Goal: Task Accomplishment & Management: Manage account settings

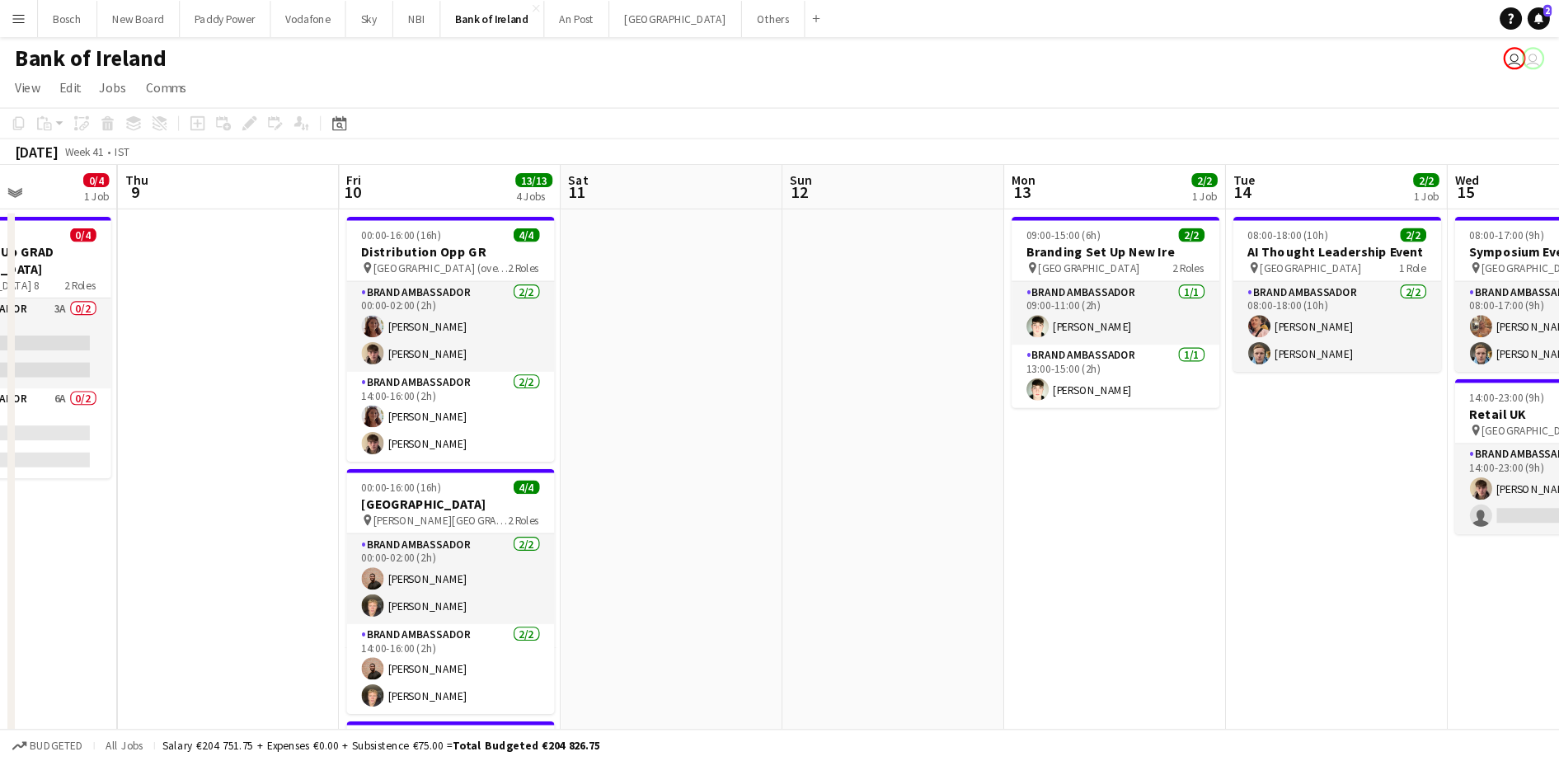
scroll to position [0, 487]
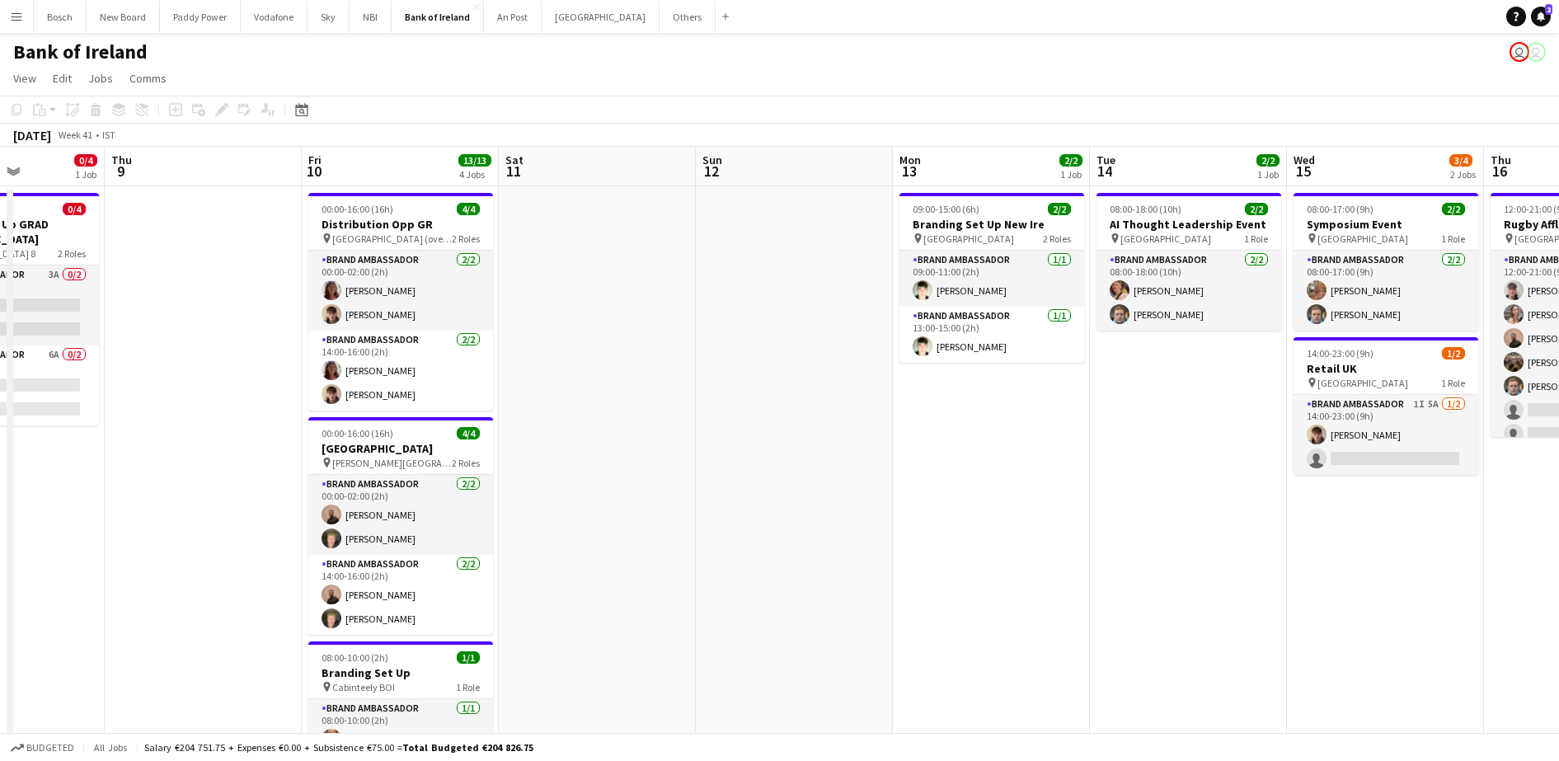
drag, startPoint x: 1176, startPoint y: 0, endPoint x: 1009, endPoint y: 89, distance: 188.9
click at [1009, 89] on app-page-menu "View Day view expanded Day view collapsed Month view Date picker Jump to [DATE]…" at bounding box center [779, 79] width 1559 height 31
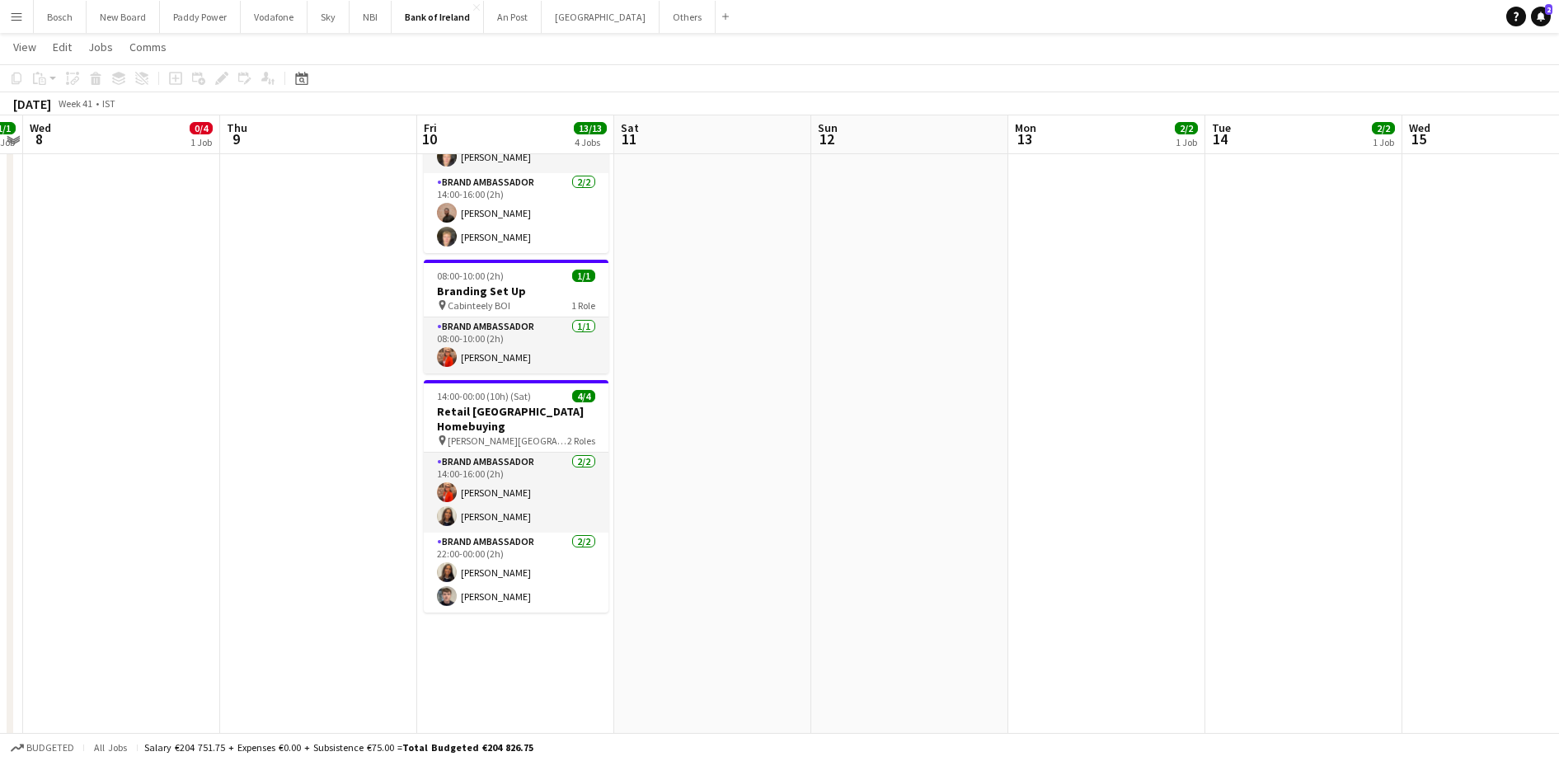
scroll to position [379, 0]
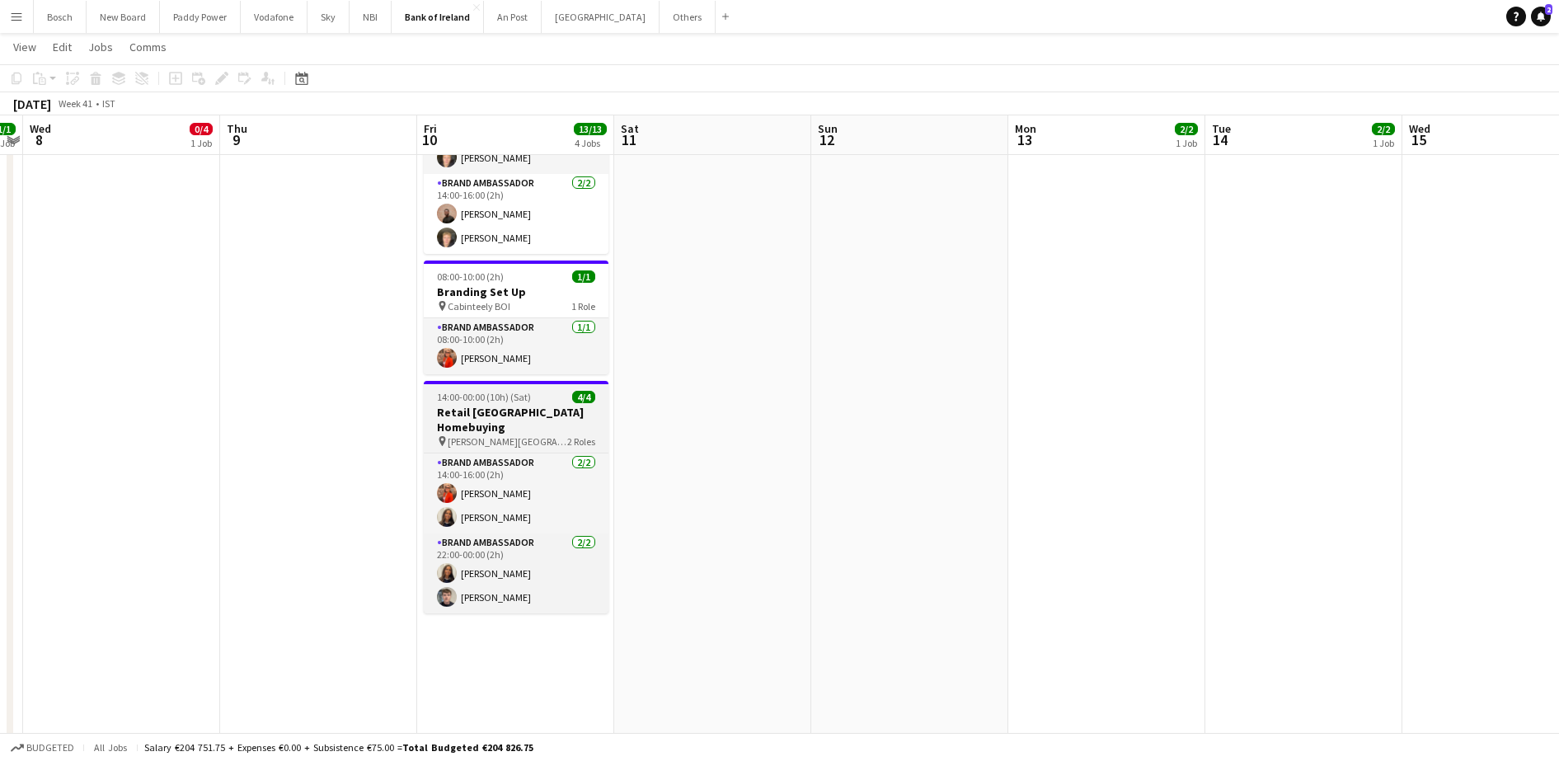
click at [534, 435] on div "pin [PERSON_NAME] Hotel 2 Roles" at bounding box center [516, 441] width 185 height 13
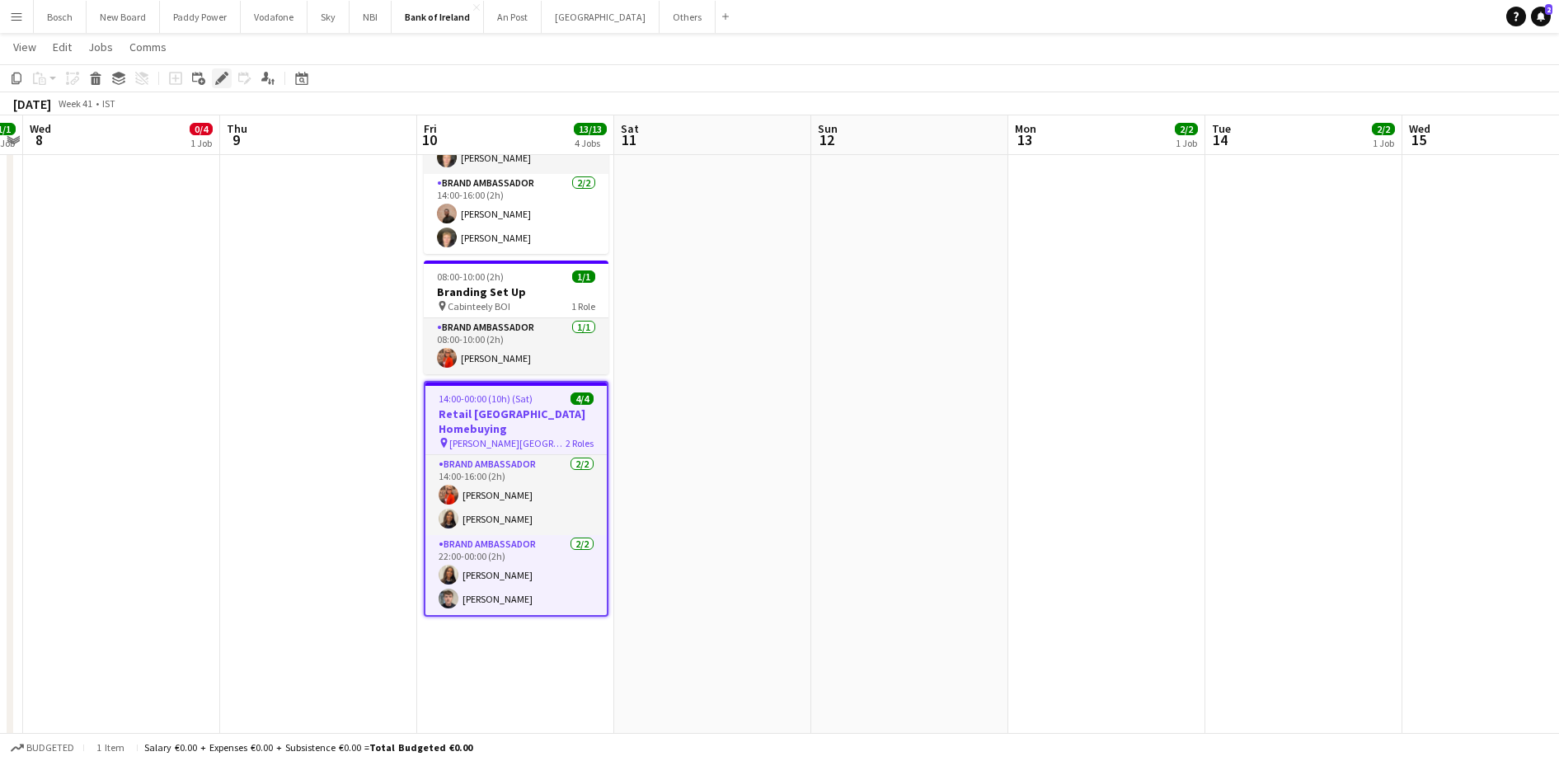
click at [221, 80] on icon at bounding box center [221, 78] width 9 height 9
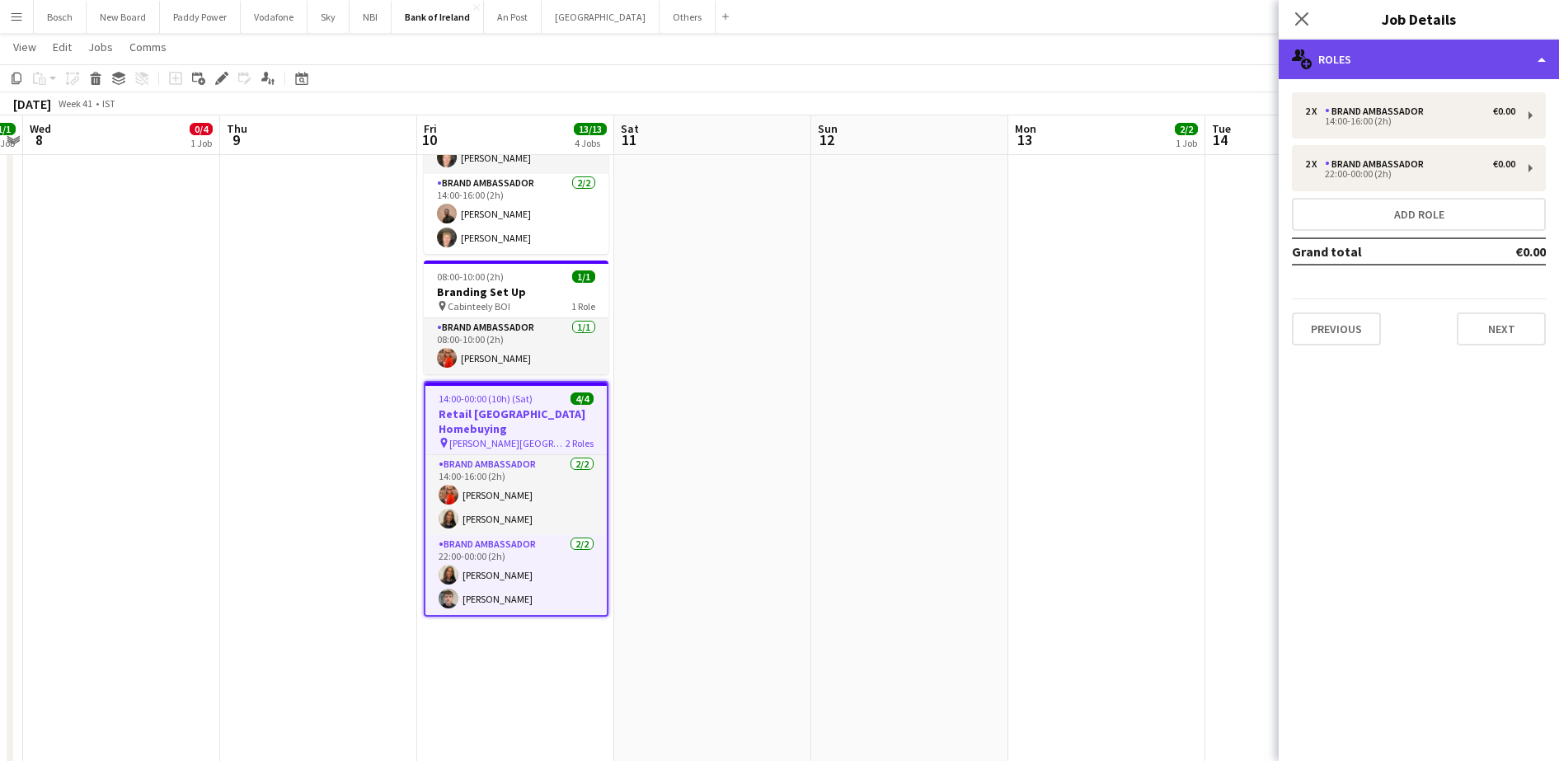
click at [1450, 49] on div "multiple-users-add Roles" at bounding box center [1419, 60] width 280 height 40
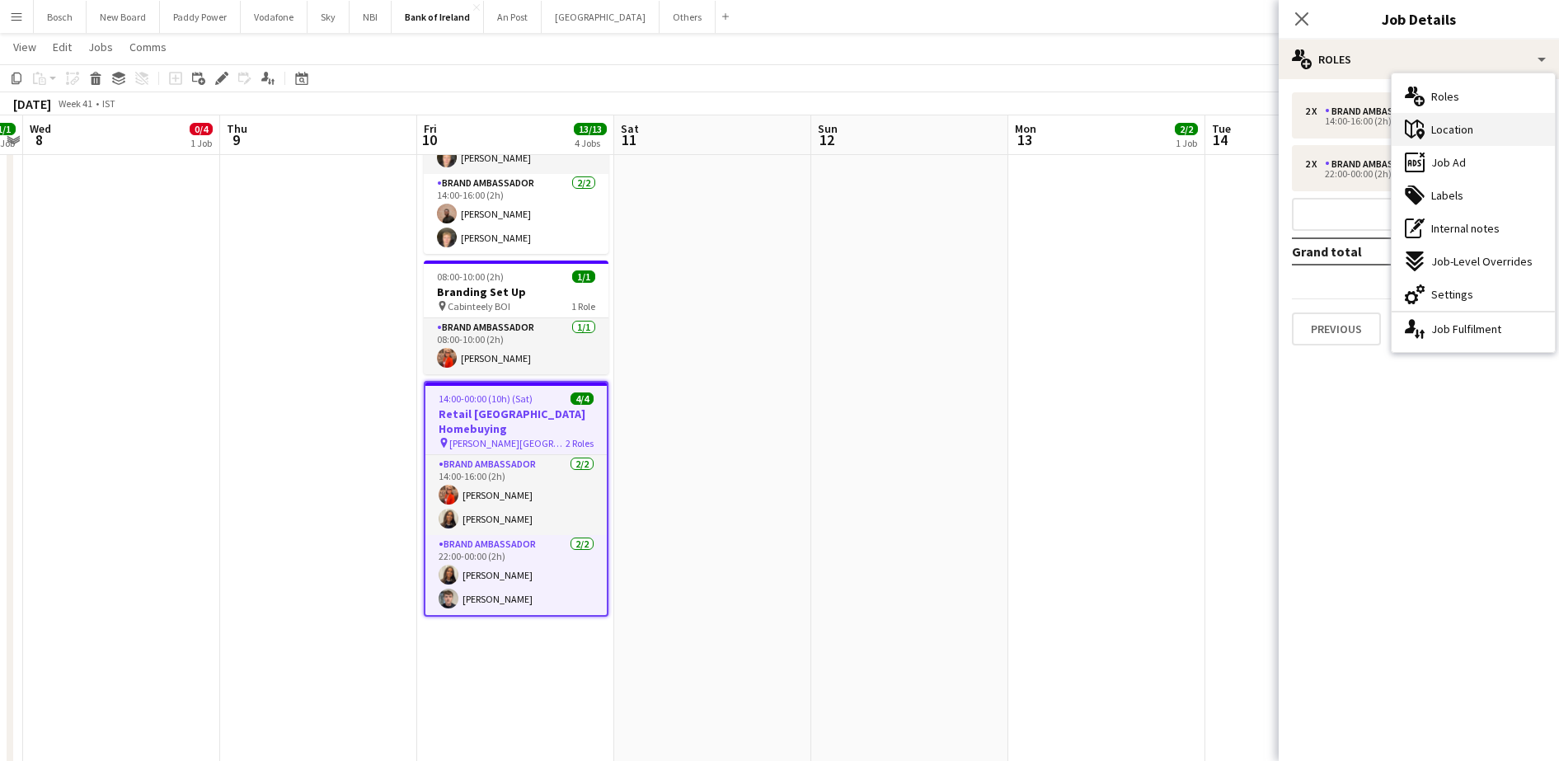
click at [1501, 119] on div "maps-pin-1 Location" at bounding box center [1473, 129] width 163 height 33
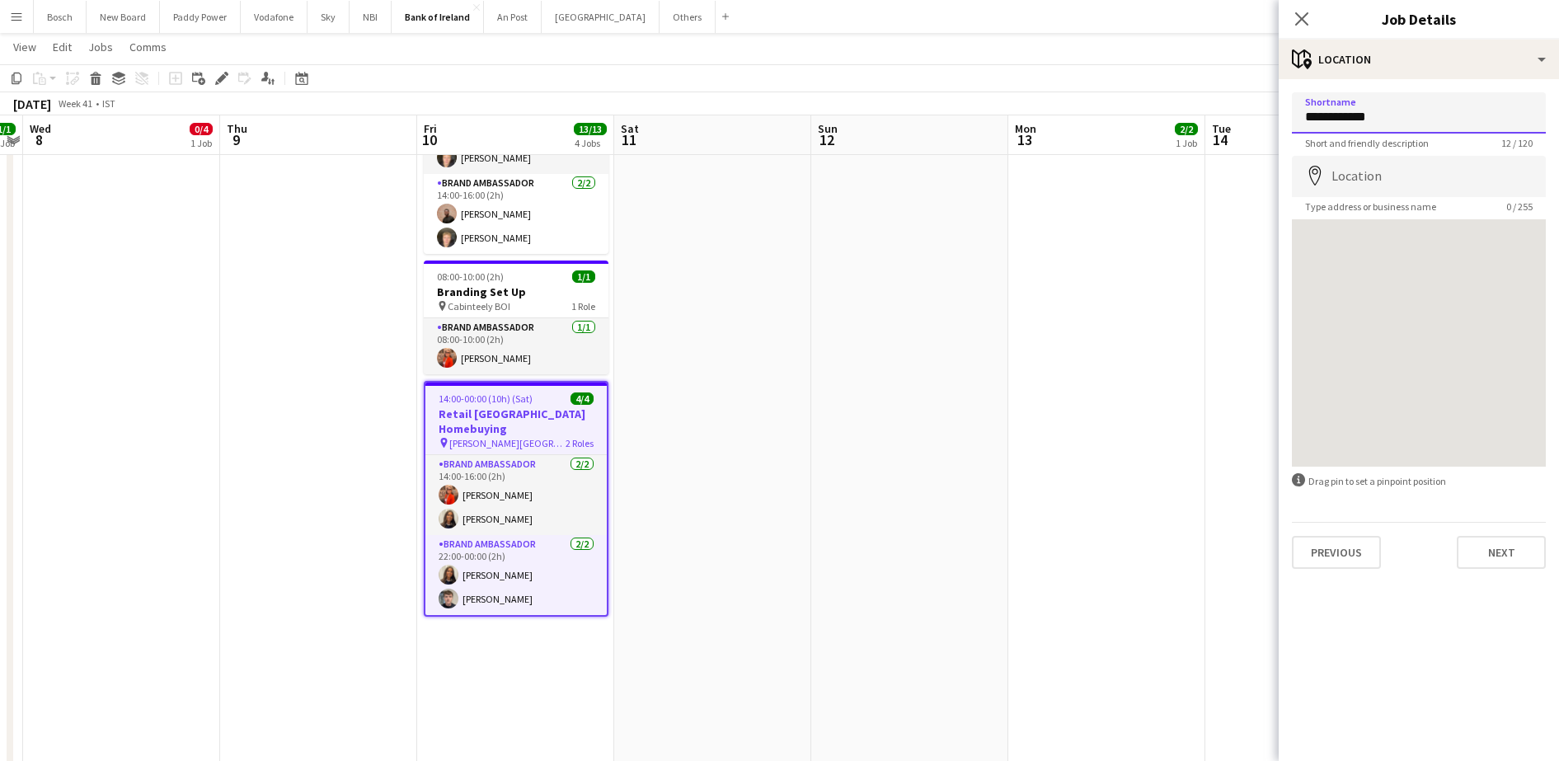
click at [1382, 131] on input "**********" at bounding box center [1419, 112] width 254 height 41
type input "*"
type input "**********"
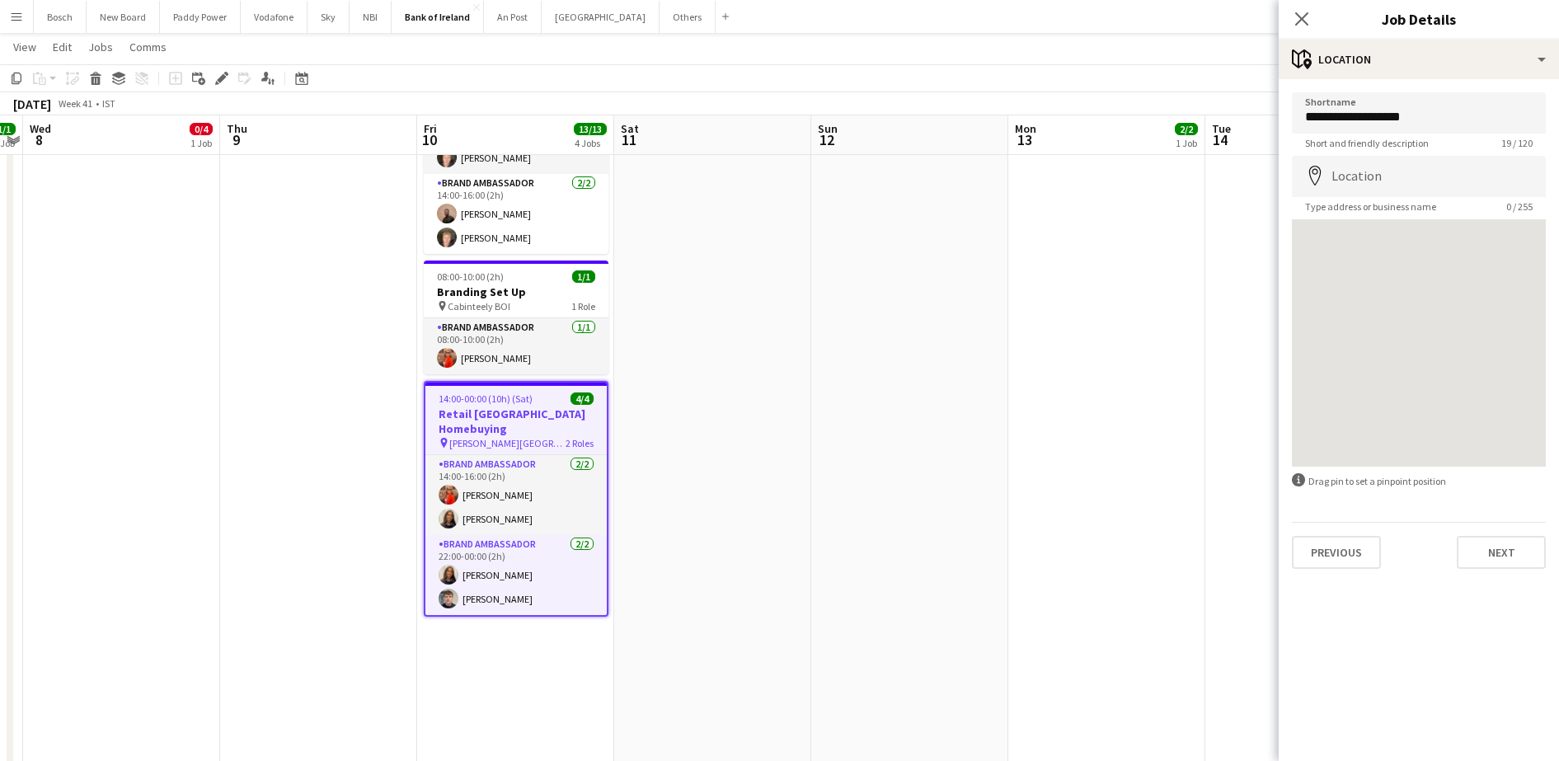
click at [1067, 49] on app-page-menu "View Day view expanded Day view collapsed Month view Date picker Jump to [DATE]…" at bounding box center [779, 48] width 1559 height 31
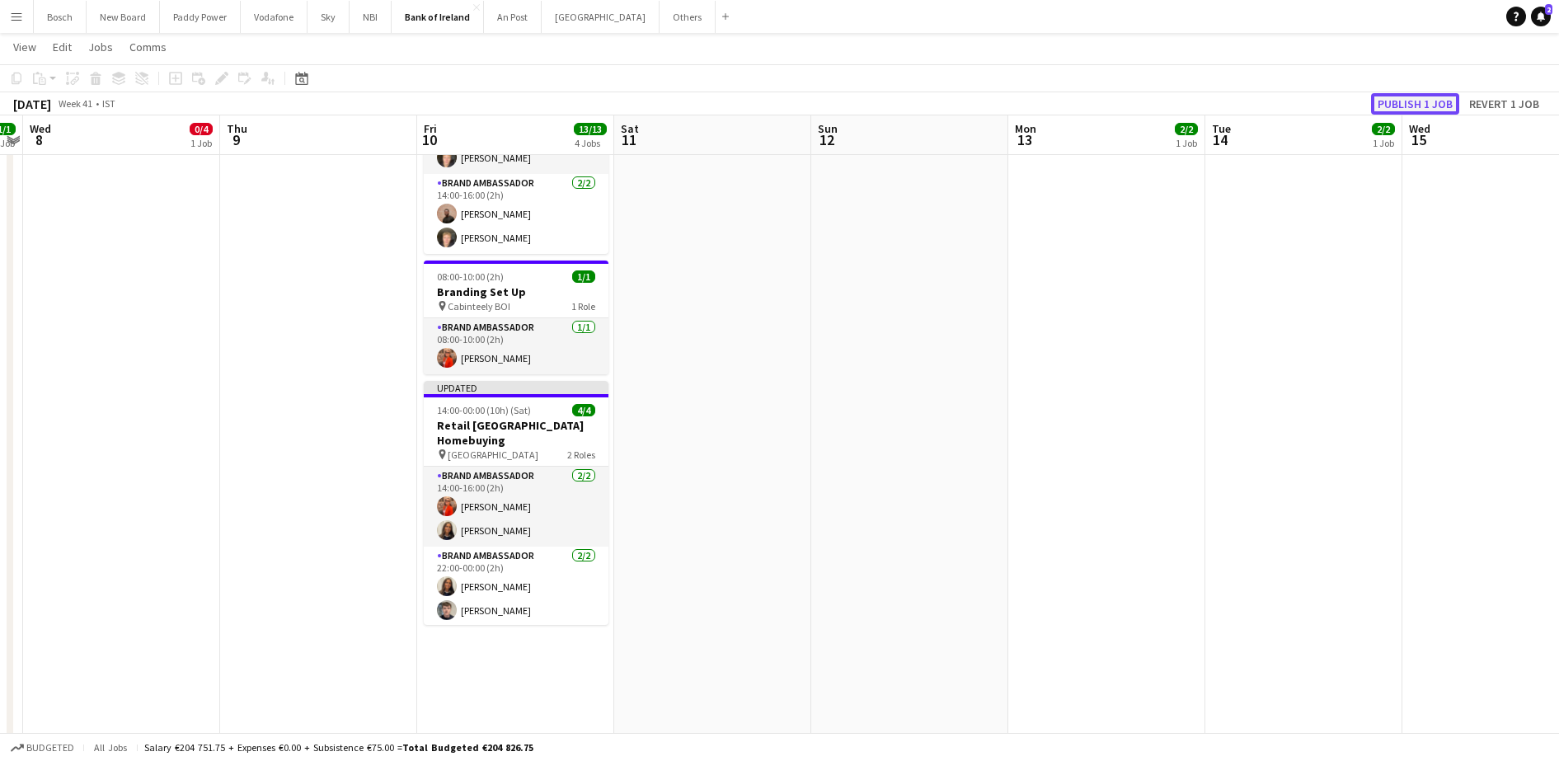
click at [1393, 99] on button "Publish 1 job" at bounding box center [1415, 103] width 88 height 21
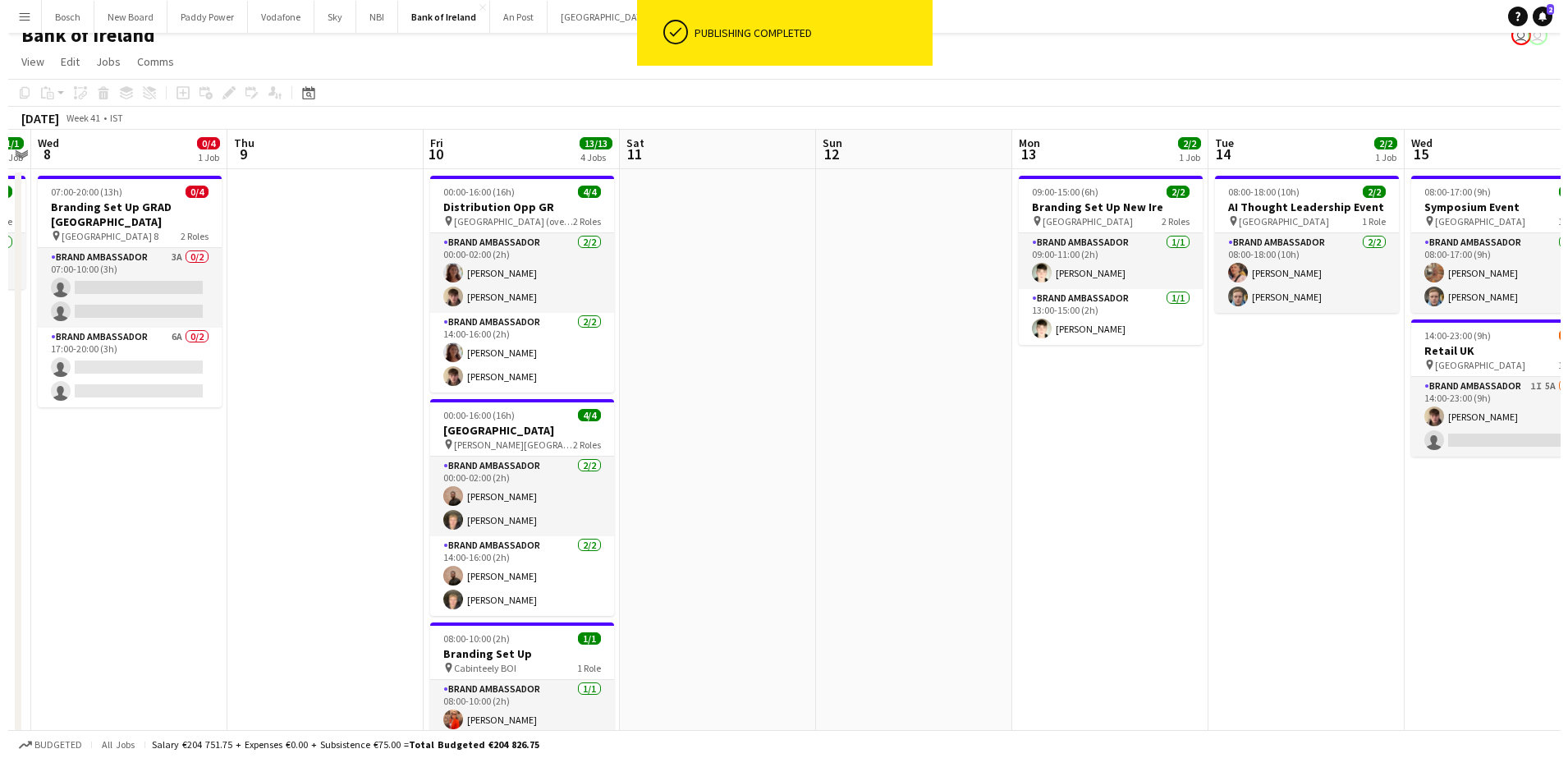
scroll to position [0, 0]
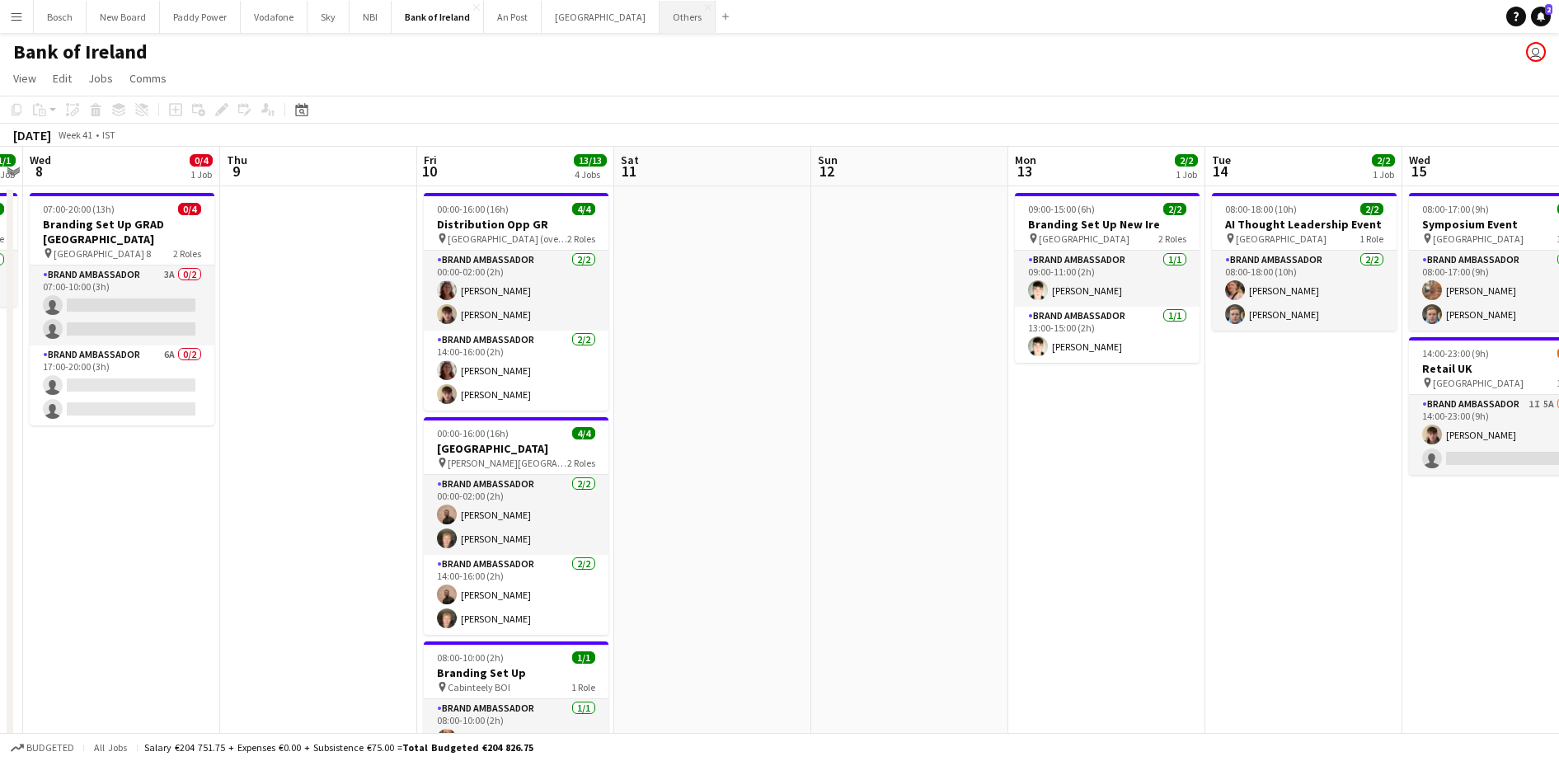
click at [660, 23] on button "Others Close" at bounding box center [688, 17] width 56 height 32
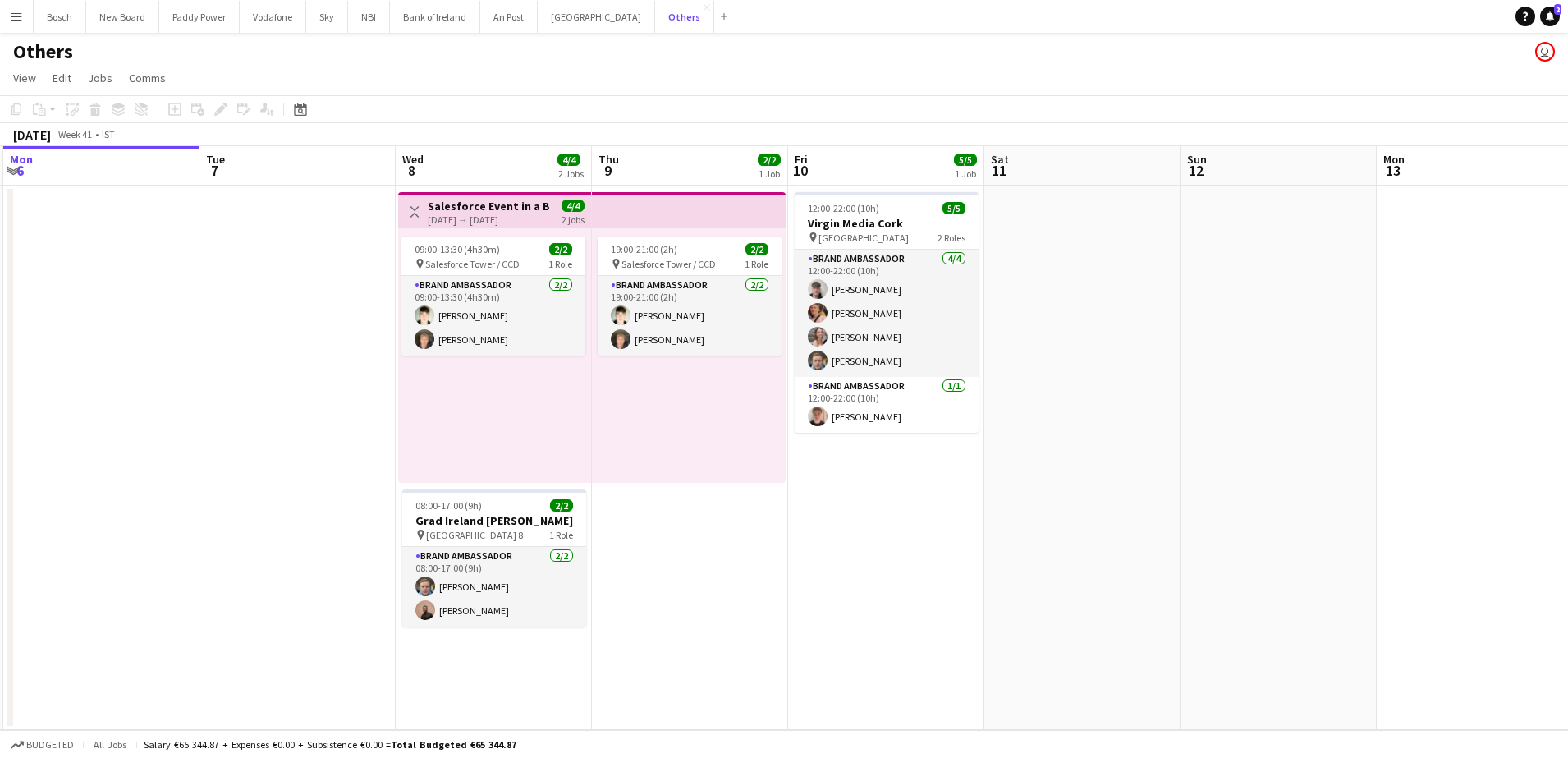
scroll to position [0, 524]
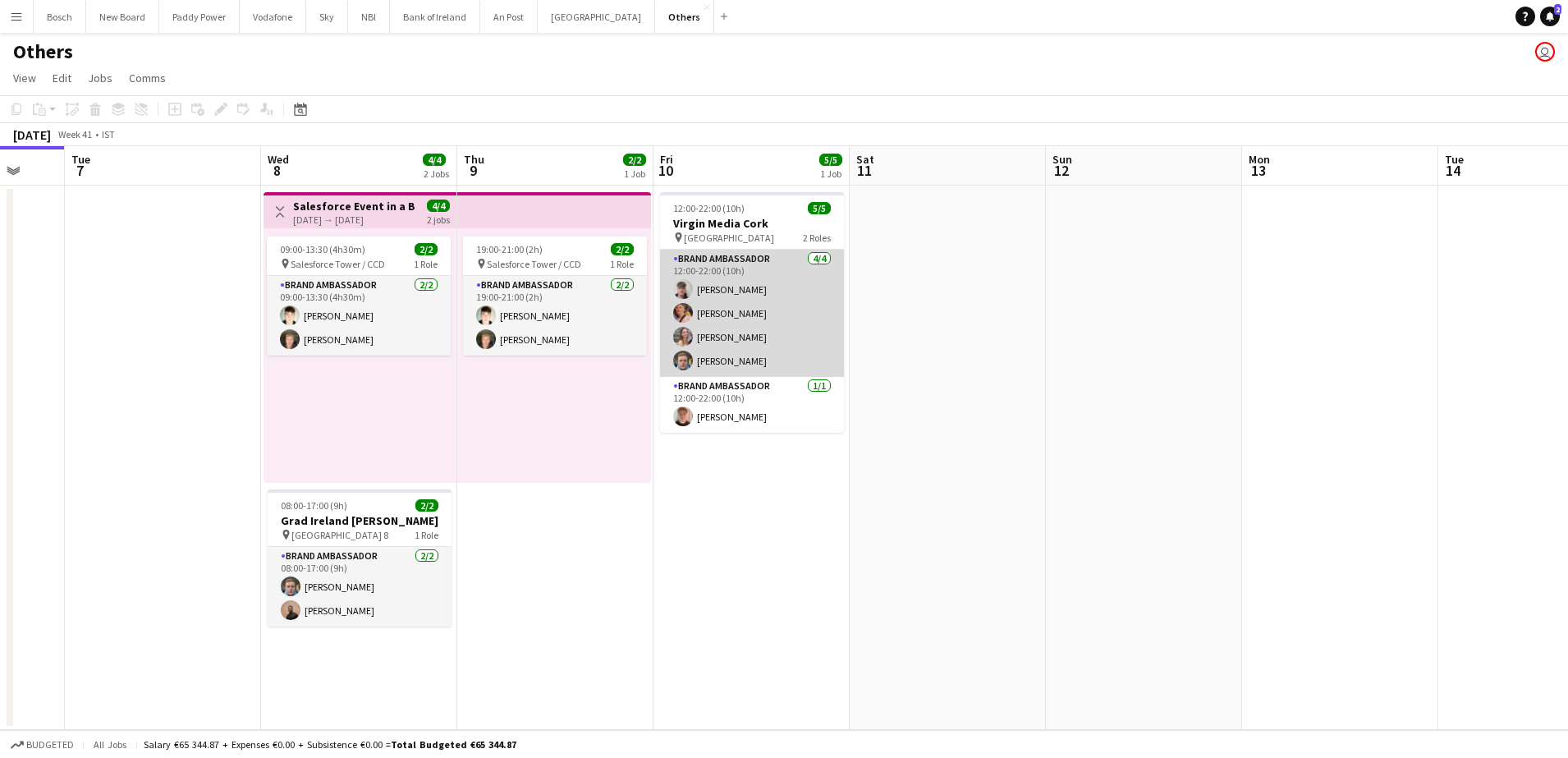
click at [749, 283] on app-card-role "Brand Ambassador [DATE] 12:00-22:00 (10h) [PERSON_NAME] [PERSON_NAME] [PERSON_N…" at bounding box center [752, 314] width 184 height 127
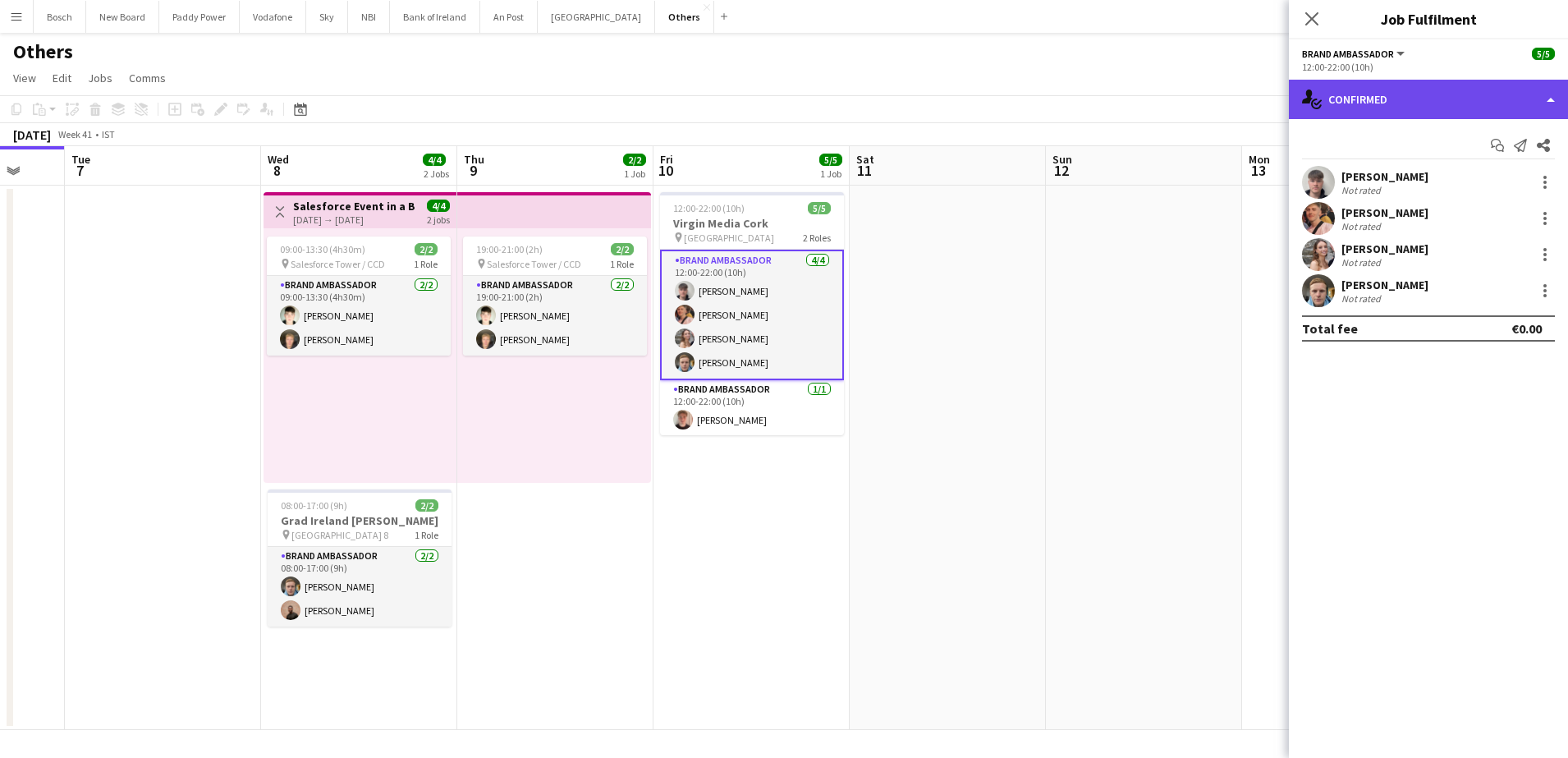
click at [1405, 106] on div "single-neutral-actions-check-2 Confirmed" at bounding box center [1429, 100] width 279 height 40
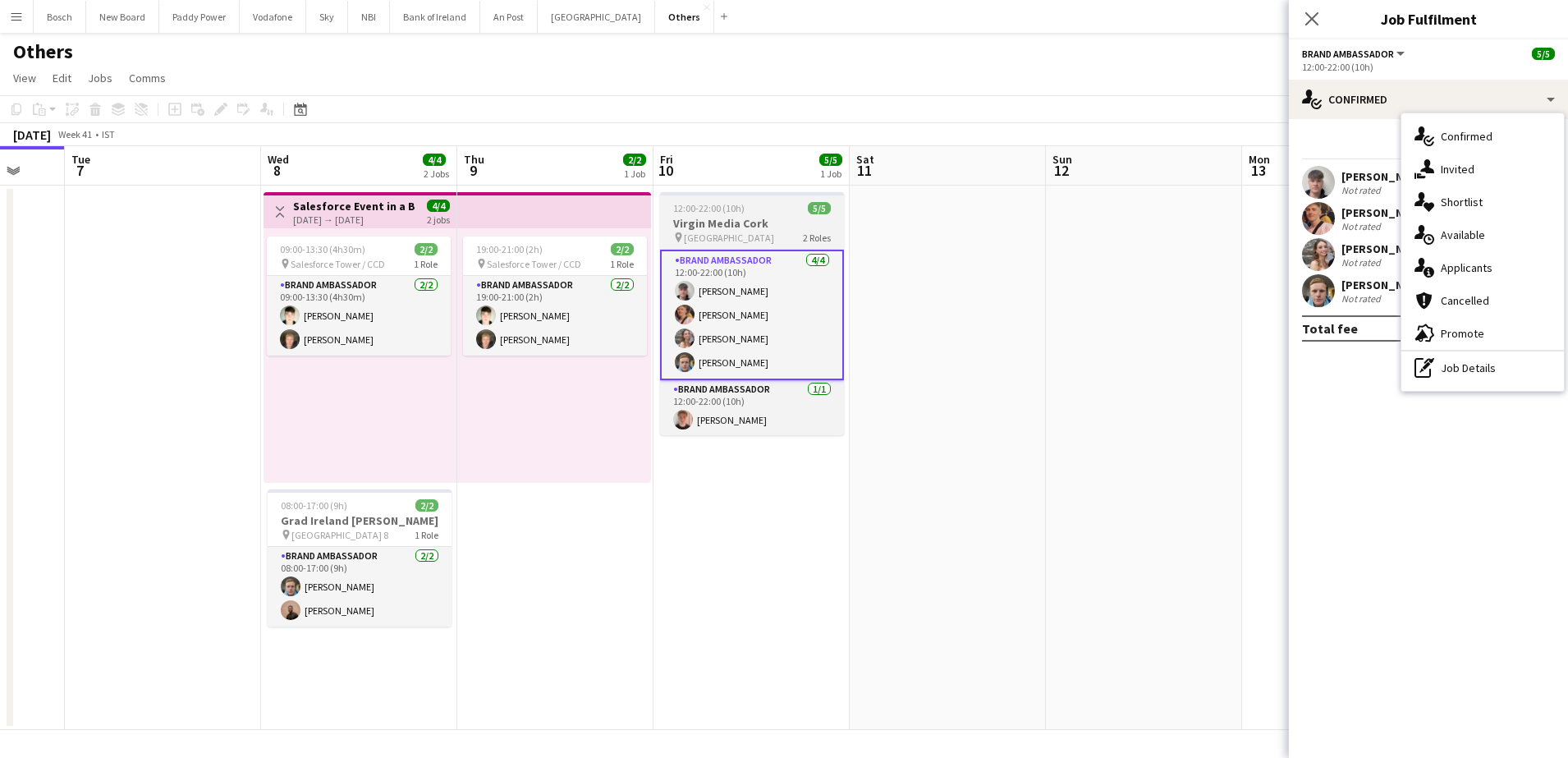
click at [709, 214] on app-job-card "12:00-22:00 (10h) 5/5 Virgin Media Cork pin Cork 2 Roles Brand Ambassador [DATE…" at bounding box center [752, 314] width 184 height 243
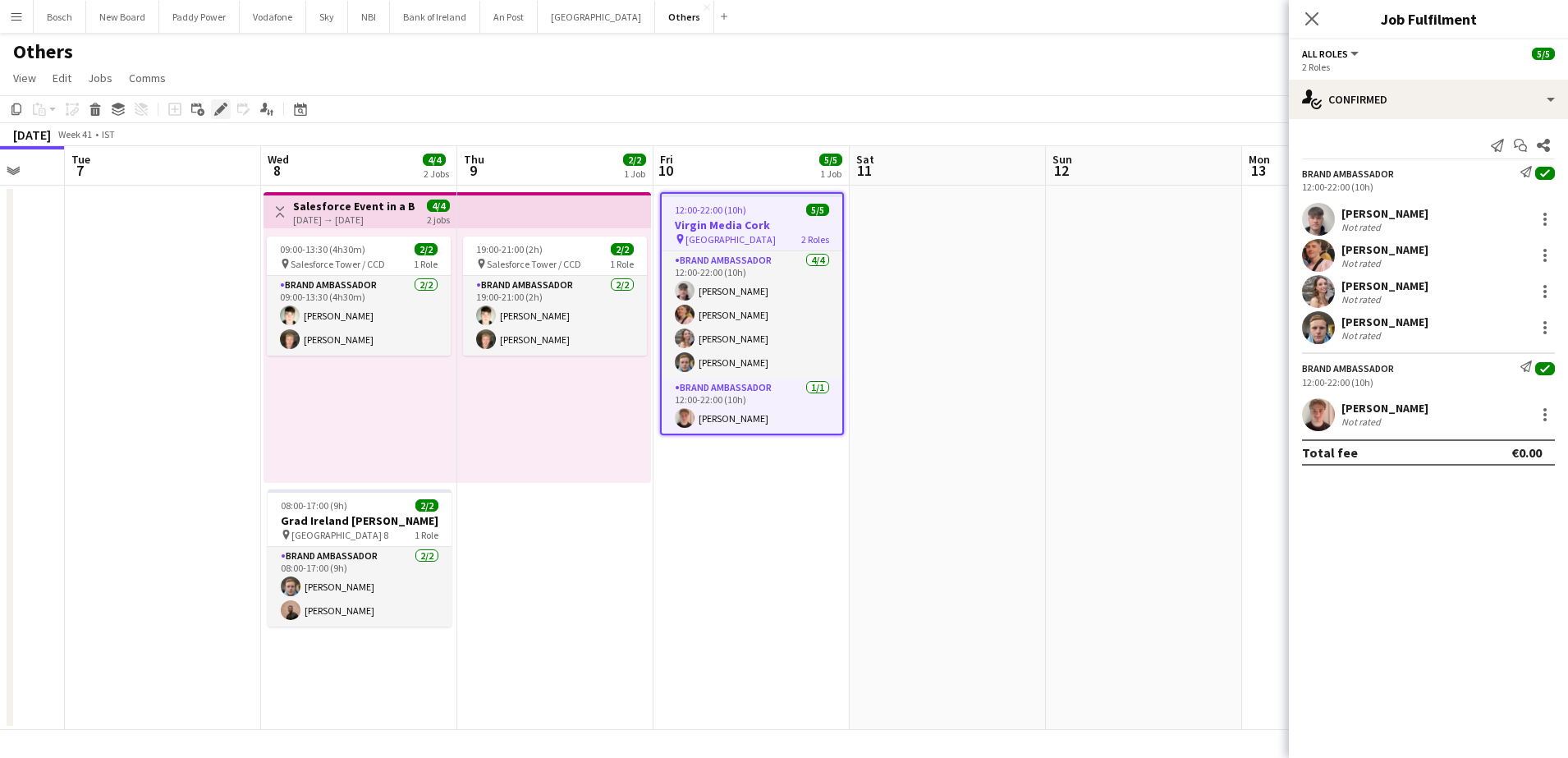
click at [212, 114] on div "Edit" at bounding box center [221, 110] width 20 height 20
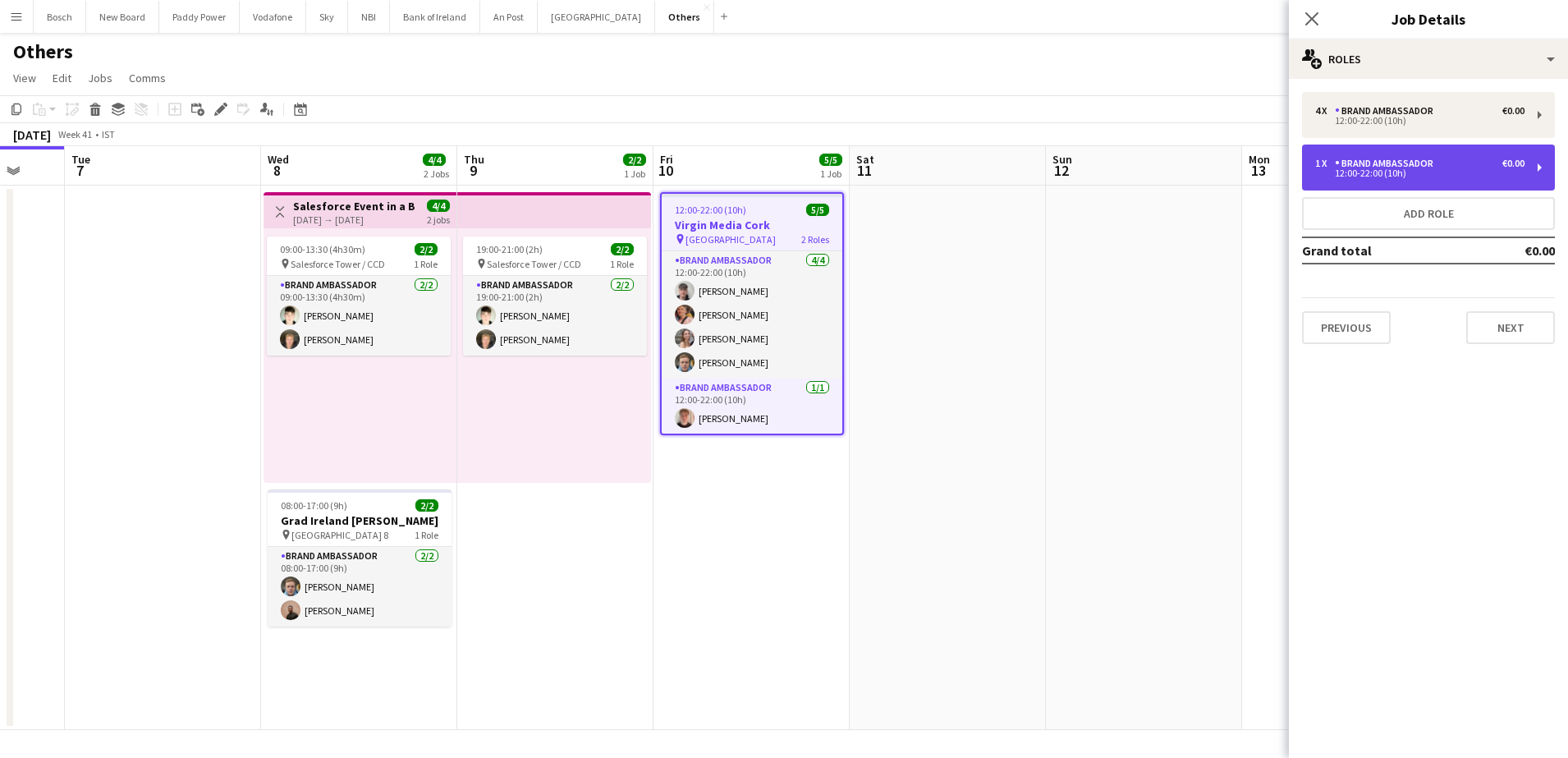
click at [1412, 153] on div "1 x Brand Ambassador €0.00 12:00-22:00 (10h)" at bounding box center [1429, 167] width 253 height 46
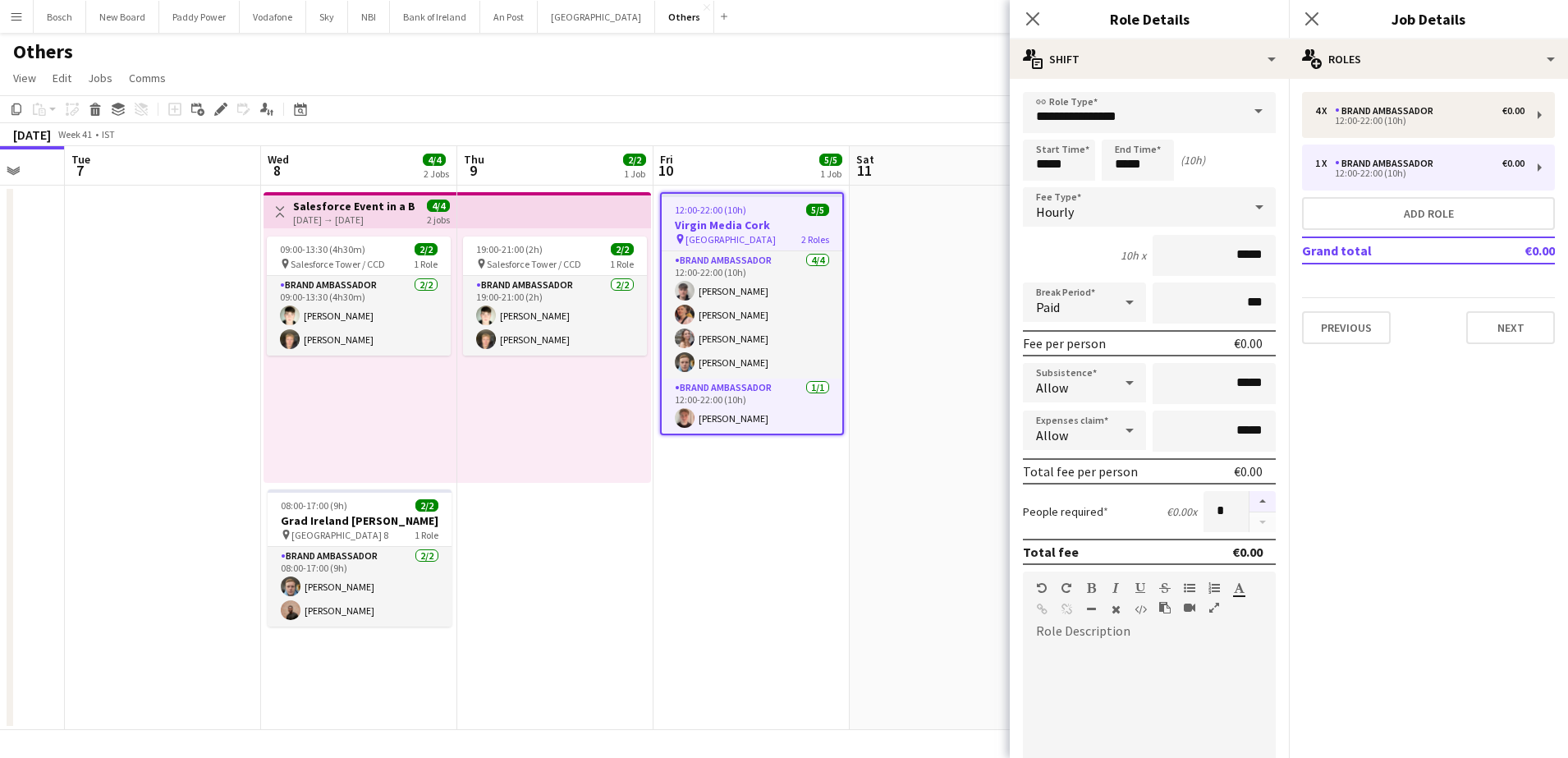
click at [1251, 491] on button "button" at bounding box center [1262, 501] width 26 height 21
type input "*"
click at [911, 122] on app-toolbar "Copy Paste Paste Ctrl+V Paste with crew Ctrl+Shift+V Paste linked Job [GEOGRAPH…" at bounding box center [784, 110] width 1568 height 28
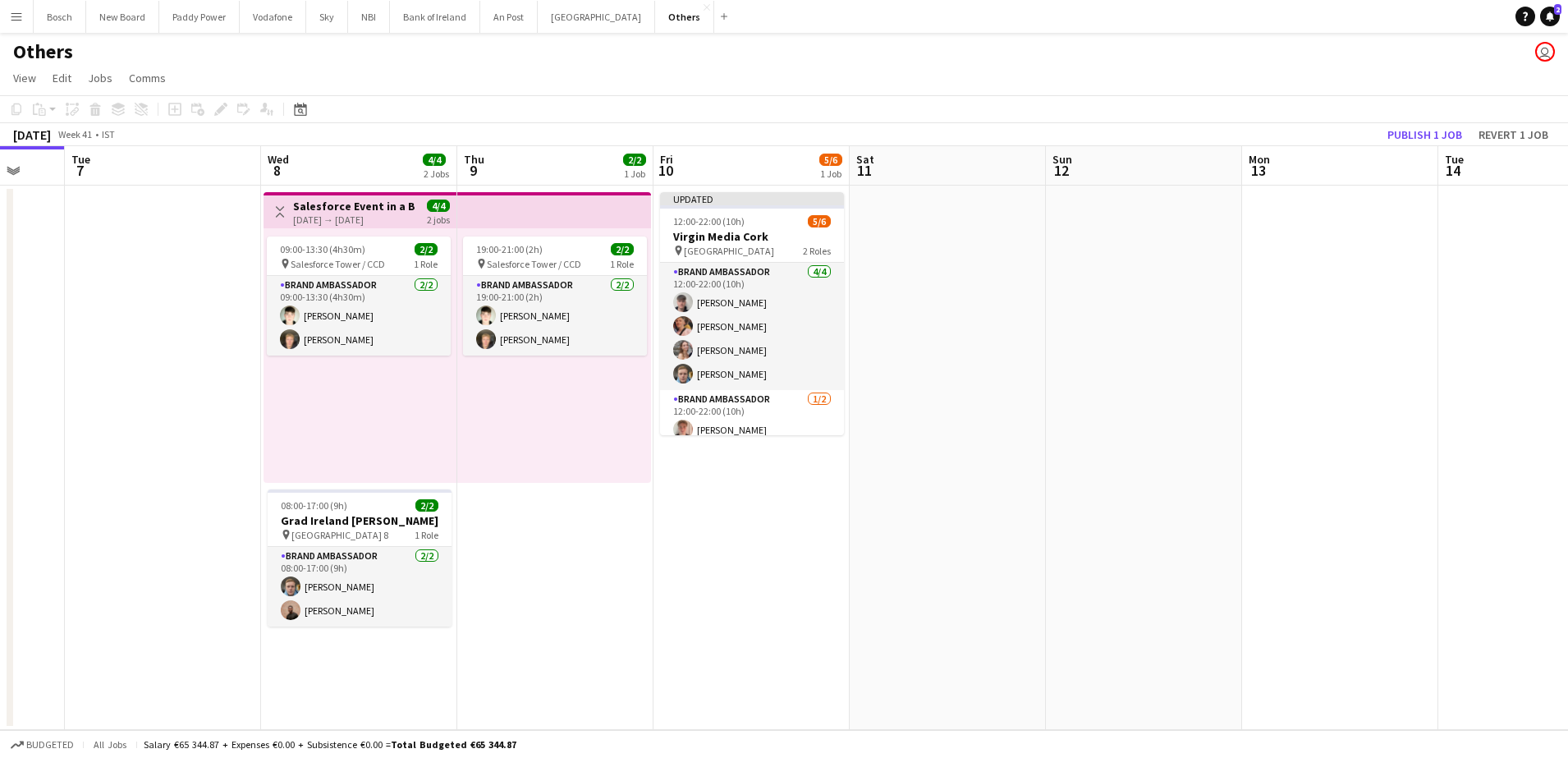
click at [1453, 120] on app-toolbar "Copy Paste Paste Ctrl+V Paste with crew Ctrl+Shift+V Paste linked Job [GEOGRAPH…" at bounding box center [784, 110] width 1568 height 28
click at [1425, 138] on button "Publish 1 job" at bounding box center [1425, 134] width 88 height 21
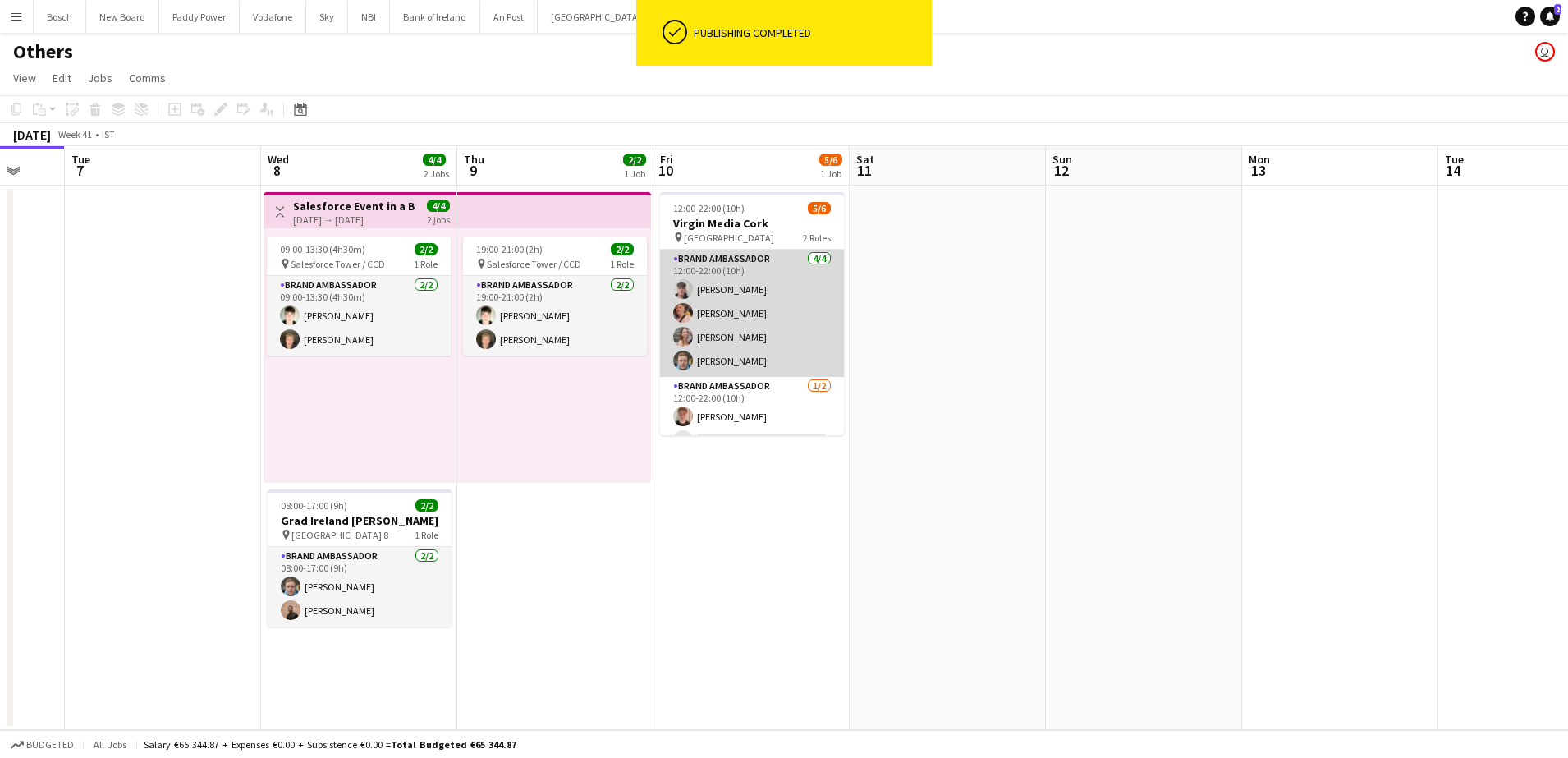
scroll to position [21, 0]
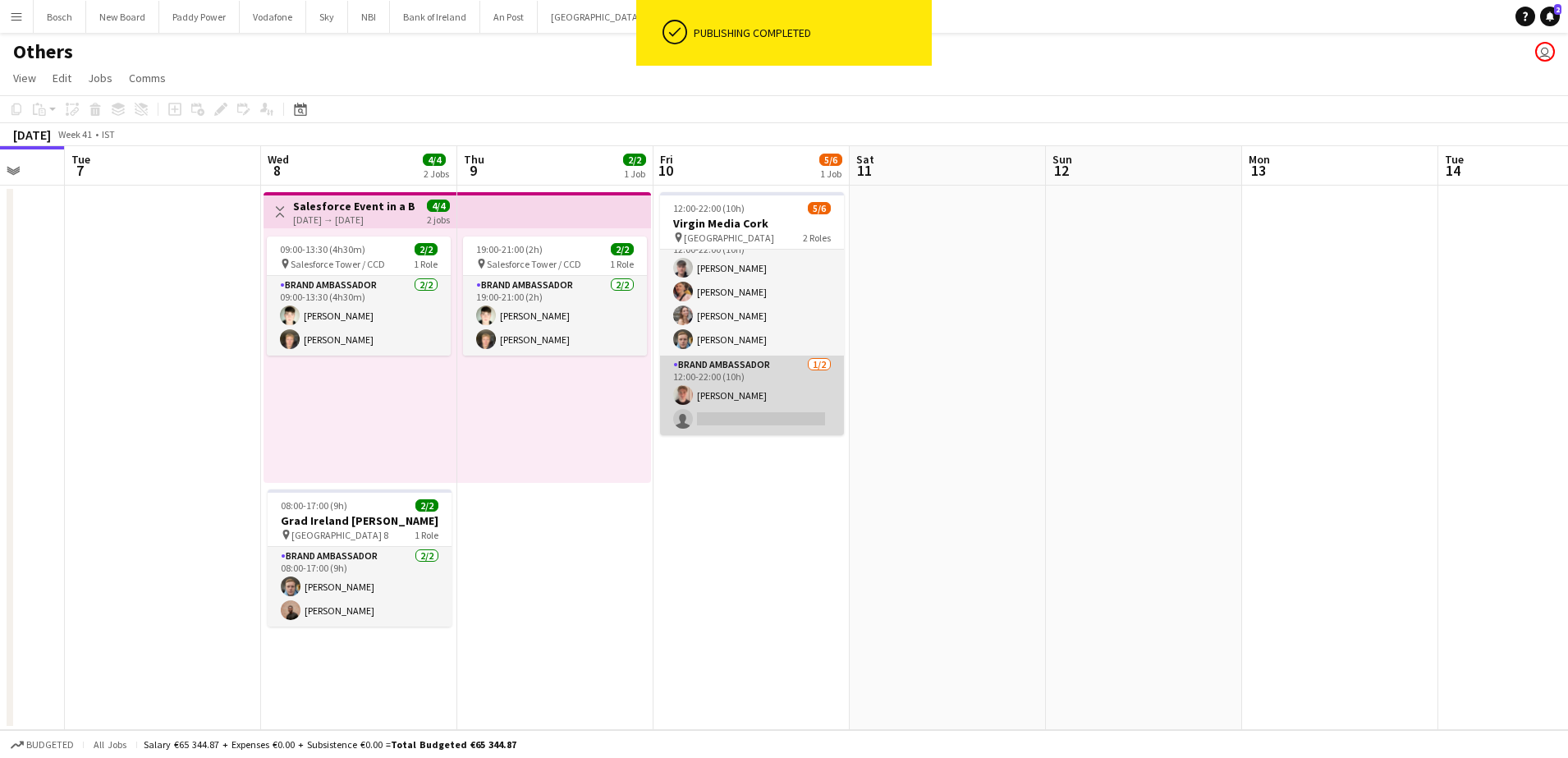
click at [757, 390] on app-card-role "Brand Ambassador [DATE] 12:00-22:00 (10h) [PERSON_NAME] single-neutral-actions" at bounding box center [752, 395] width 184 height 80
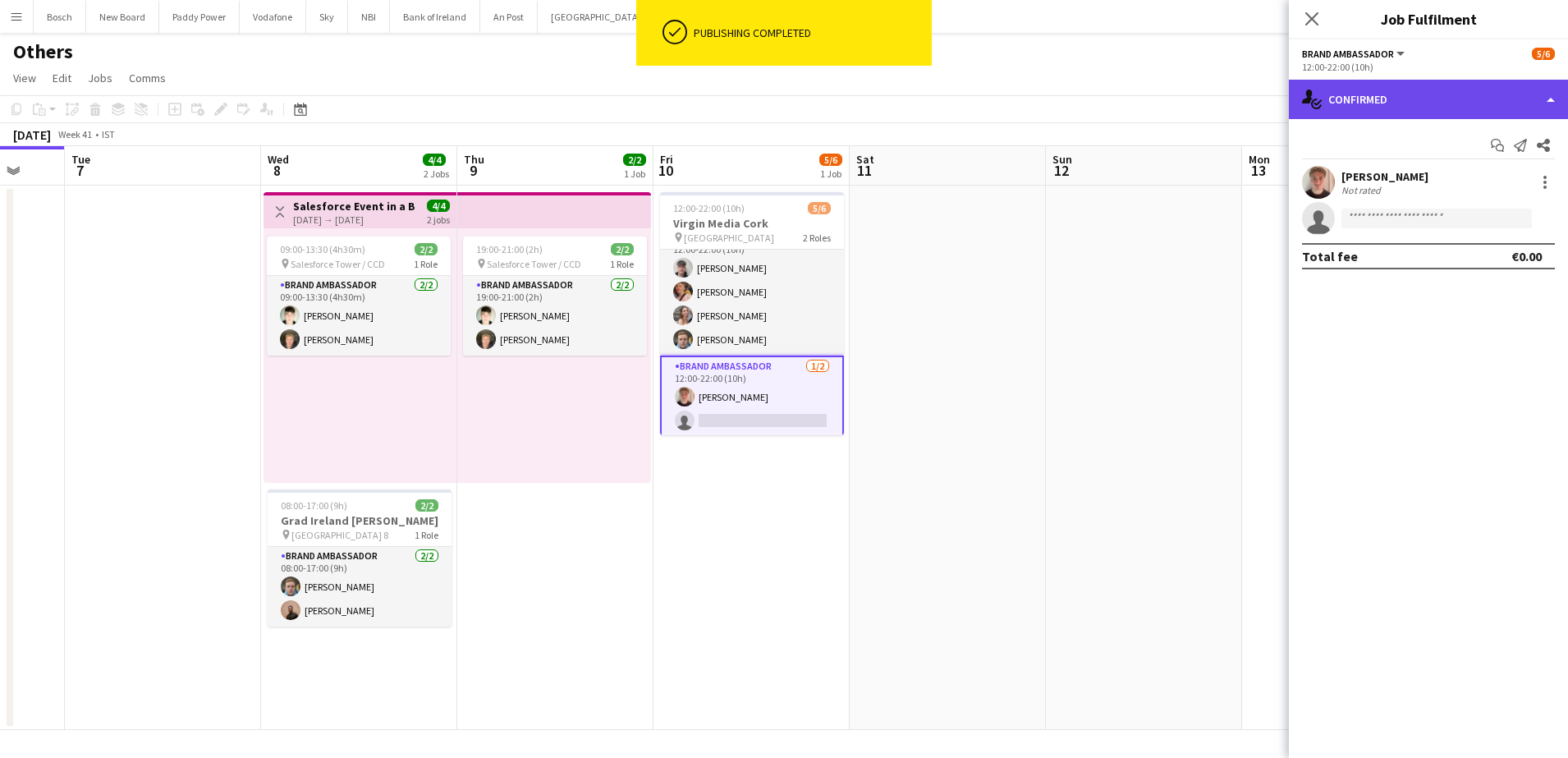
click at [1392, 106] on div "single-neutral-actions-check-2 Confirmed" at bounding box center [1429, 100] width 279 height 40
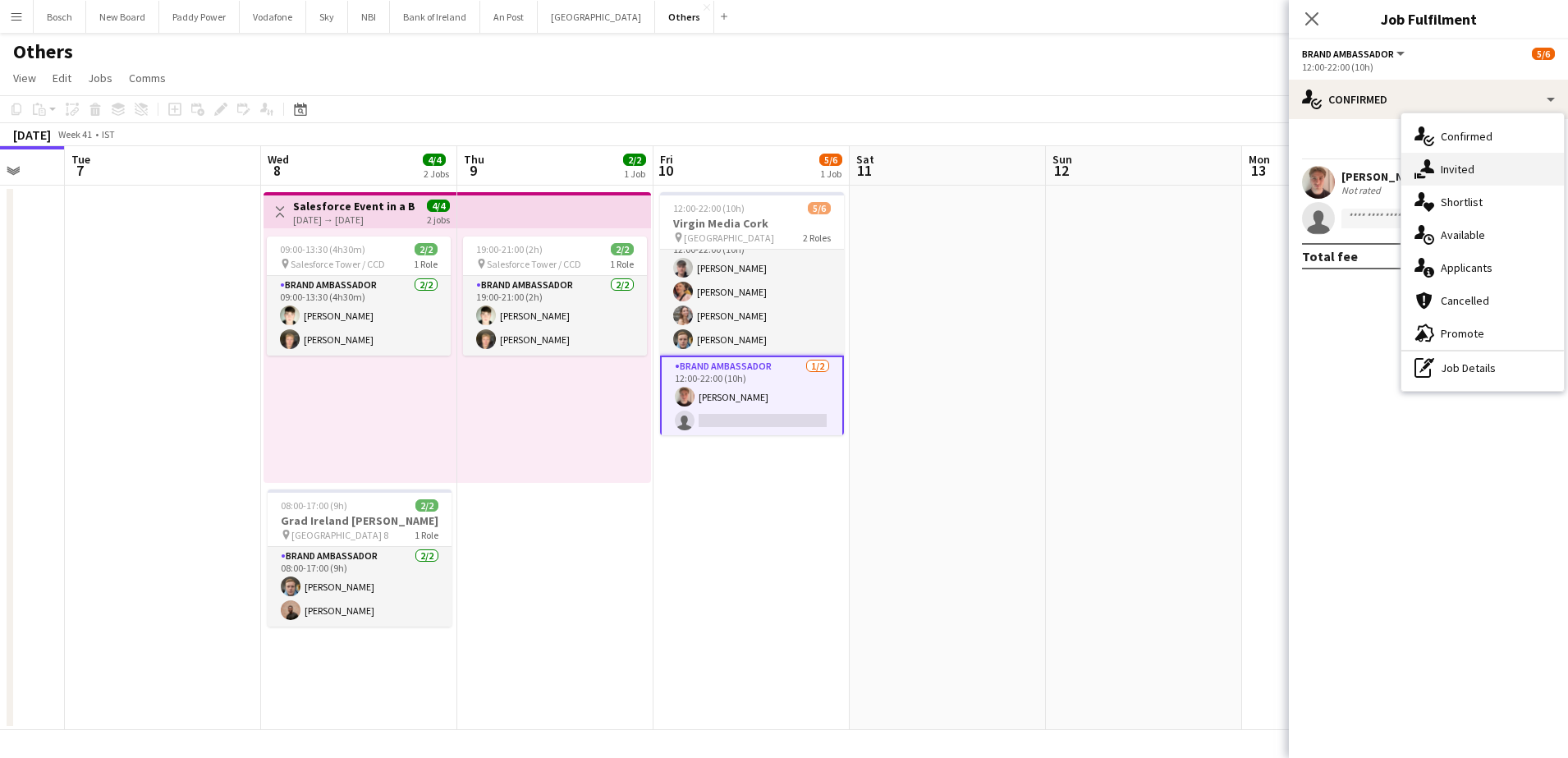
click at [1450, 164] on span "Invited" at bounding box center [1457, 168] width 34 height 15
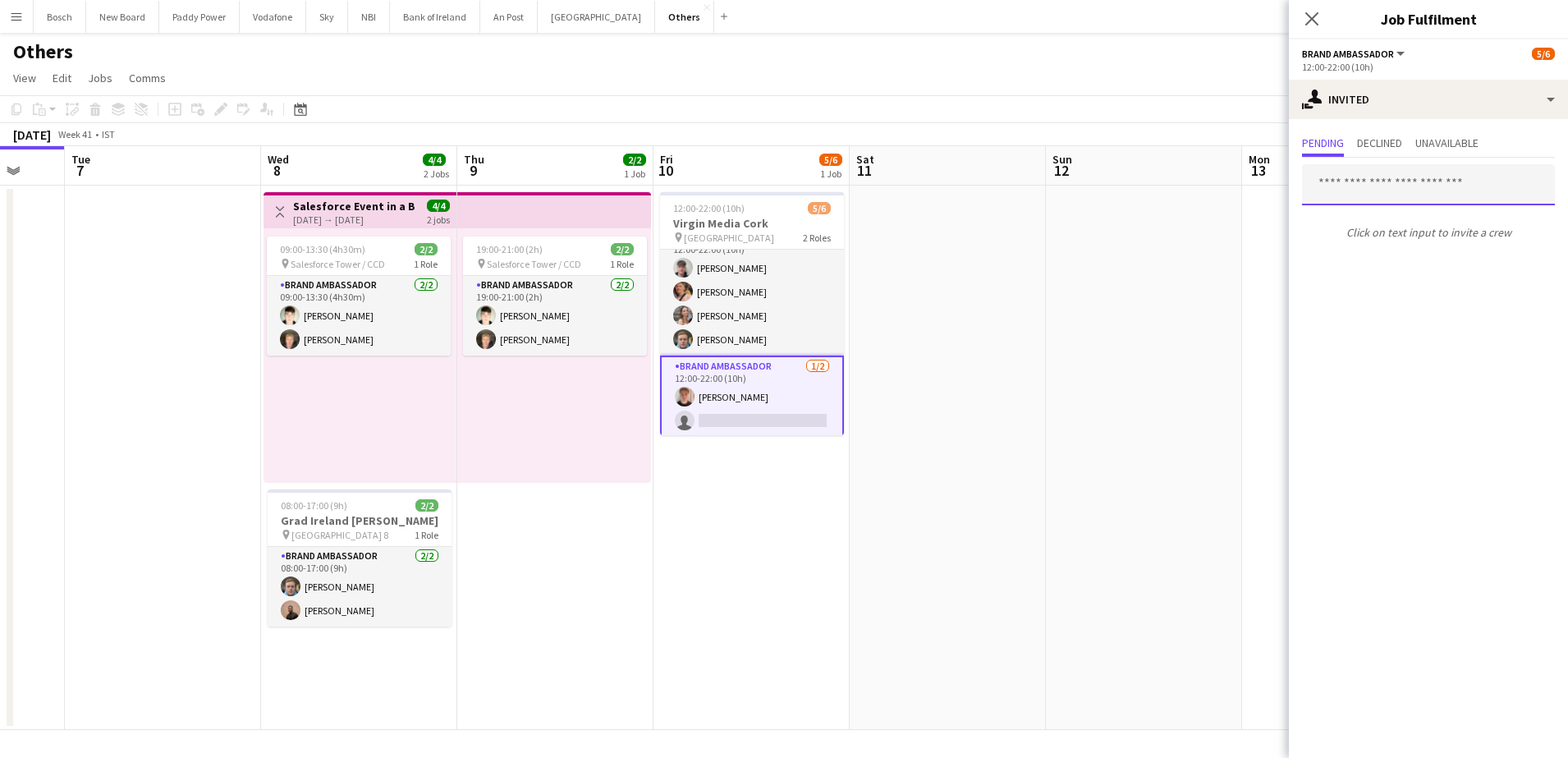
click at [1367, 185] on input "text" at bounding box center [1429, 184] width 253 height 41
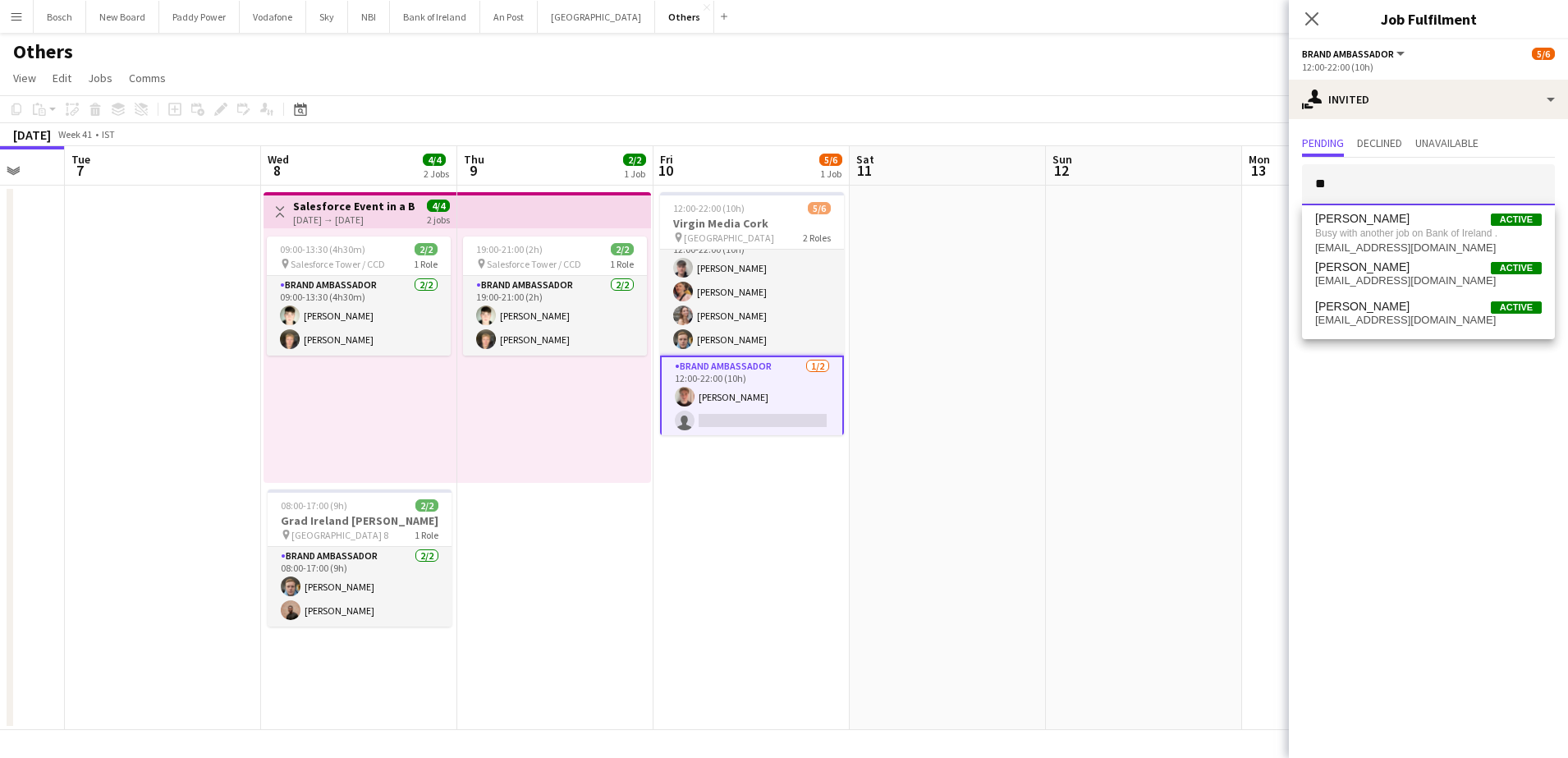
type input "*"
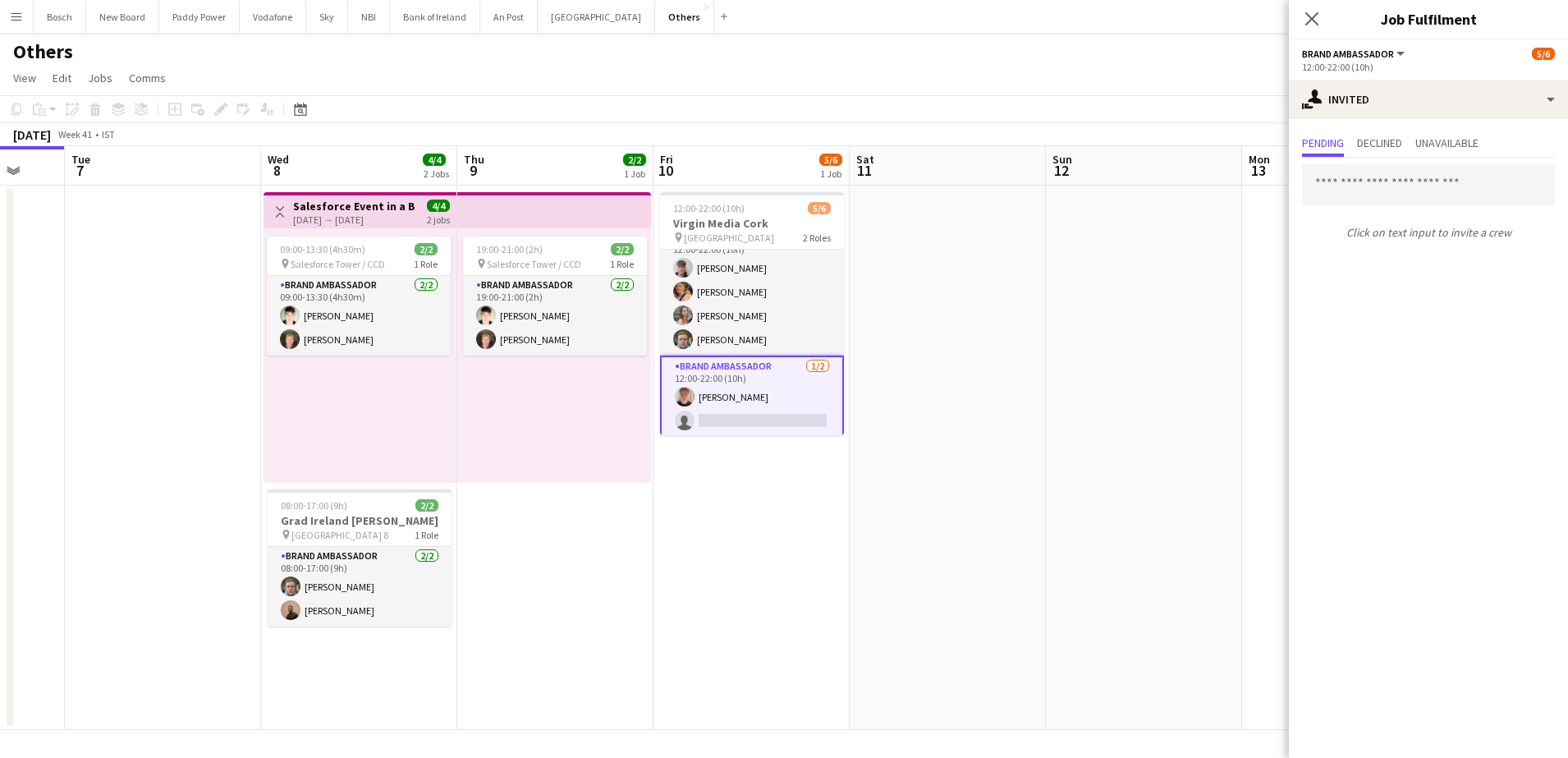
click at [1096, 75] on app-page-menu "View Day view expanded Day view collapsed Month view Date picker Jump to [DATE]…" at bounding box center [784, 79] width 1568 height 31
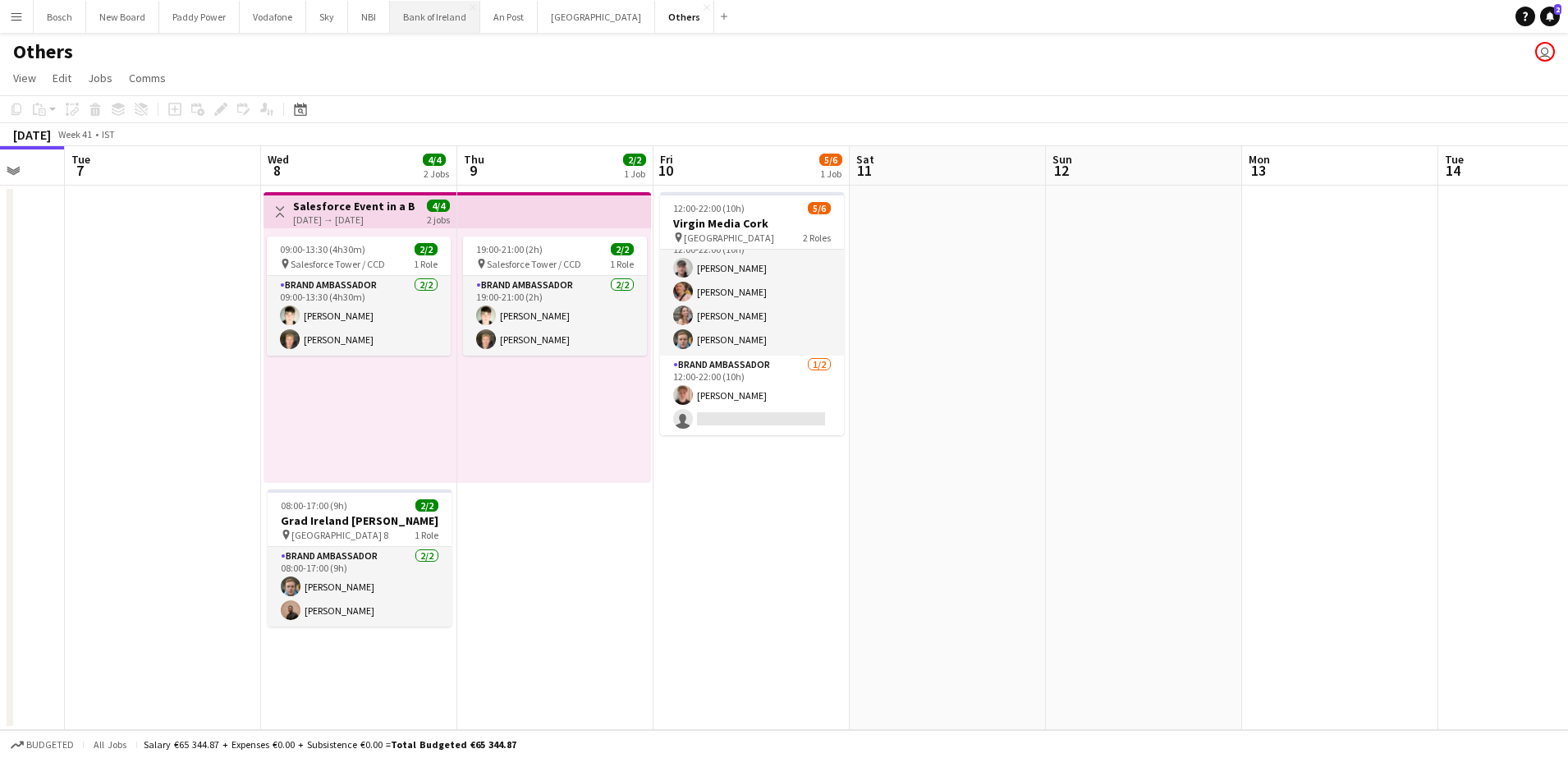
click at [410, 15] on button "Bank of Ireland Close" at bounding box center [435, 17] width 91 height 32
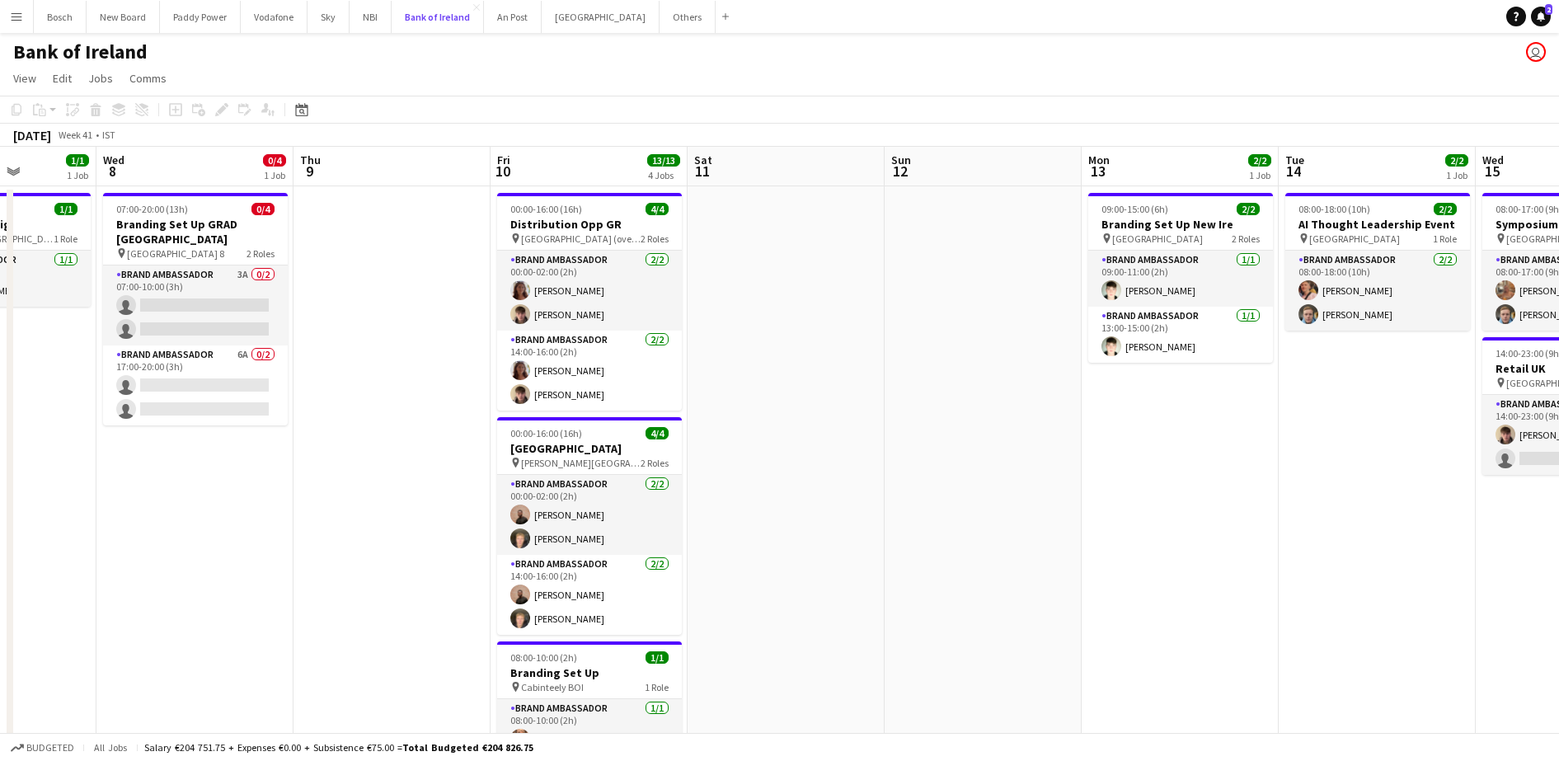
scroll to position [0, 613]
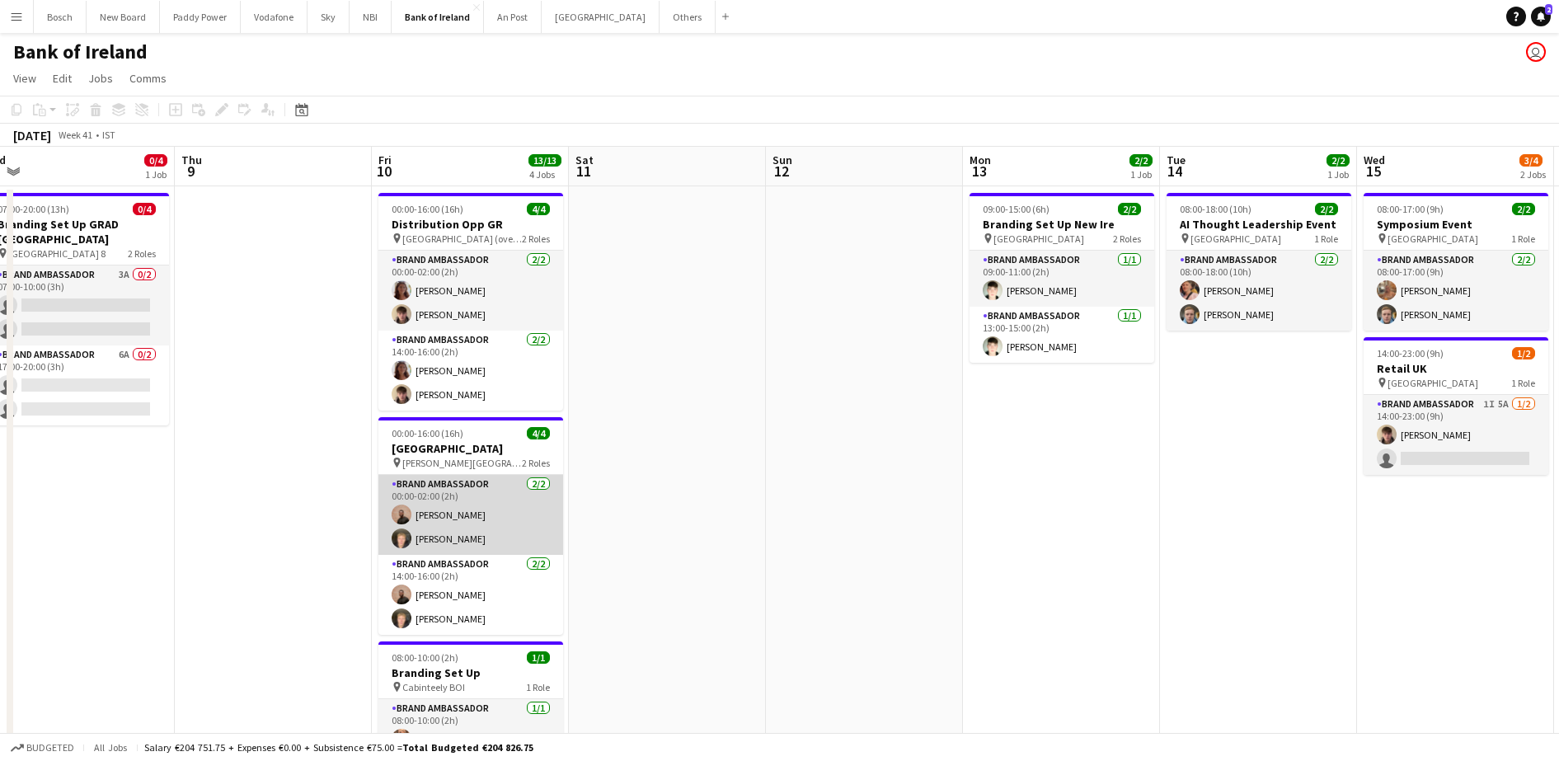
click at [462, 510] on app-card-role "Brand Ambassador [DATE] 00:00-02:00 (2h) [PERSON_NAME] [PERSON_NAME]" at bounding box center [470, 515] width 185 height 80
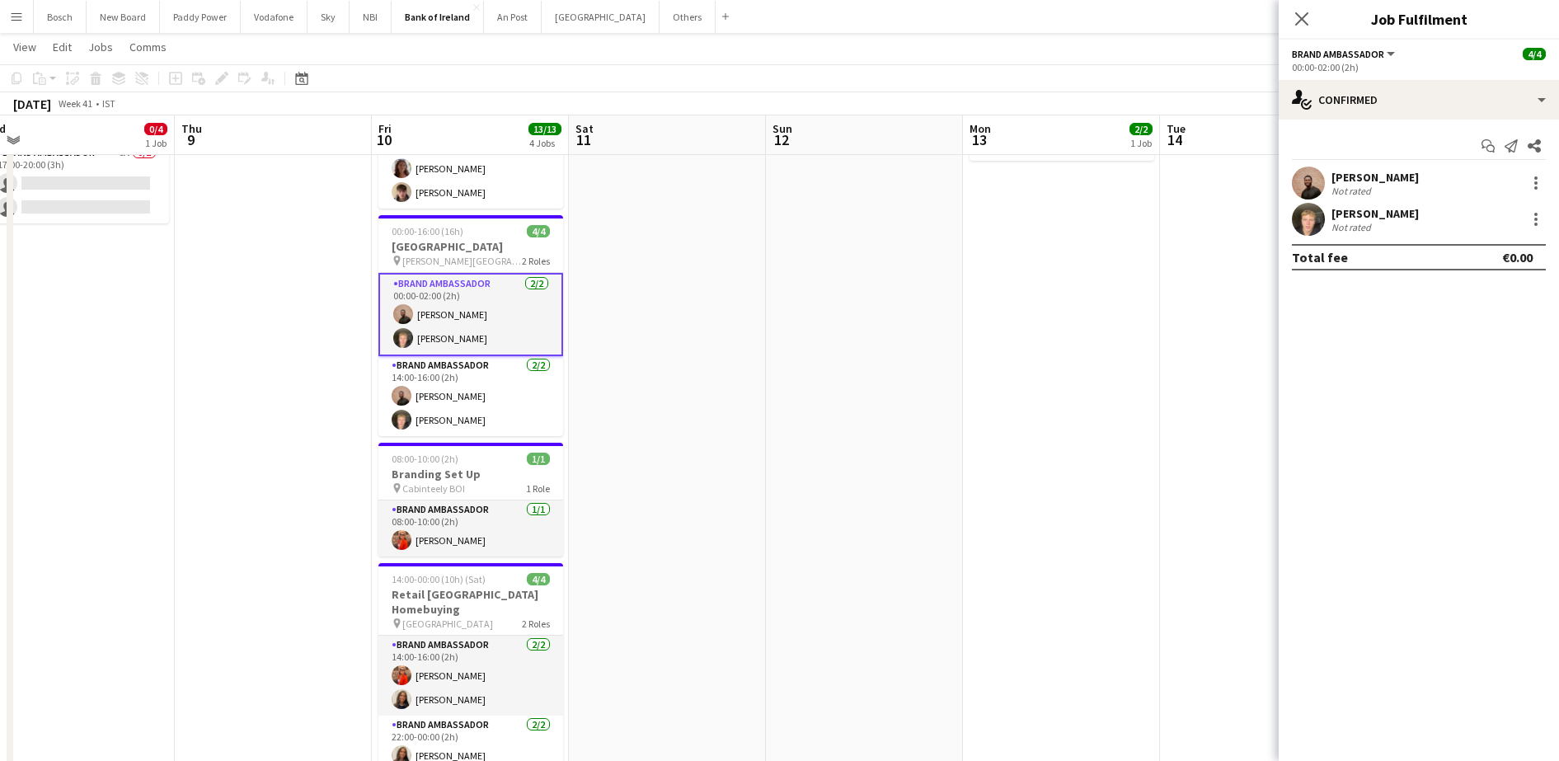
scroll to position [201, 0]
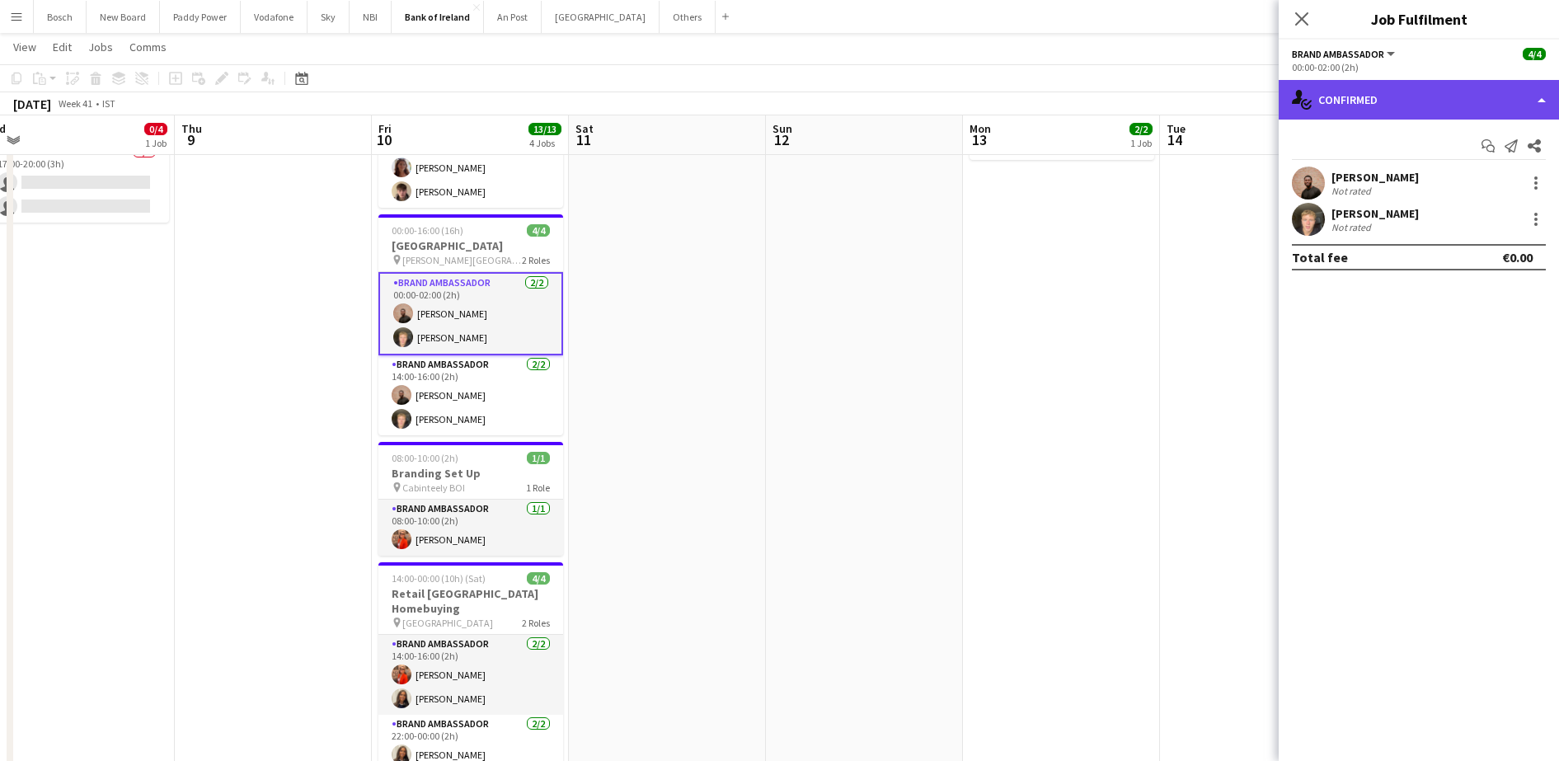
click at [1482, 109] on div "single-neutral-actions-check-2 Confirmed" at bounding box center [1419, 100] width 280 height 40
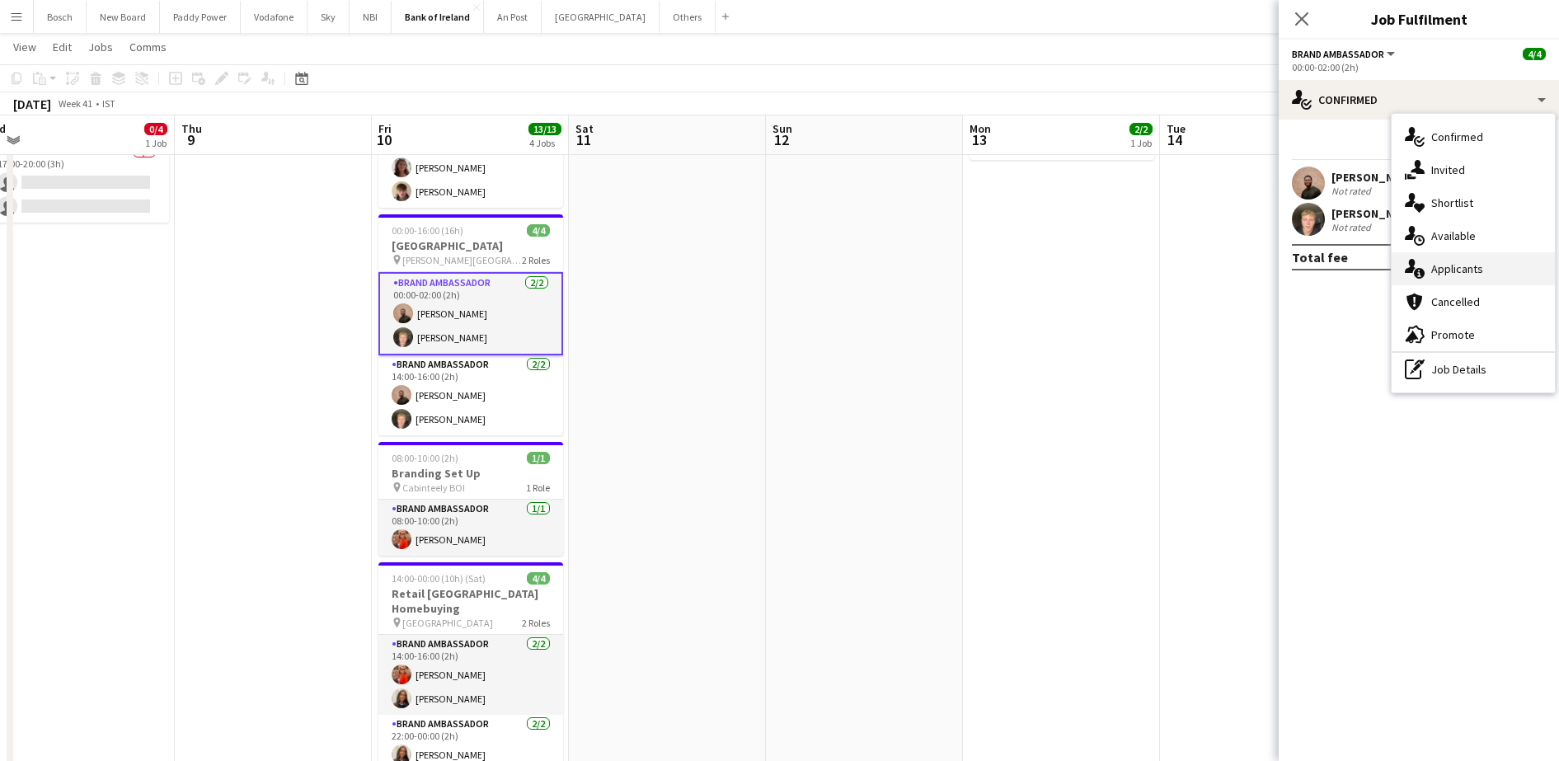
click at [1483, 270] on div "single-neutral-actions-information Applicants" at bounding box center [1473, 268] width 163 height 33
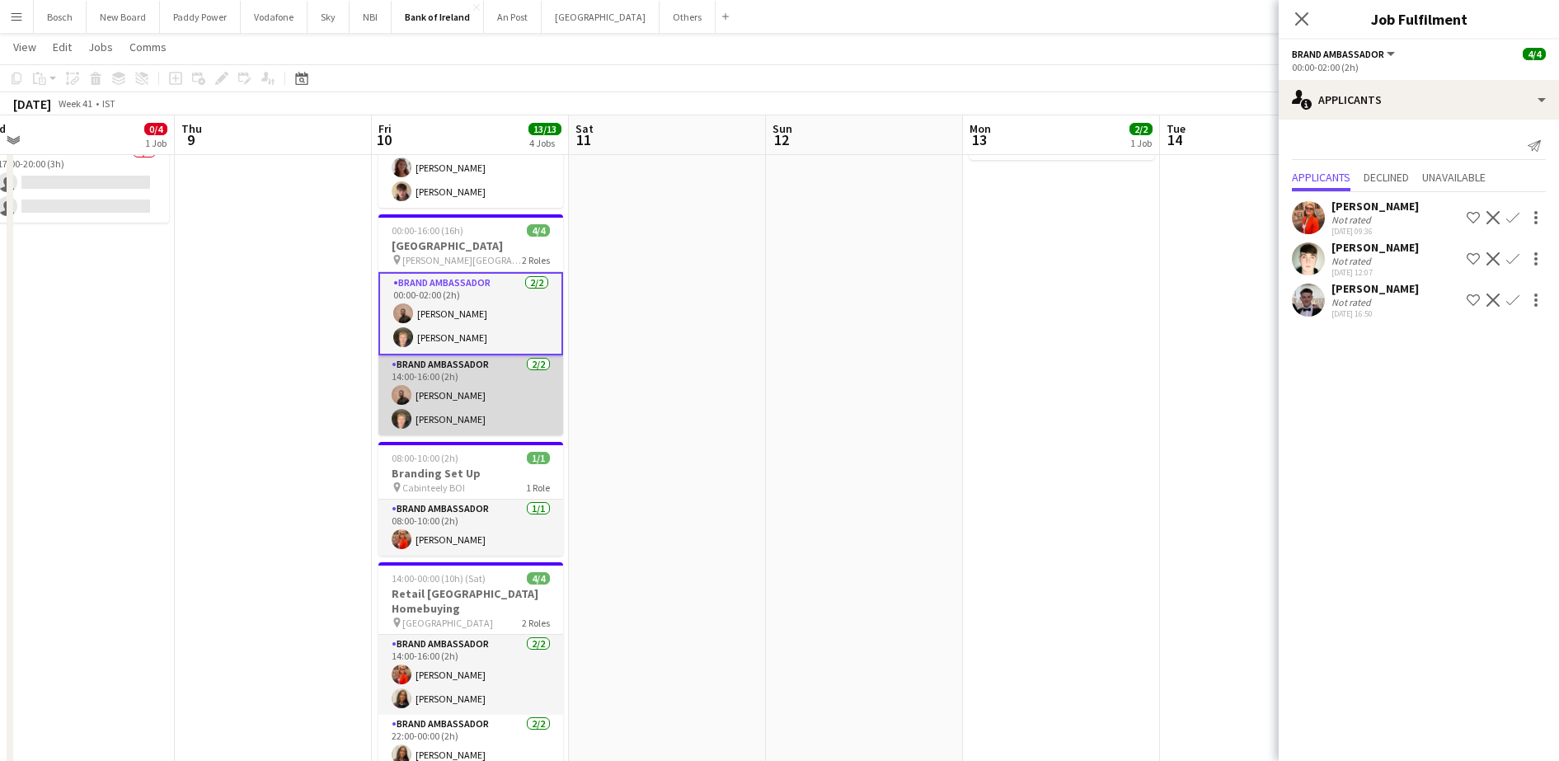
click at [482, 403] on app-card-role "Brand Ambassador [DATE] 14:00-16:00 (2h) [PERSON_NAME] [PERSON_NAME]" at bounding box center [470, 395] width 185 height 80
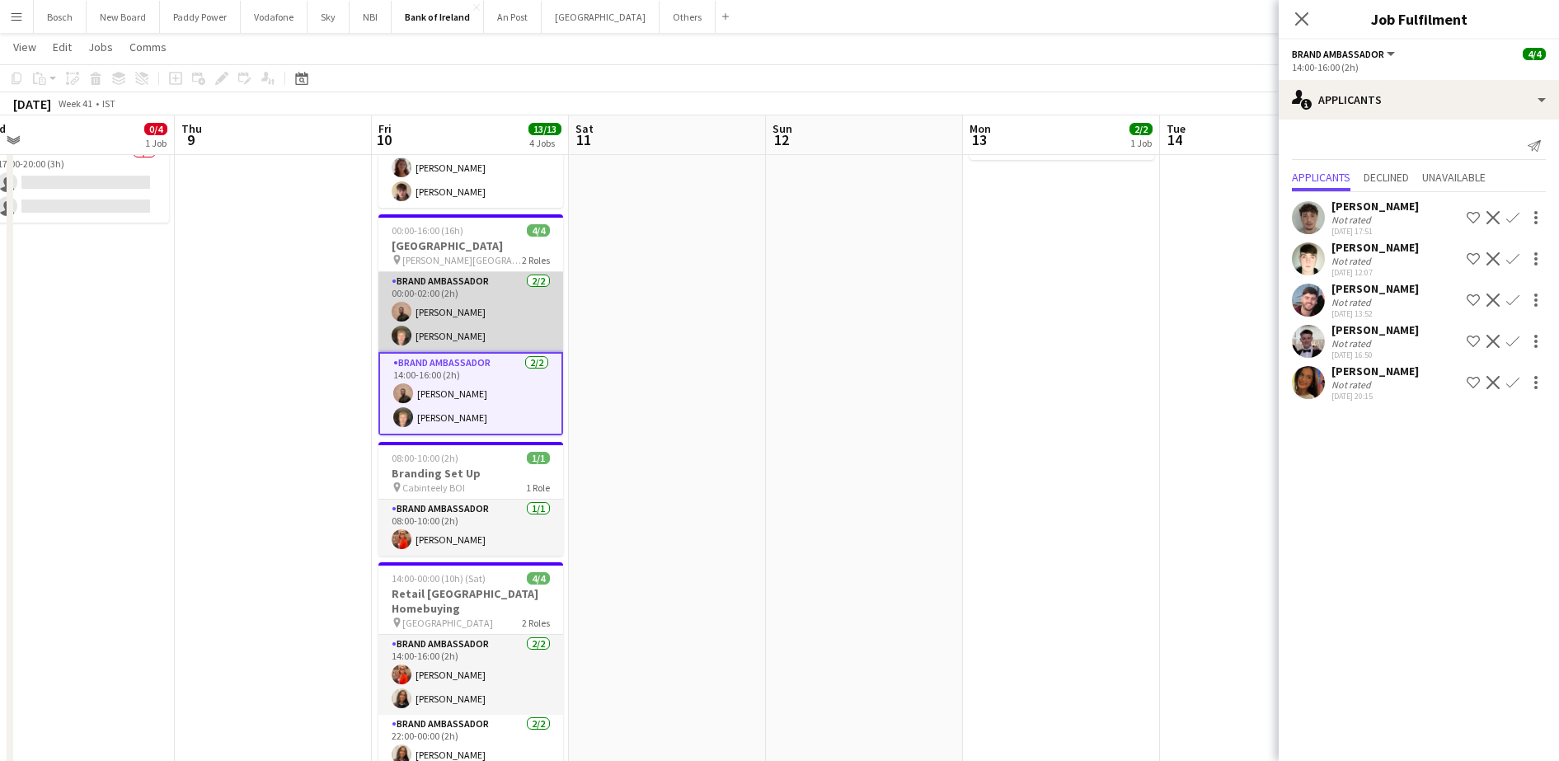
click at [462, 273] on app-card-role "Brand Ambassador [DATE] 00:00-02:00 (2h) [PERSON_NAME] [PERSON_NAME]" at bounding box center [470, 312] width 185 height 80
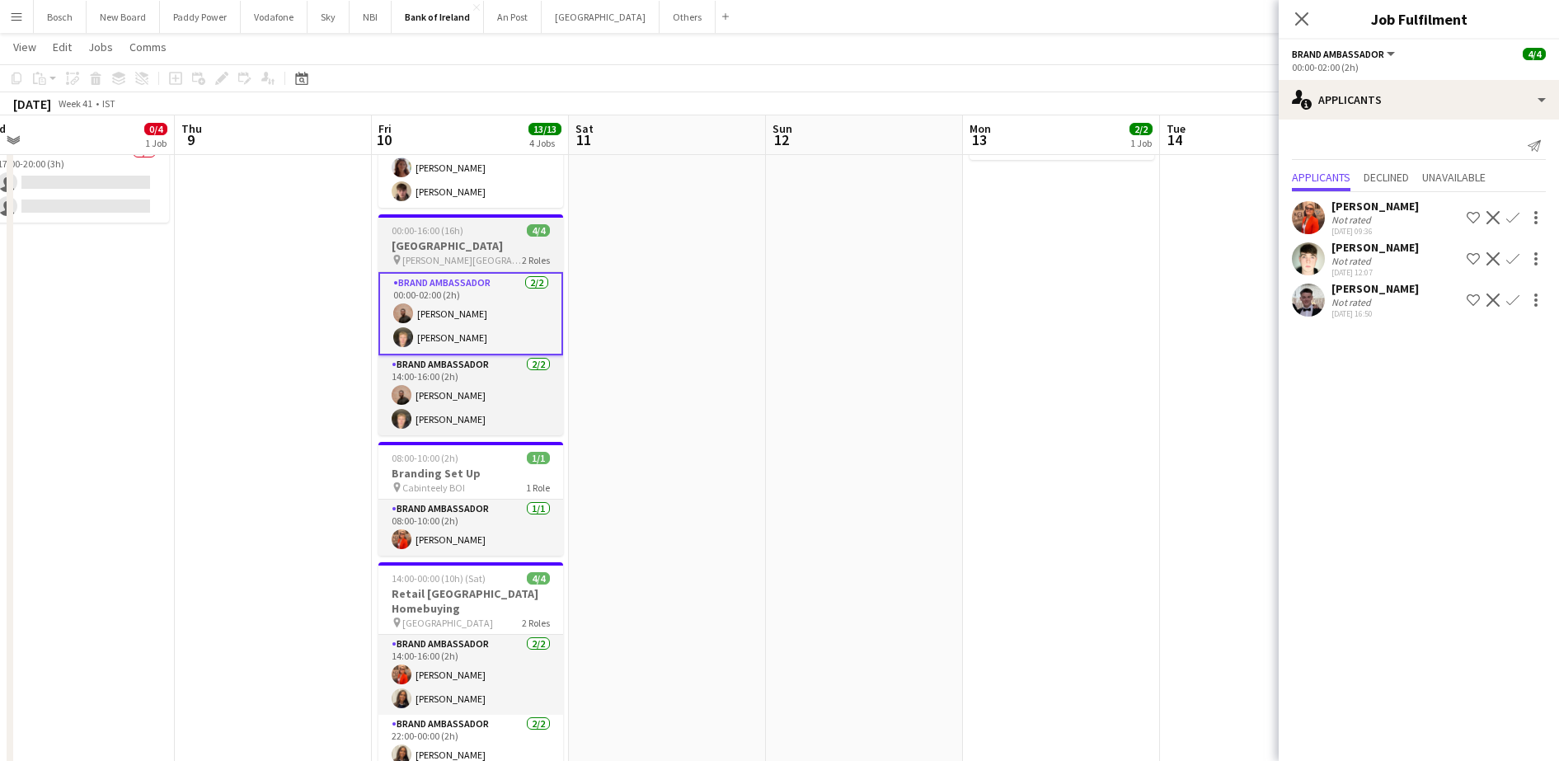
click at [511, 262] on div "pin [PERSON_NAME] Hotel 2 Roles" at bounding box center [470, 259] width 185 height 13
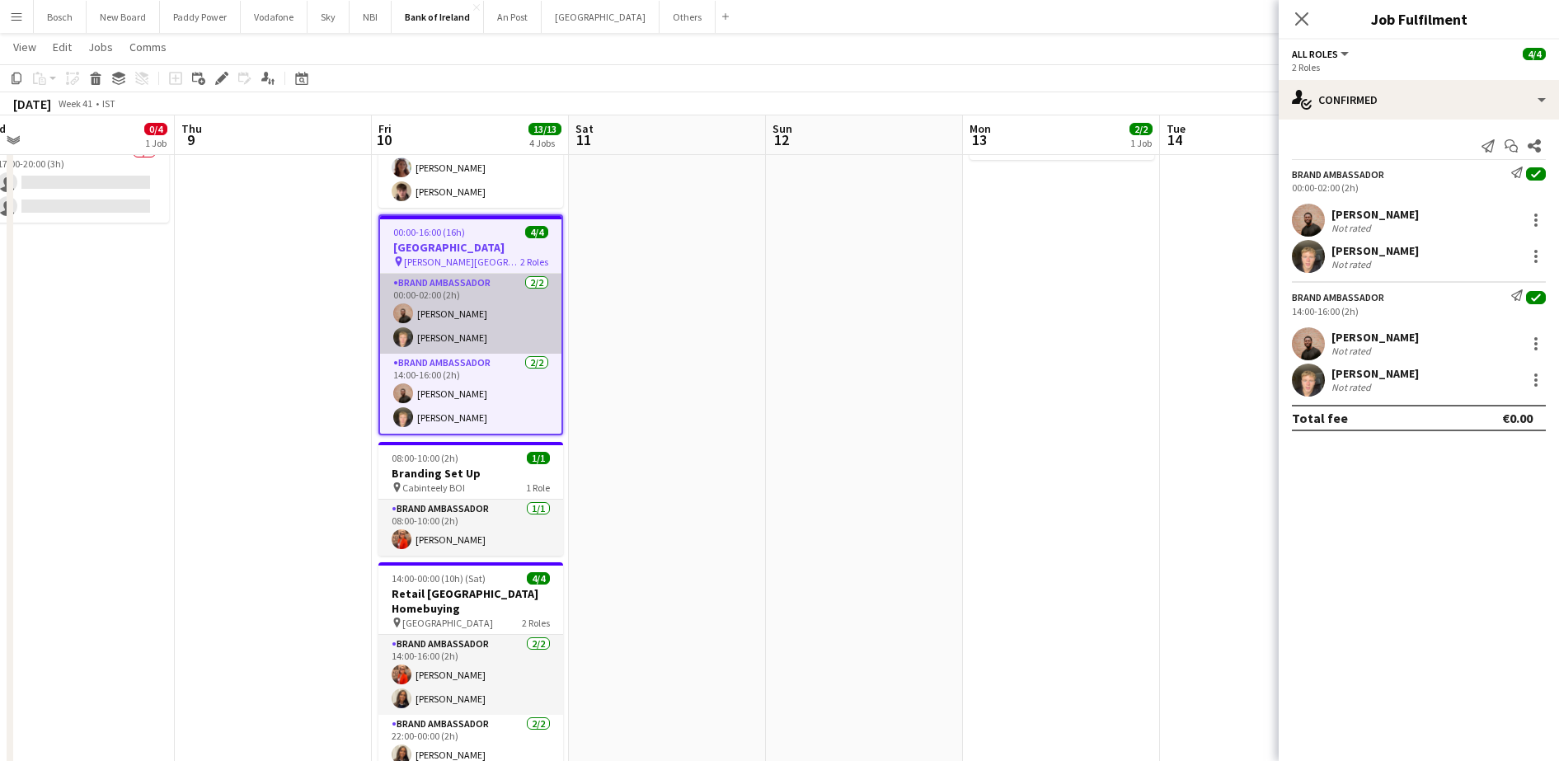
click at [499, 297] on app-card-role "Brand Ambassador [DATE] 00:00-02:00 (2h) [PERSON_NAME] [PERSON_NAME]" at bounding box center [470, 314] width 181 height 80
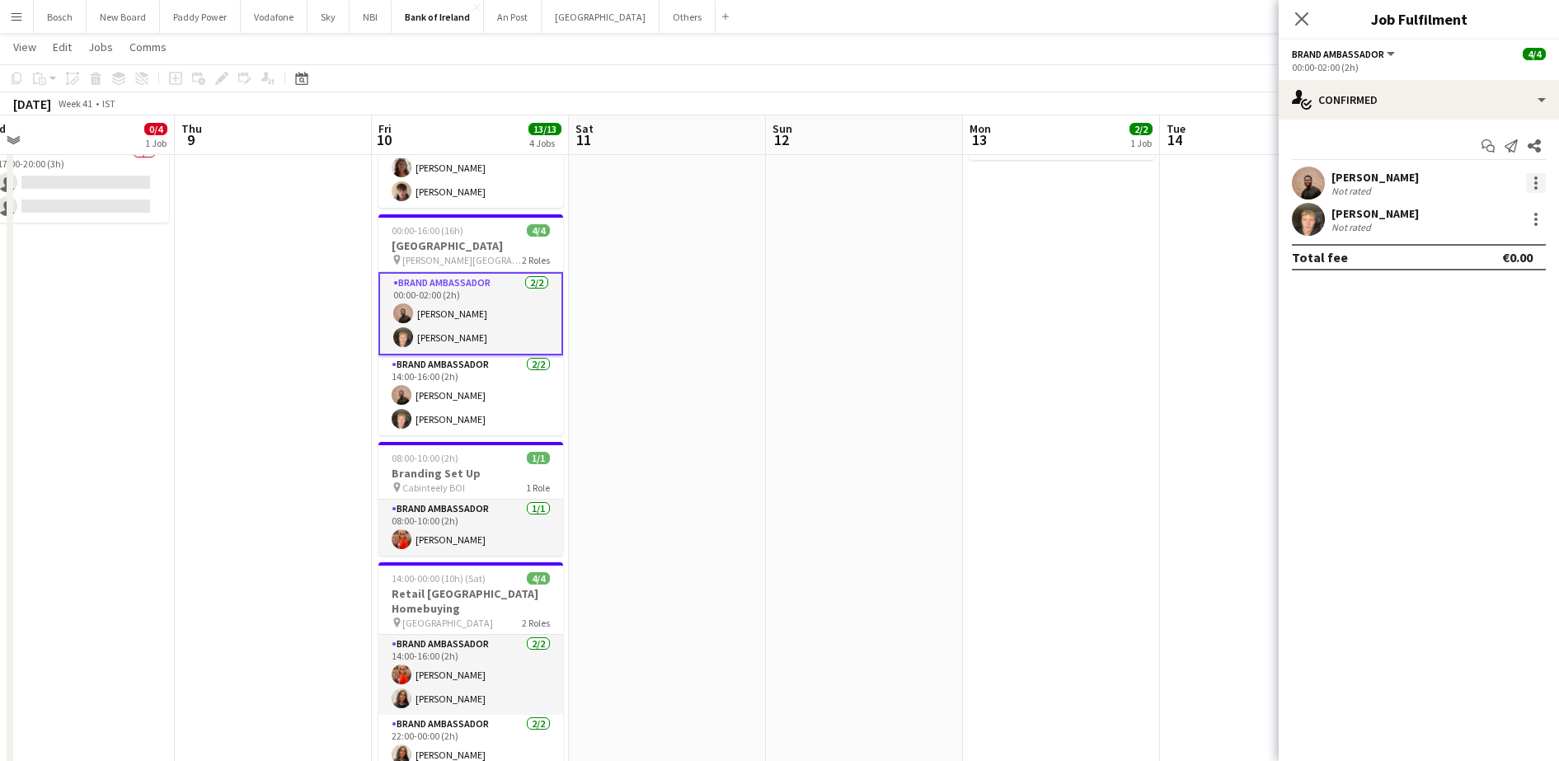
click at [1533, 177] on div at bounding box center [1536, 183] width 20 height 20
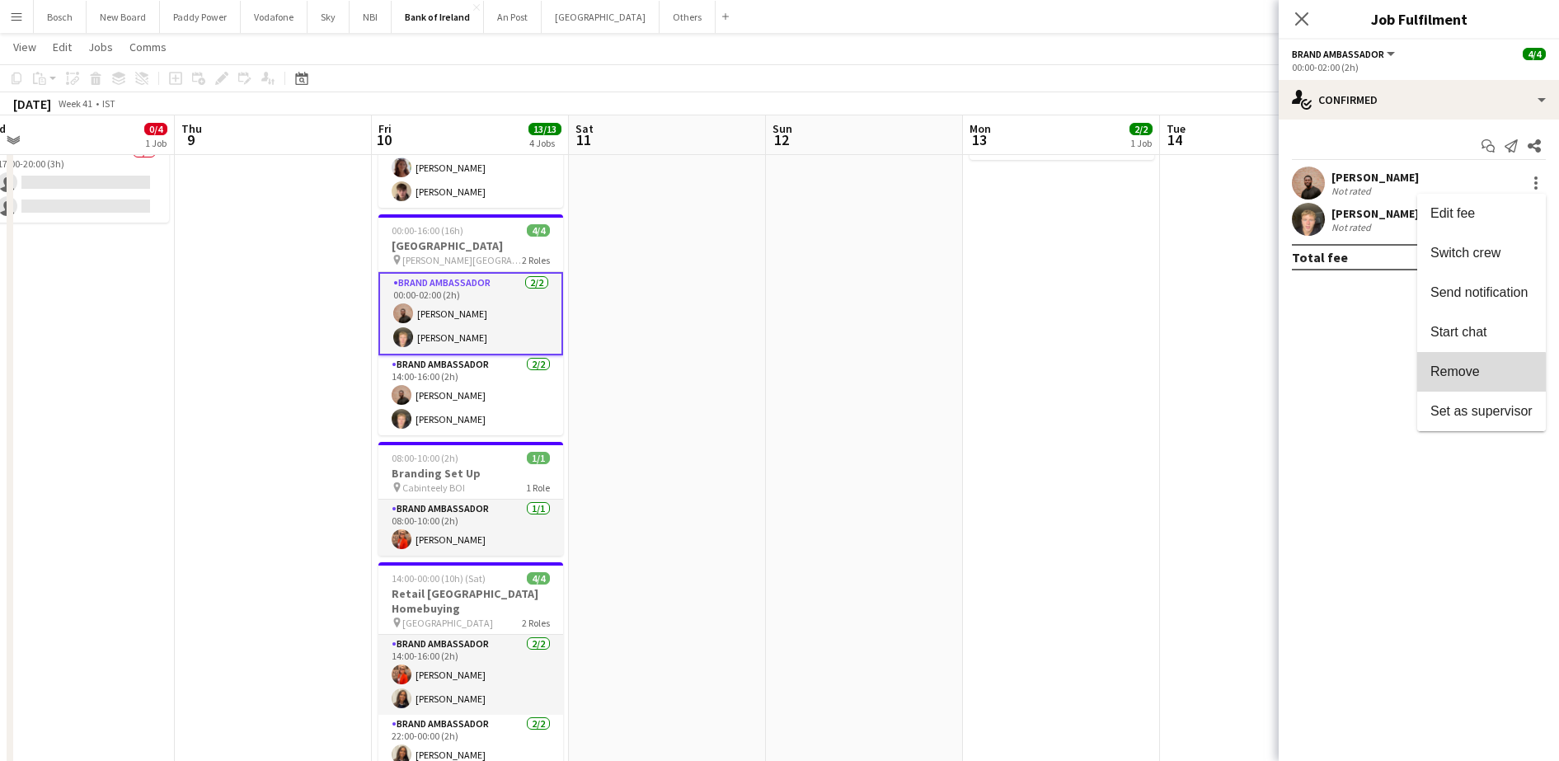
click at [1472, 378] on span "Remove" at bounding box center [1482, 371] width 102 height 15
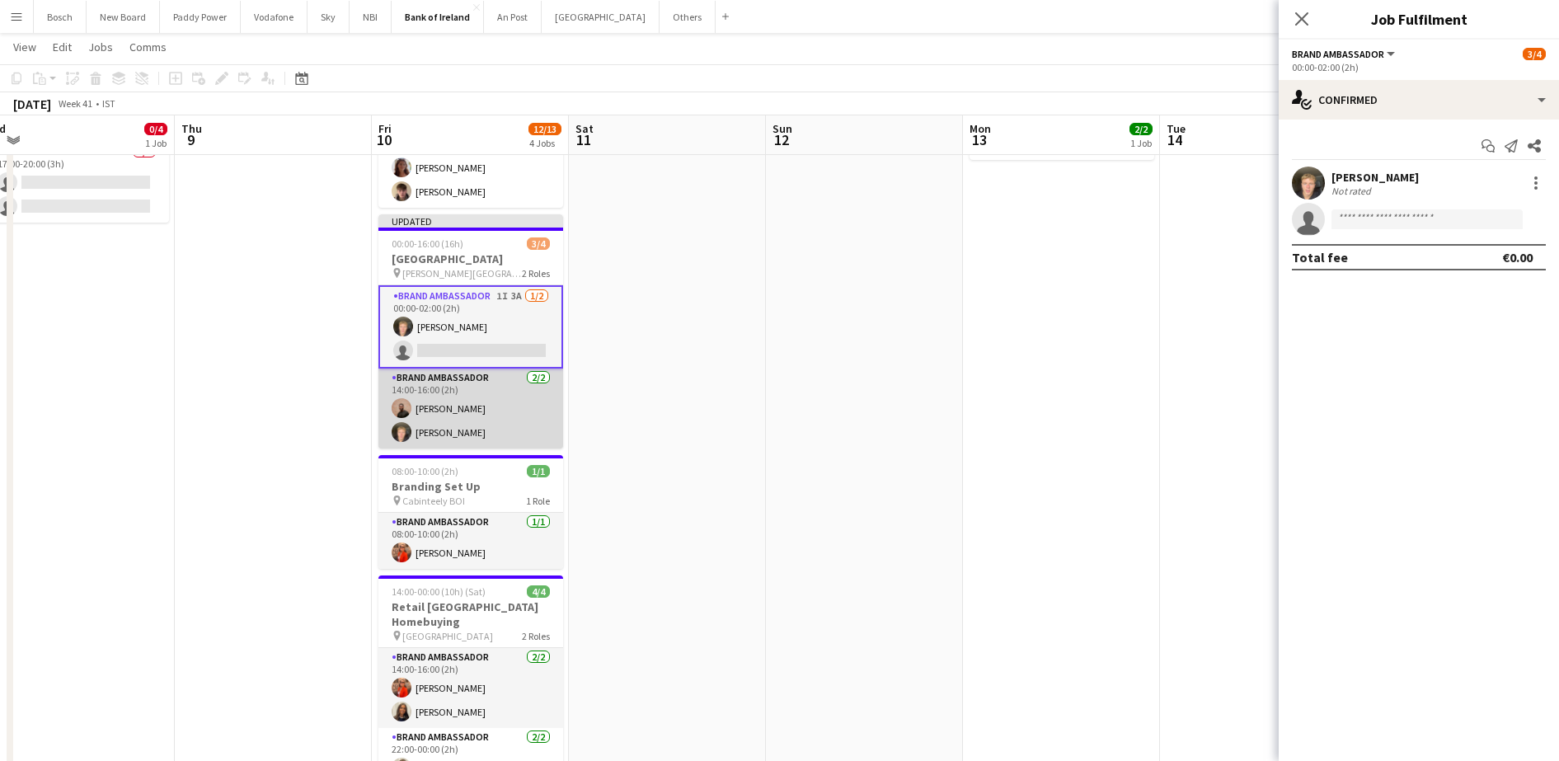
click at [460, 397] on app-card-role "Brand Ambassador [DATE] 14:00-16:00 (2h) [PERSON_NAME] [PERSON_NAME]" at bounding box center [470, 409] width 185 height 80
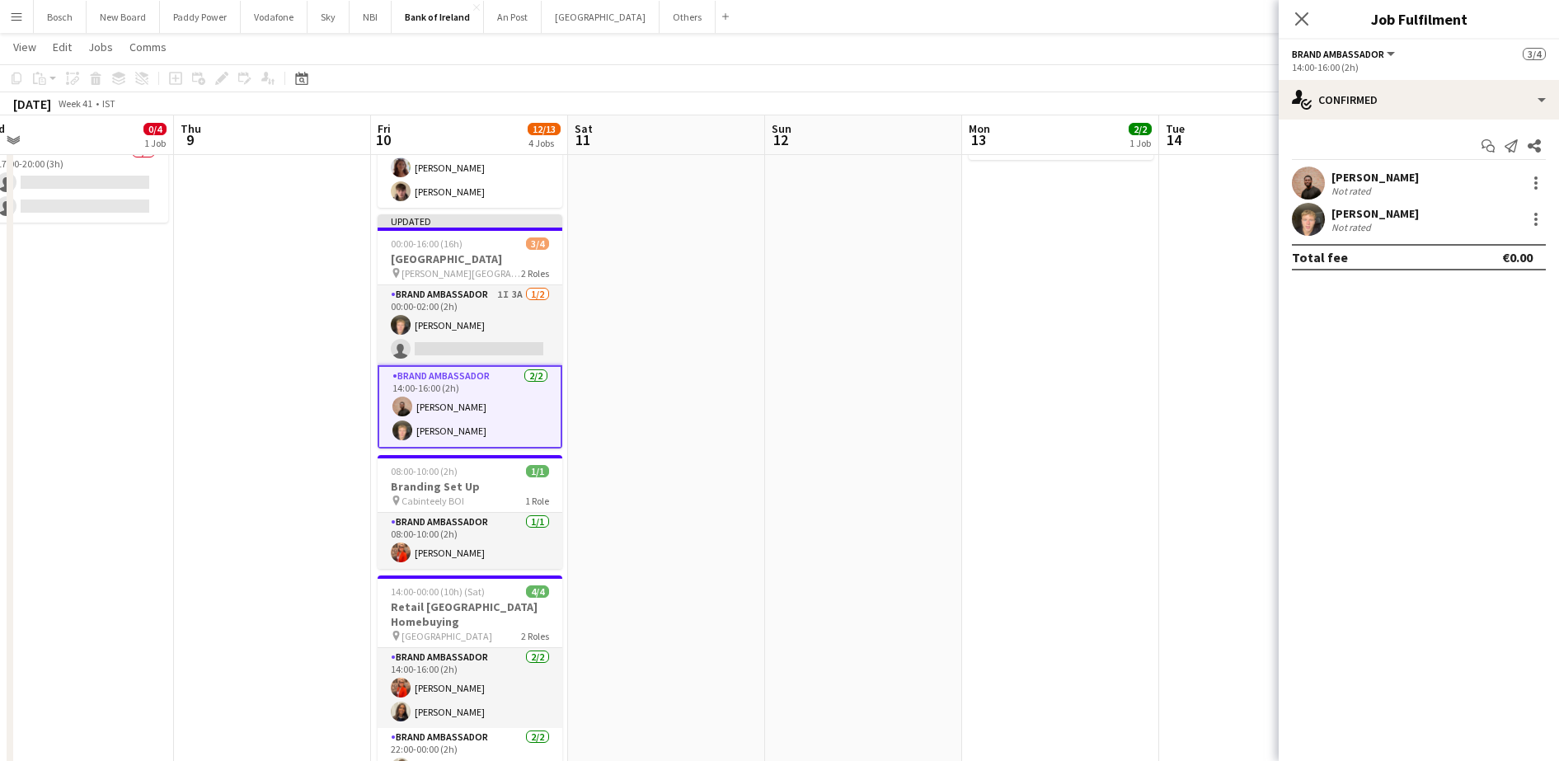
click at [1528, 170] on div "[PERSON_NAME] Not rated" at bounding box center [1419, 183] width 280 height 33
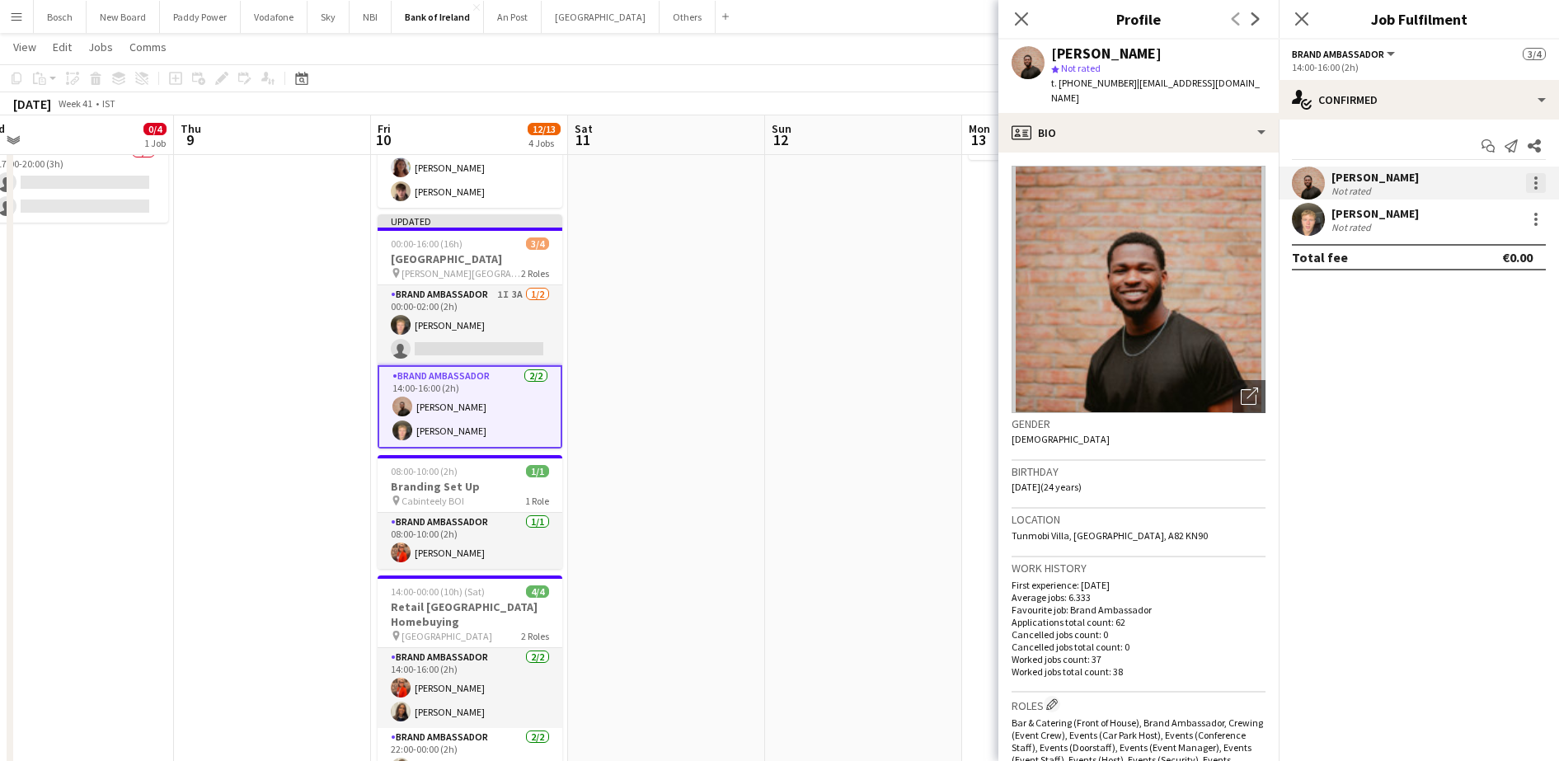
click at [1531, 177] on div at bounding box center [1536, 183] width 20 height 20
click at [1457, 384] on button "Remove" at bounding box center [1481, 372] width 129 height 40
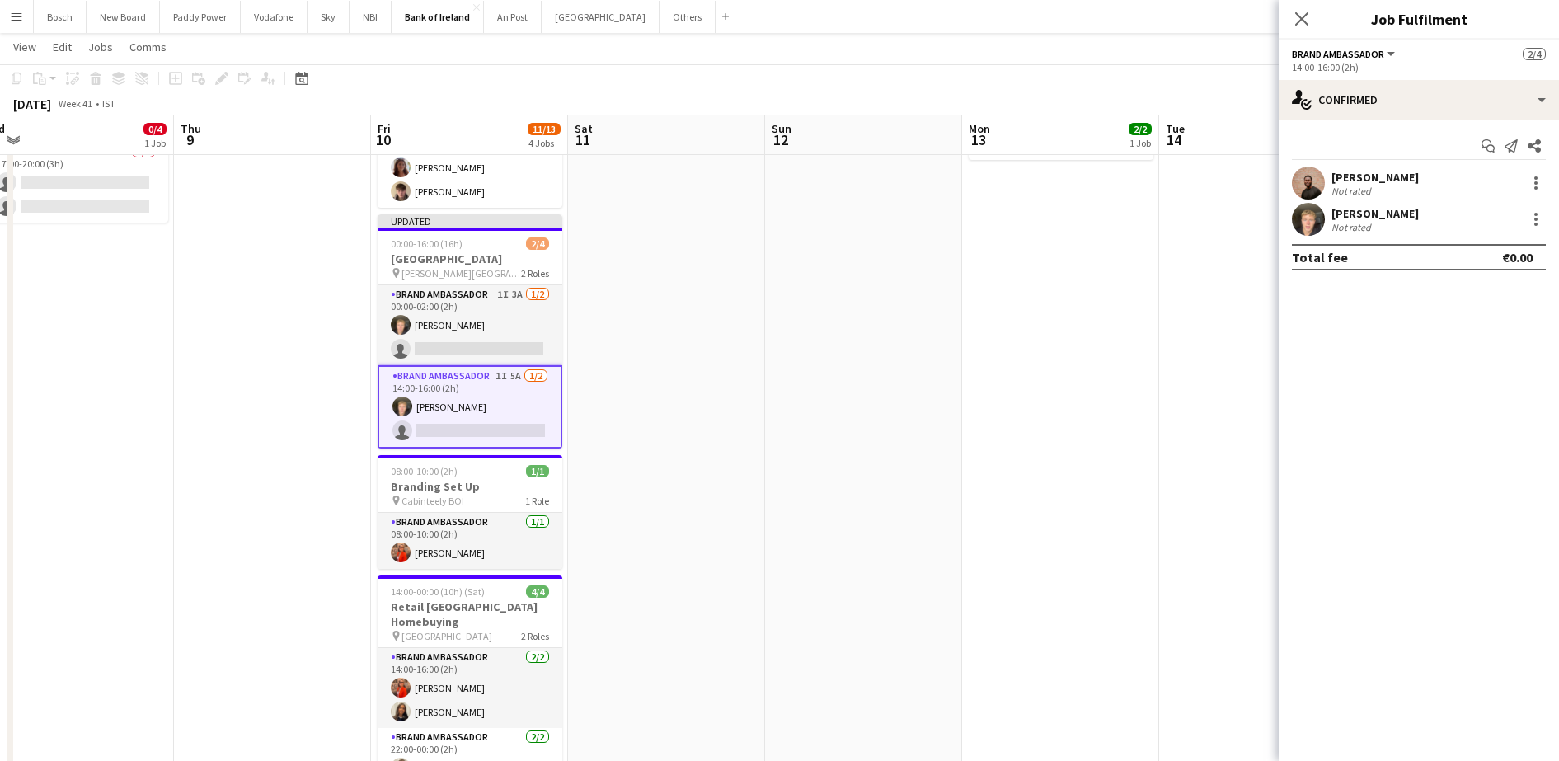
click at [1036, 101] on div "[DATE] Week 41 • IST Publish 1 job Revert 1 job" at bounding box center [779, 103] width 1559 height 23
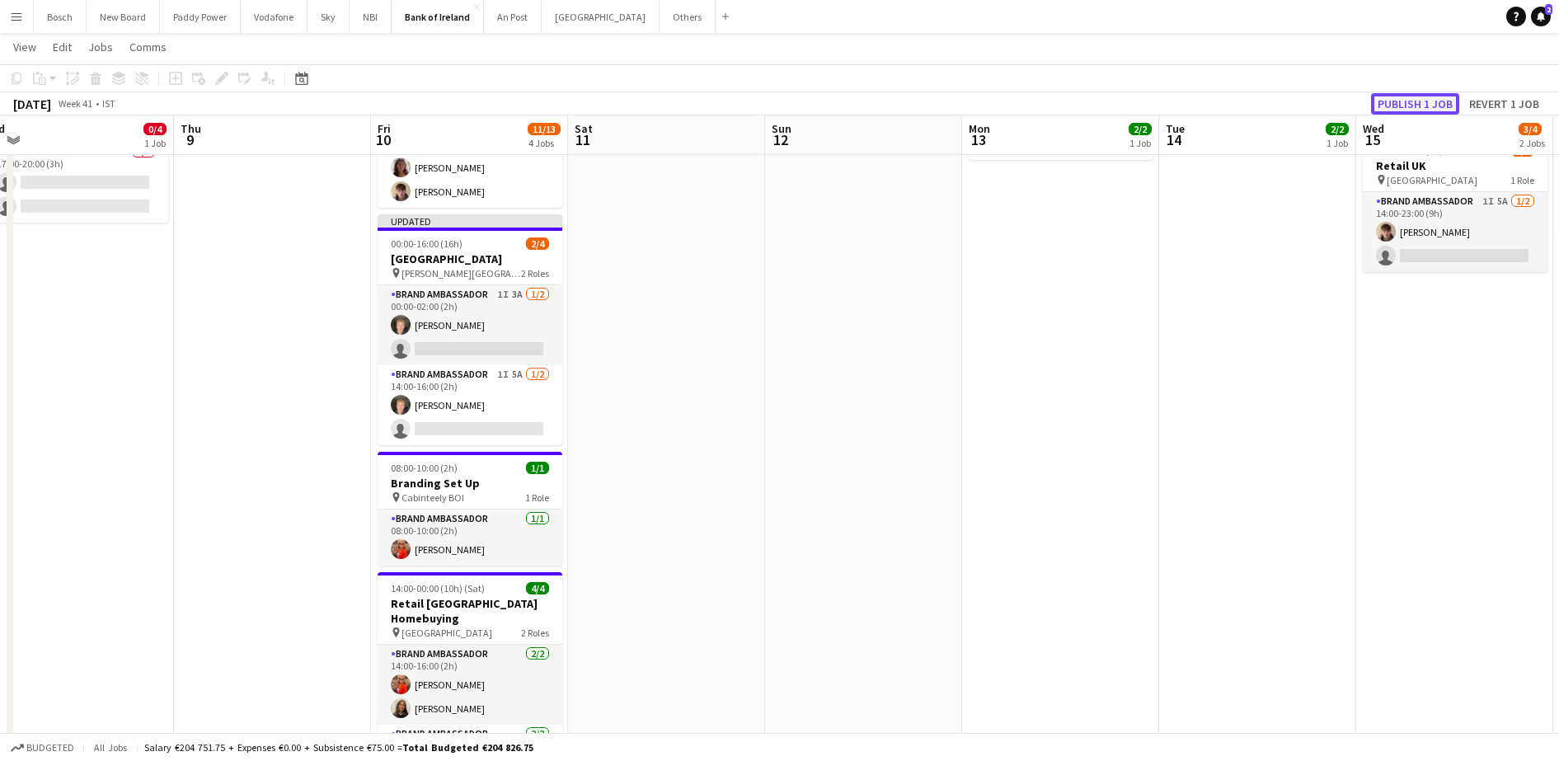
click at [1432, 105] on button "Publish 1 job" at bounding box center [1415, 103] width 88 height 21
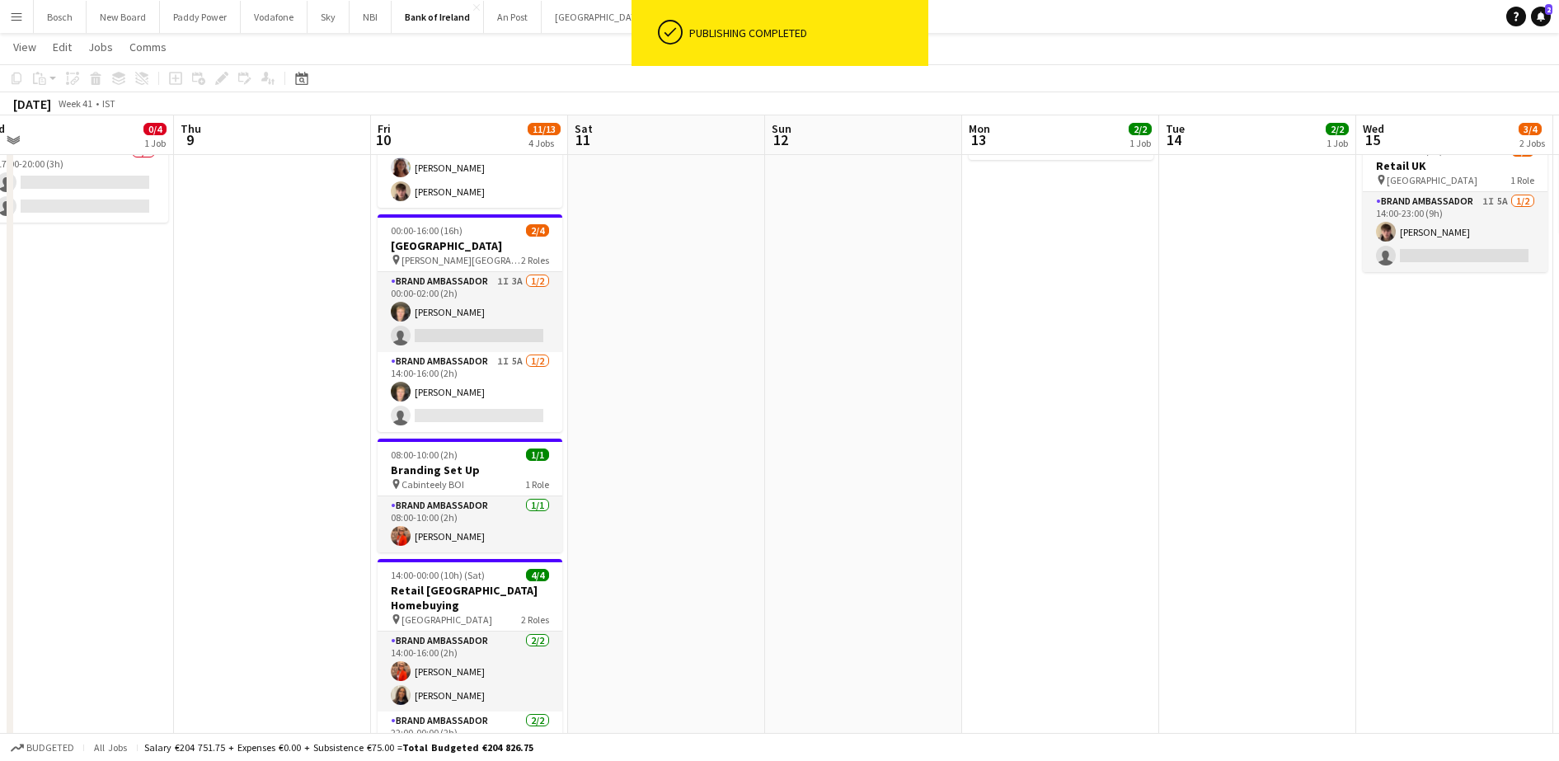
click at [652, 23] on div "ok-circled" at bounding box center [657, 33] width 51 height 66
click at [660, 19] on button "Others Close" at bounding box center [688, 17] width 56 height 32
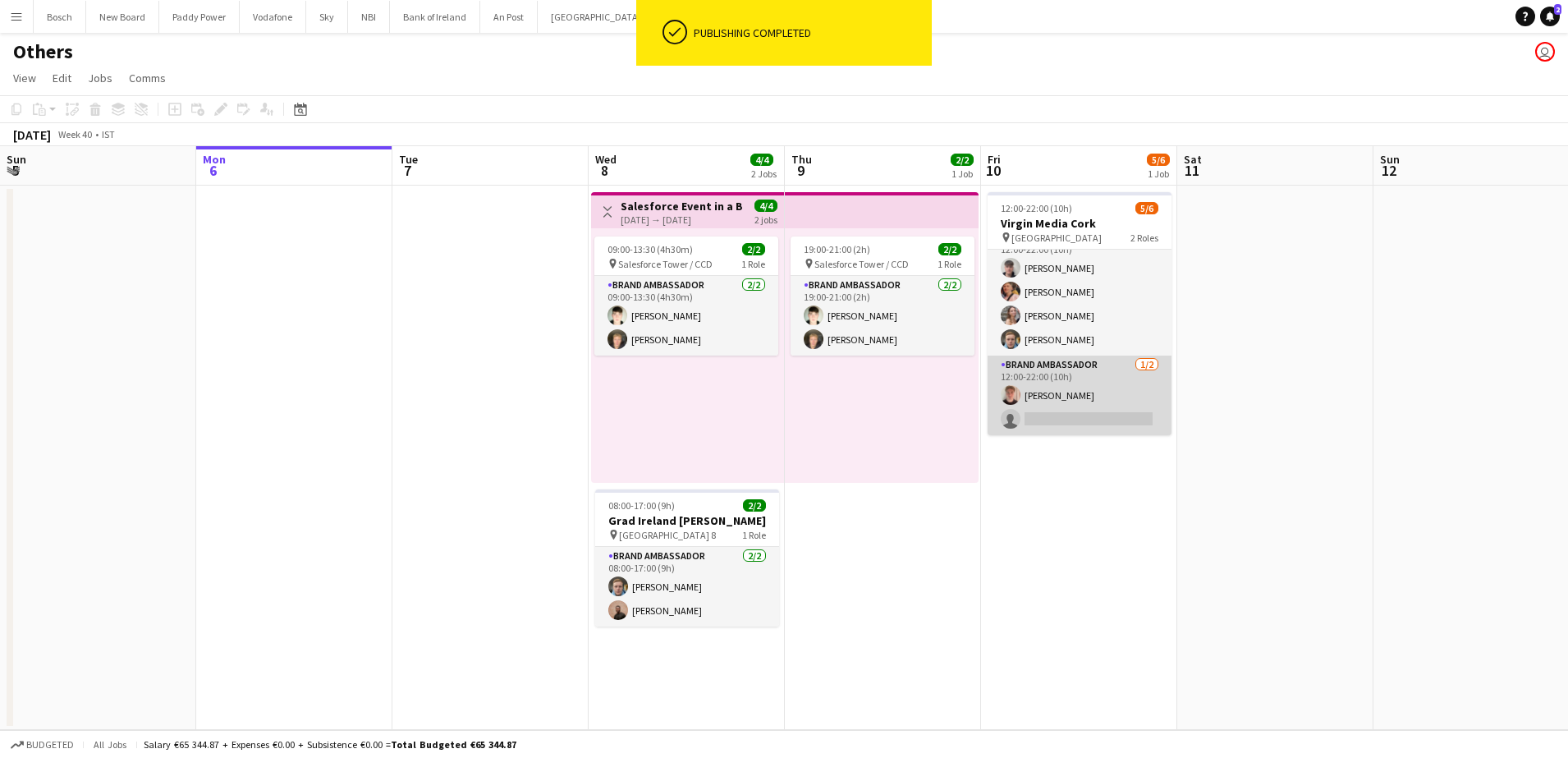
scroll to position [21, 0]
click at [1078, 415] on app-card-role "Brand Ambassador [DATE] 12:00-22:00 (10h) [PERSON_NAME] single-neutral-actions" at bounding box center [1079, 396] width 184 height 80
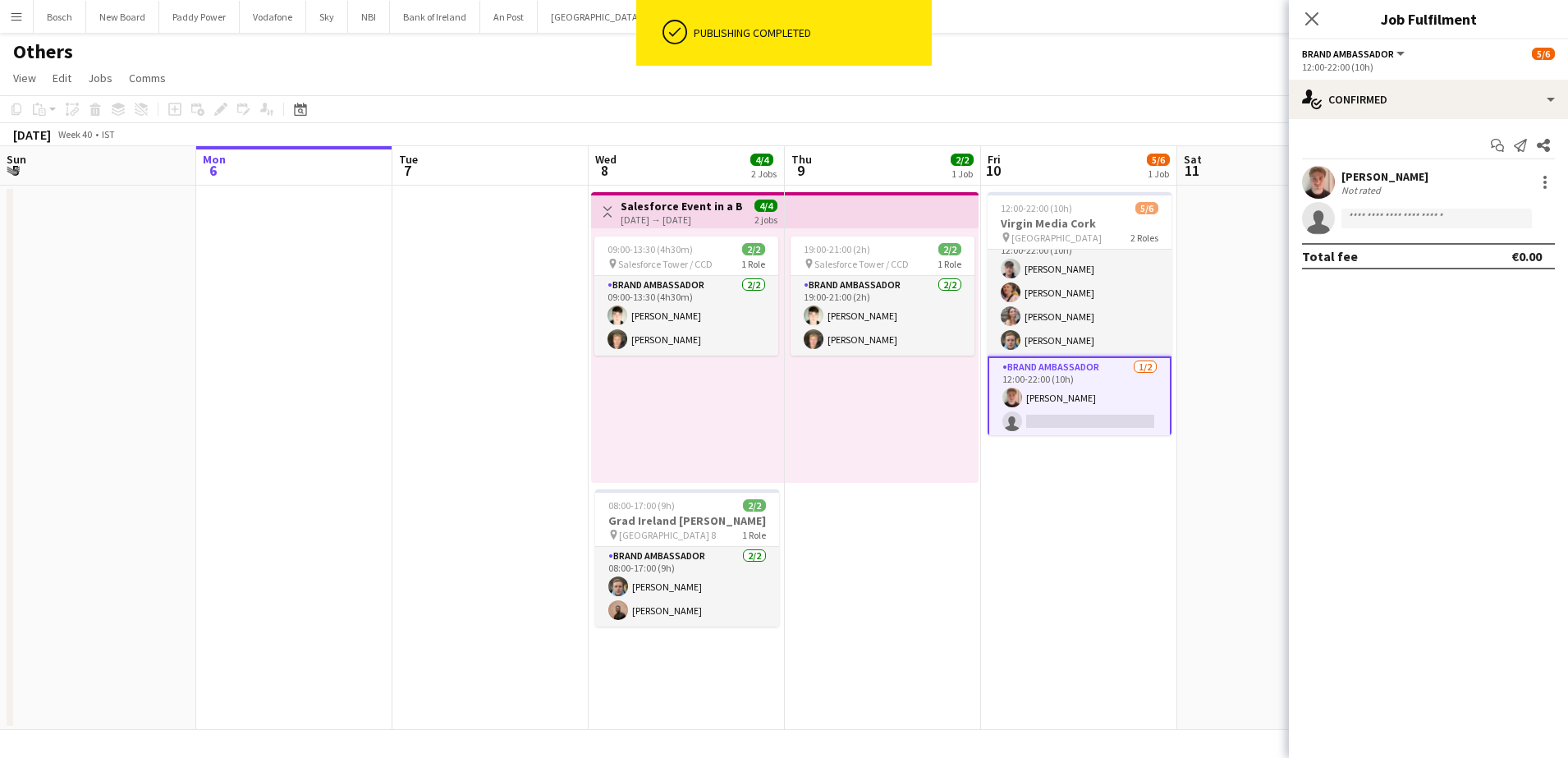
click at [1408, 74] on app-options-switcher "Brand Ambassador All roles Brand Ambassador [DATE] 12:00-22:00 (10h)" at bounding box center [1429, 60] width 279 height 40
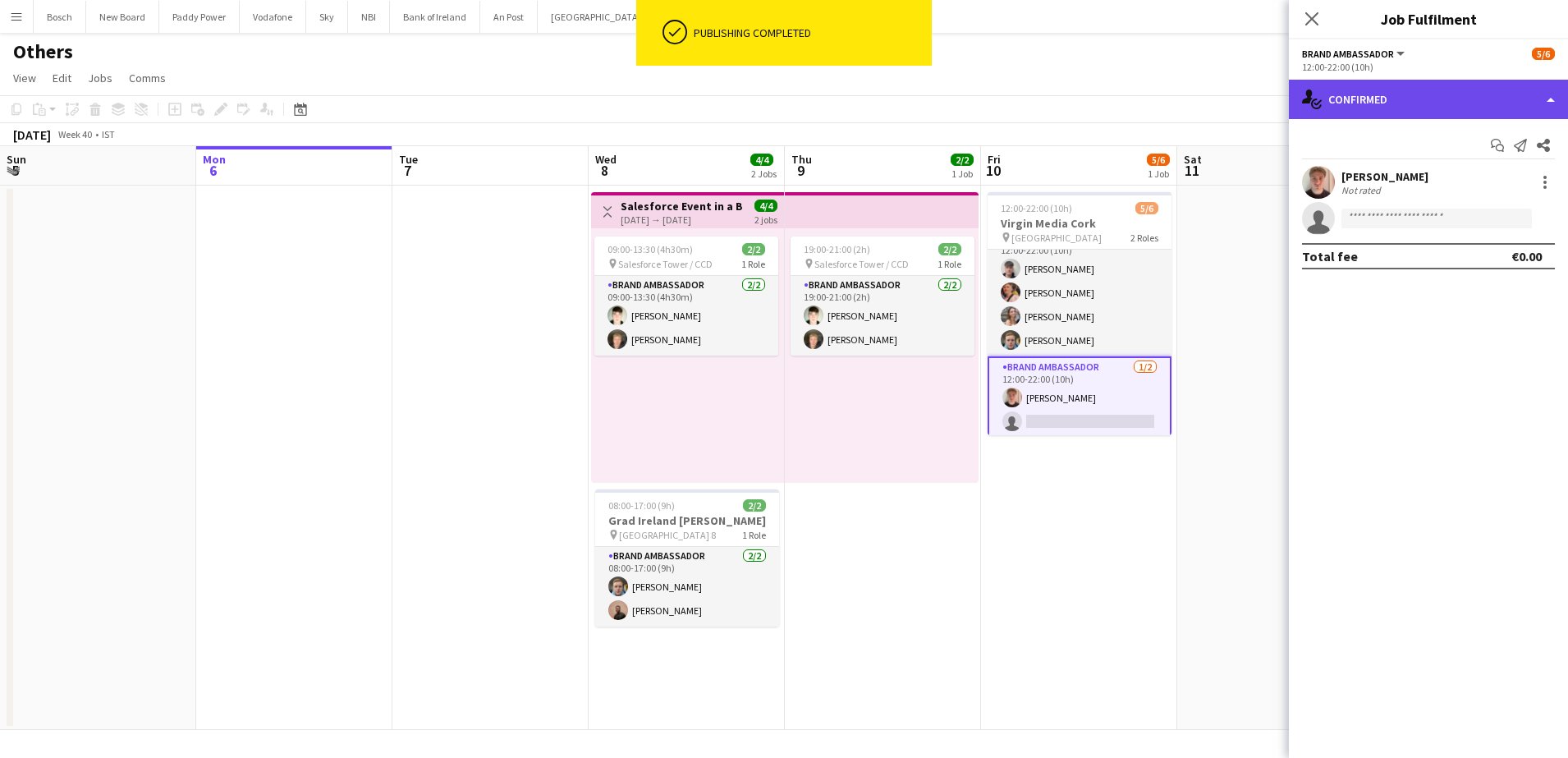
click at [1407, 85] on div "single-neutral-actions-check-2 Confirmed" at bounding box center [1429, 100] width 279 height 40
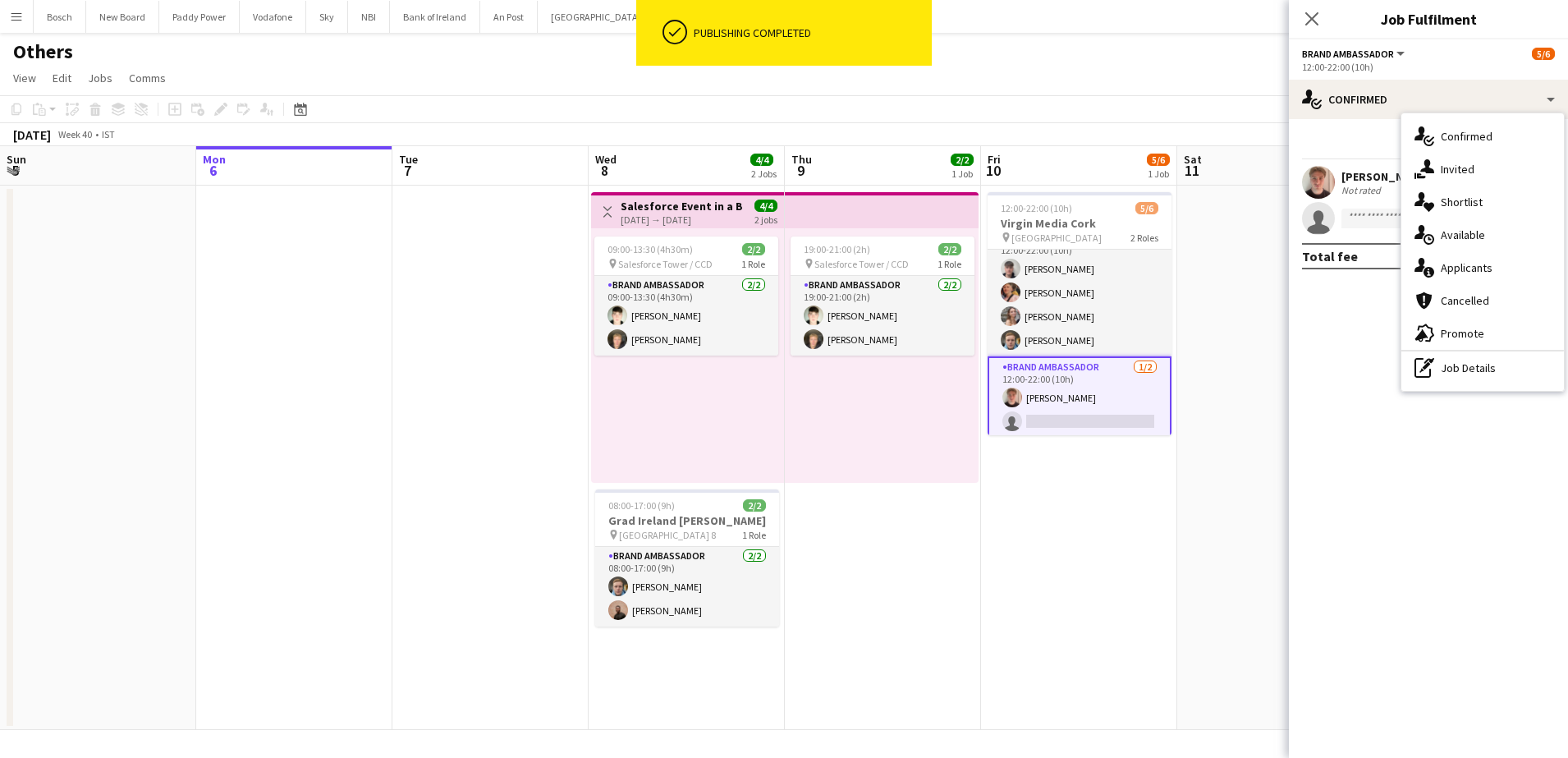
click at [1435, 180] on div "single-neutral-actions-share-1 Invited" at bounding box center [1482, 168] width 162 height 33
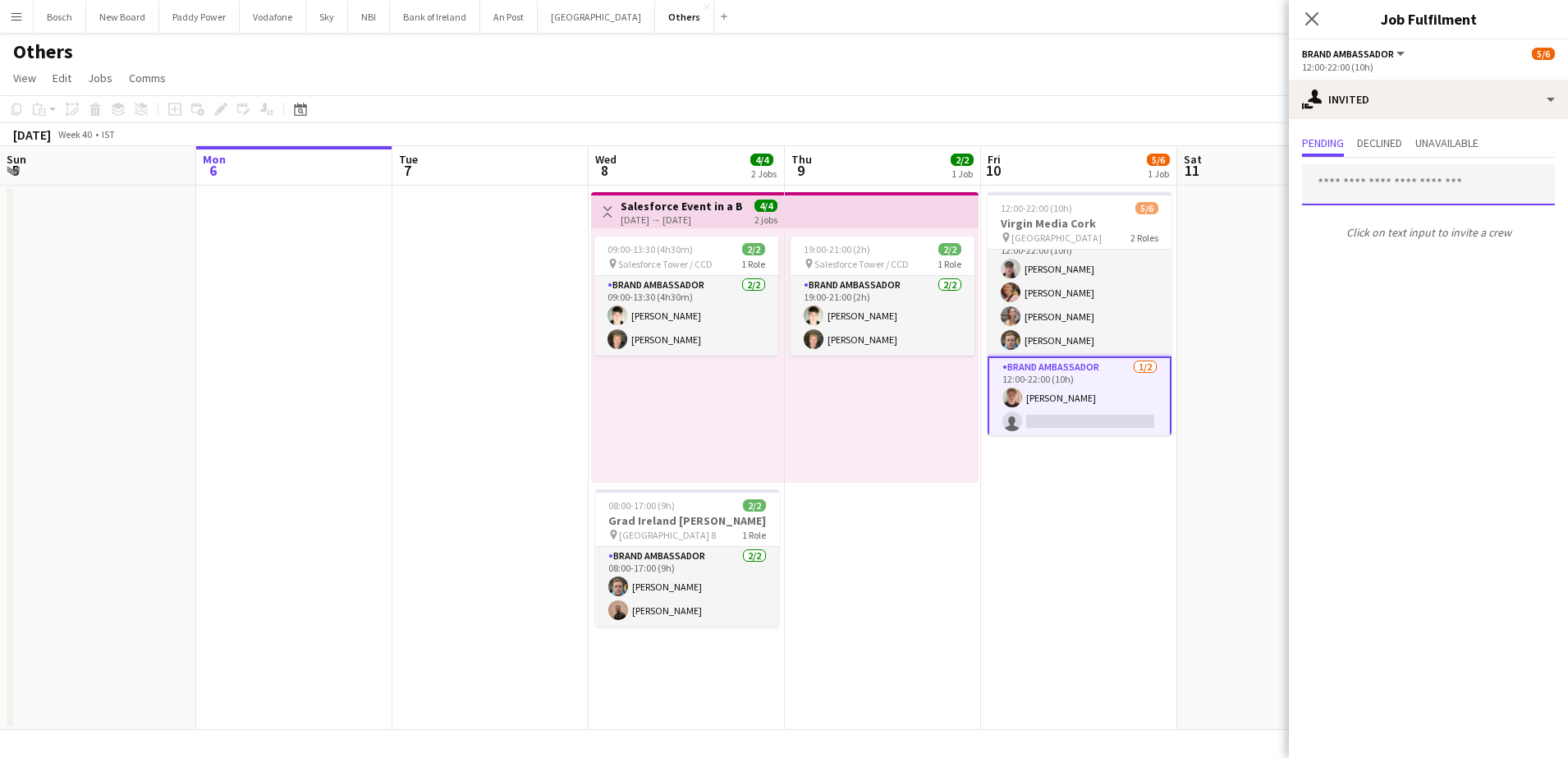
click at [1333, 197] on input "text" at bounding box center [1429, 184] width 253 height 41
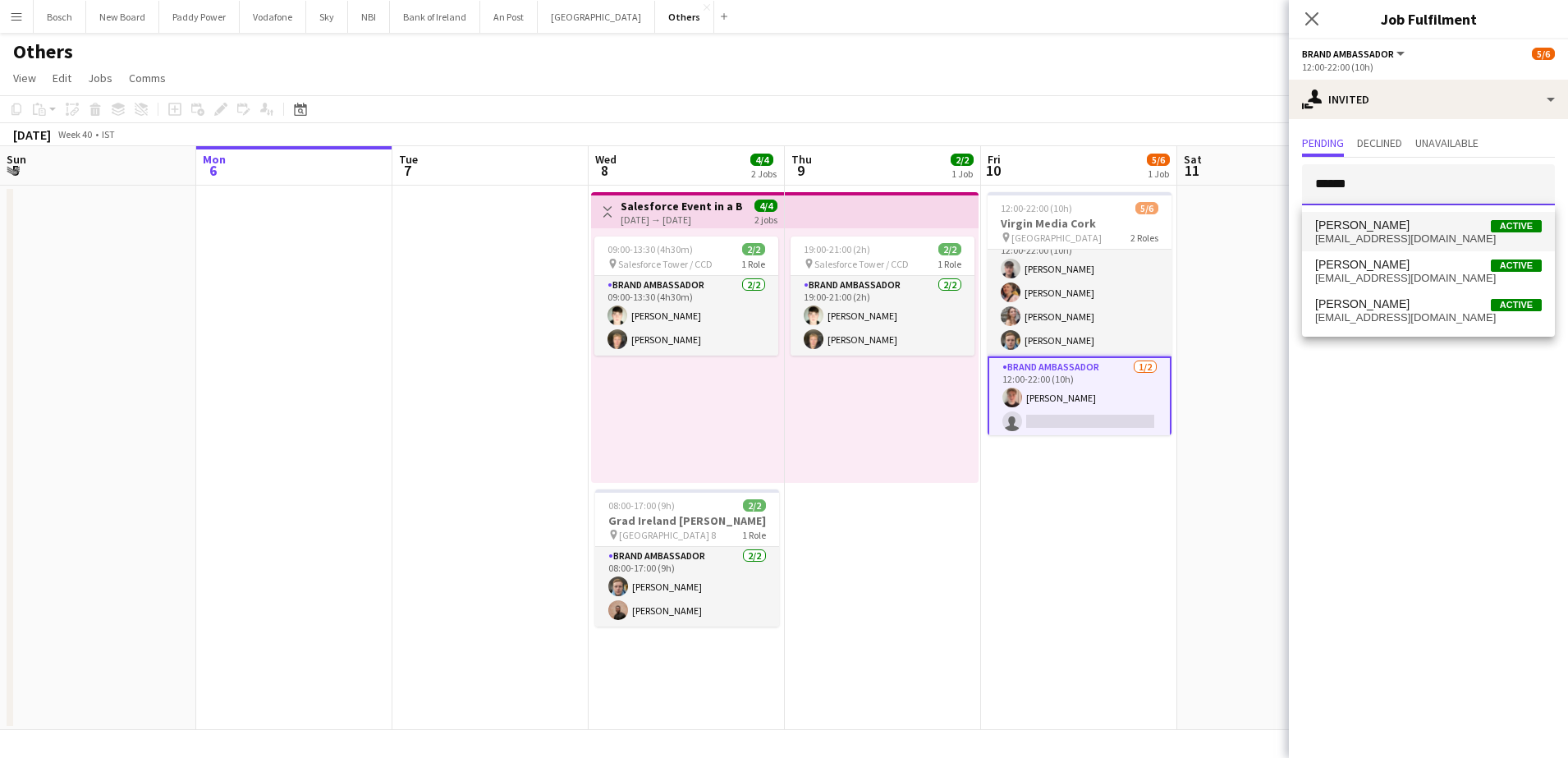
type input "******"
click at [1455, 226] on span "[PERSON_NAME] Active" at bounding box center [1429, 225] width 227 height 14
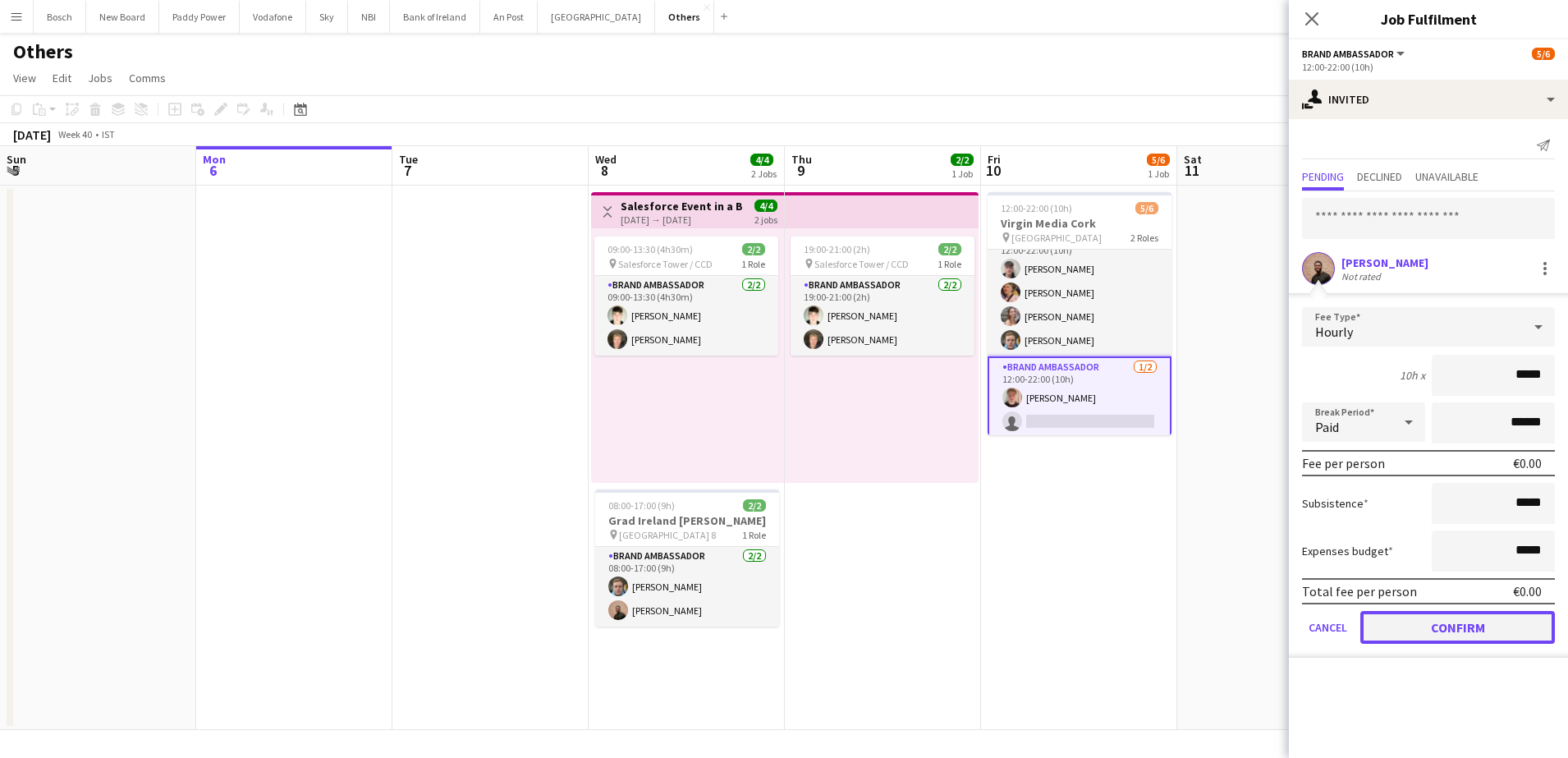
click at [1445, 621] on button "Confirm" at bounding box center [1456, 627] width 194 height 33
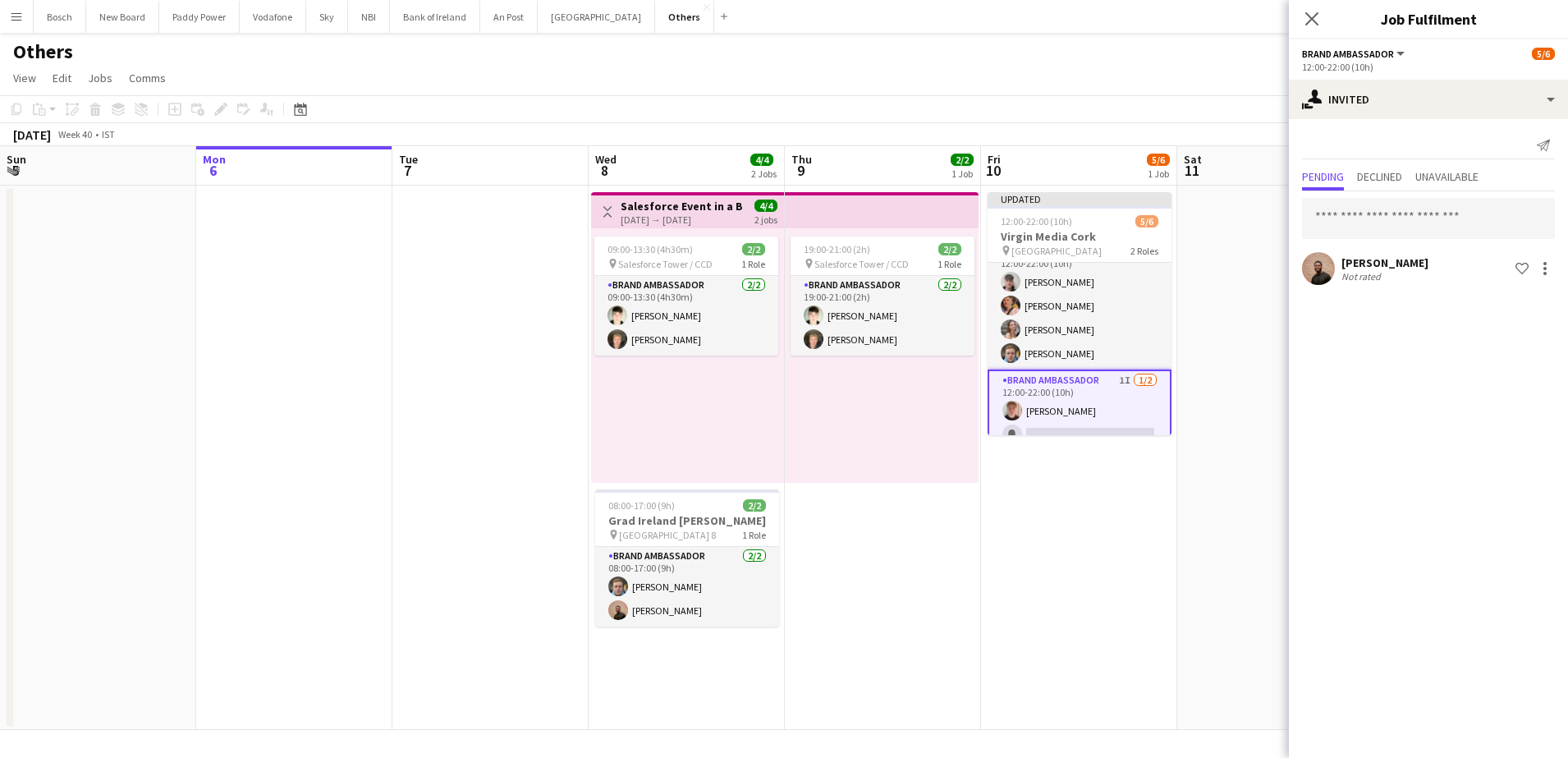
click at [1196, 96] on app-toolbar "Copy Paste Paste Ctrl+V Paste with crew Ctrl+Shift+V Paste linked Job [GEOGRAPH…" at bounding box center [784, 110] width 1568 height 28
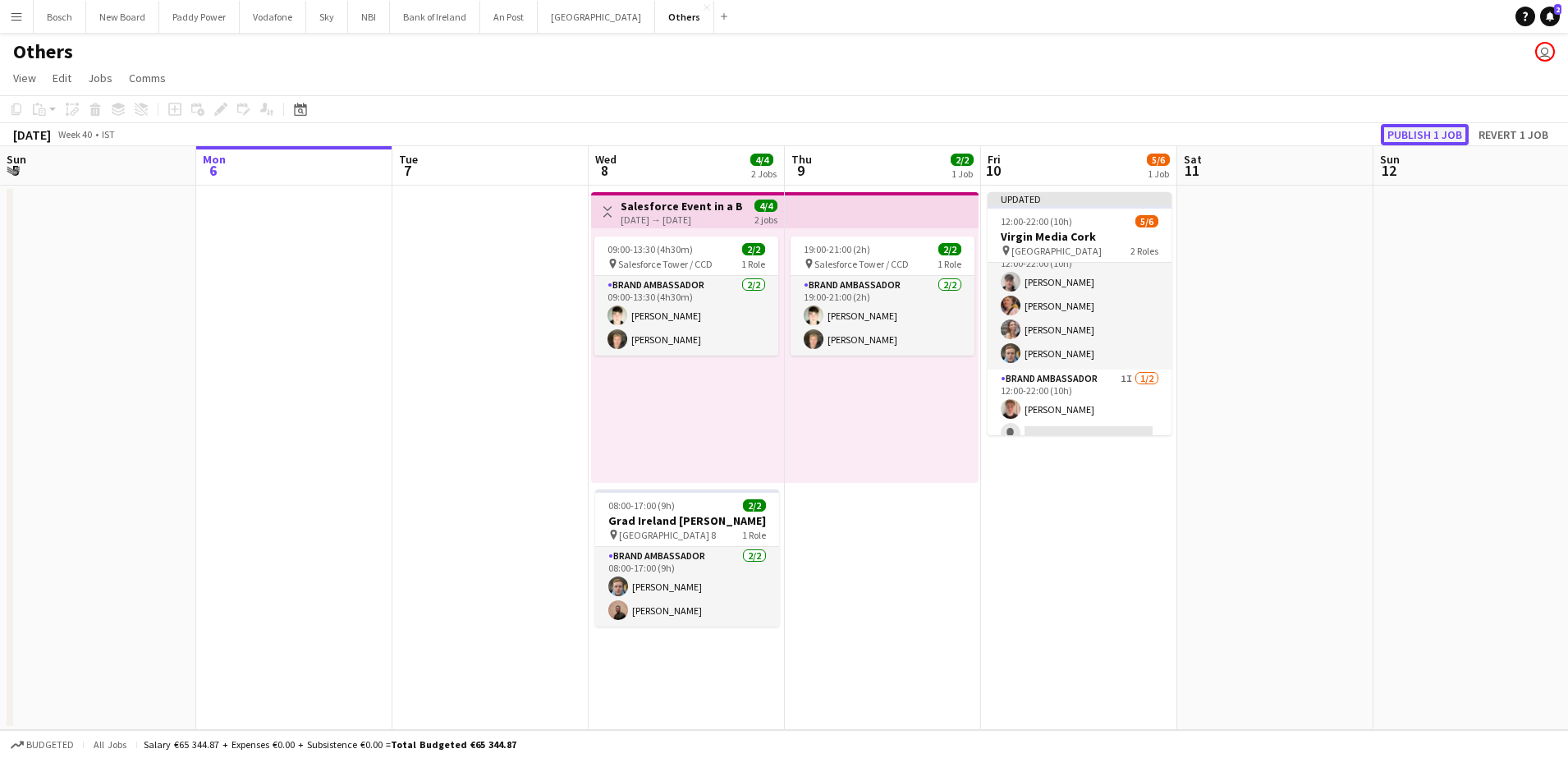
click at [1421, 138] on button "Publish 1 job" at bounding box center [1425, 134] width 88 height 21
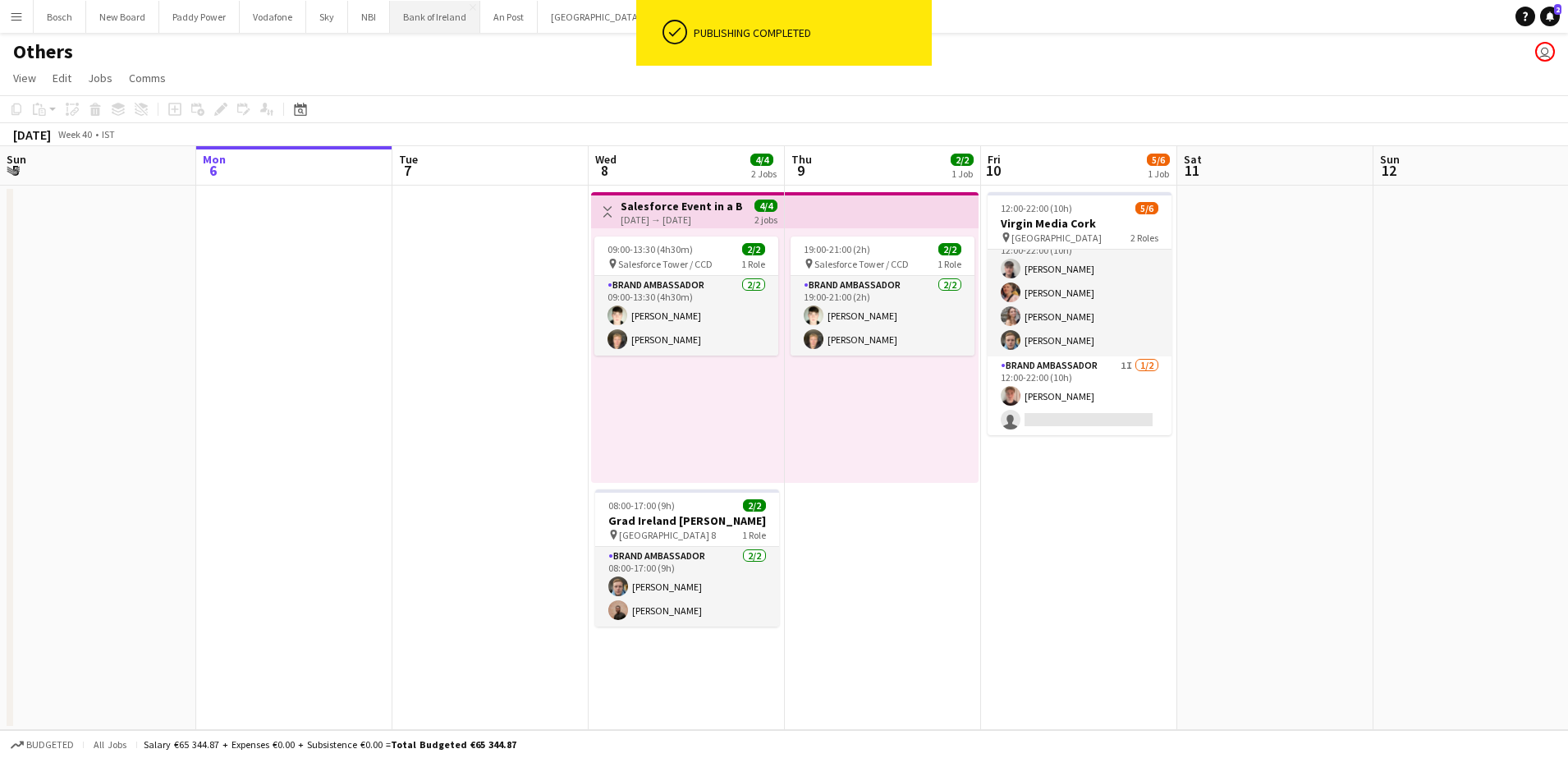
click at [442, 26] on button "Bank of Ireland Close" at bounding box center [435, 17] width 91 height 32
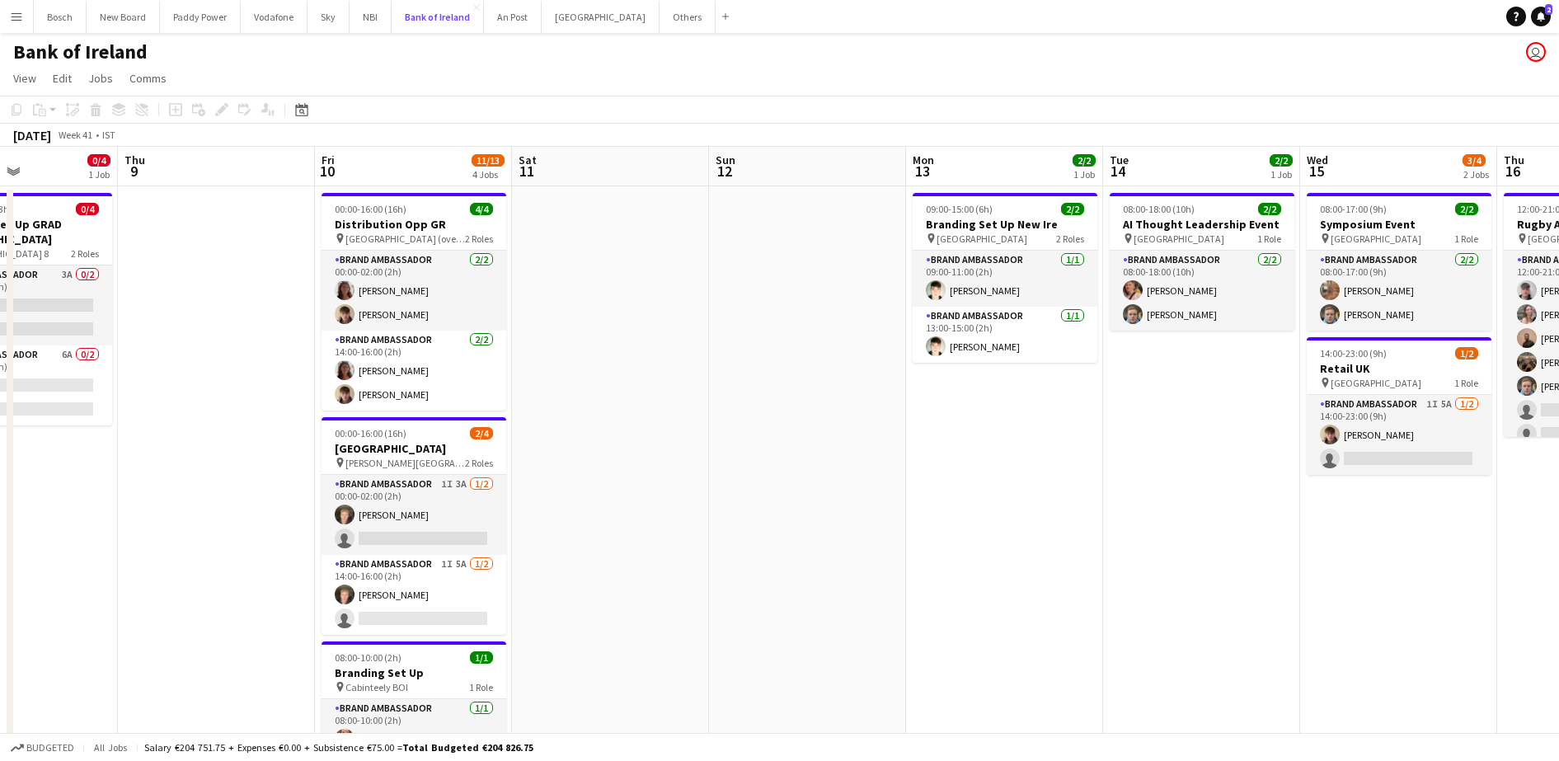
scroll to position [0, 486]
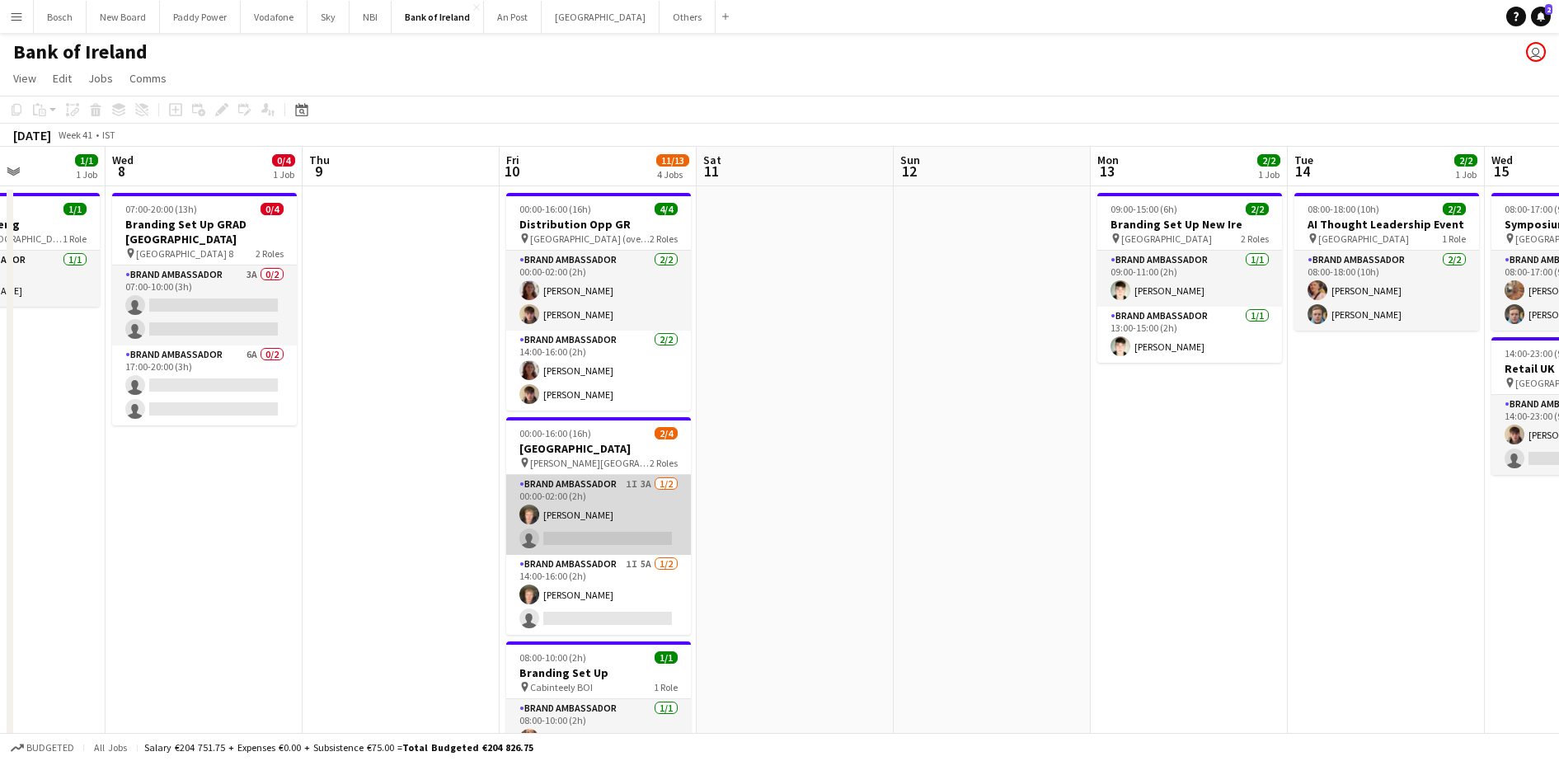
click at [592, 543] on app-card-role "Brand Ambassador 1I 3A [DATE] 00:00-02:00 (2h) [PERSON_NAME] single-neutral-act…" at bounding box center [598, 515] width 185 height 80
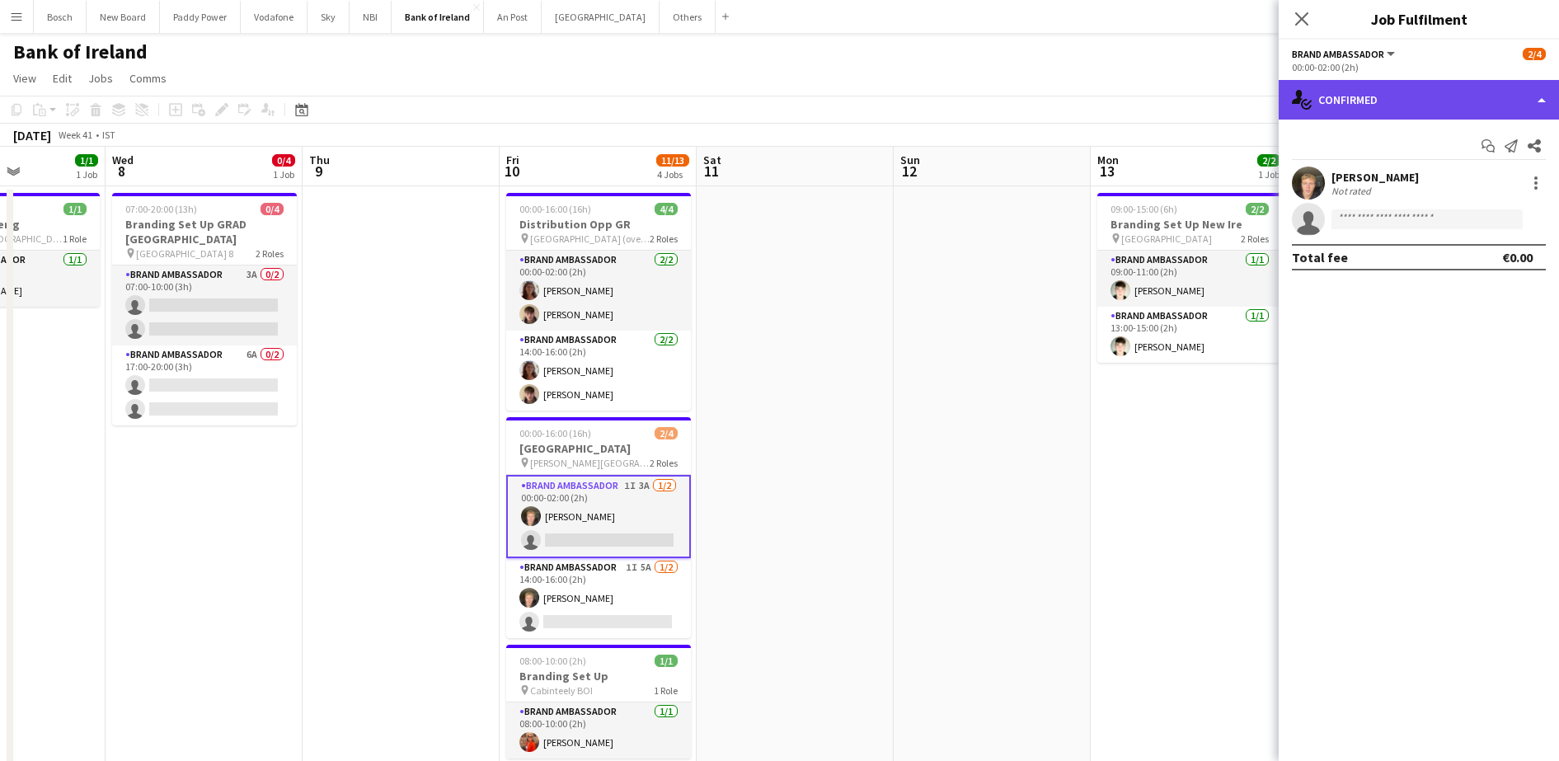
click at [1442, 106] on div "single-neutral-actions-check-2 Confirmed" at bounding box center [1419, 100] width 280 height 40
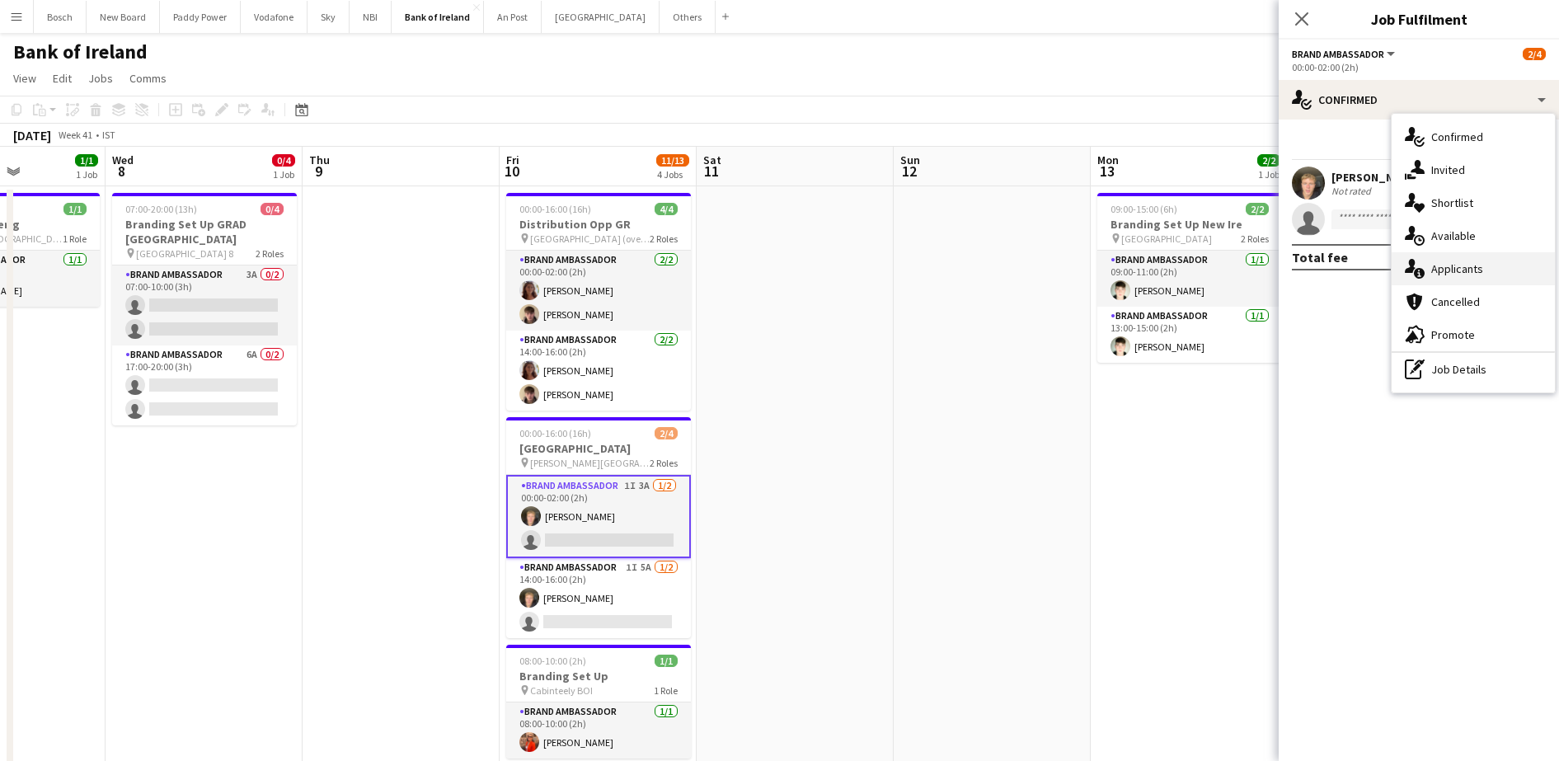
click at [1462, 256] on div "single-neutral-actions-information Applicants" at bounding box center [1473, 268] width 163 height 33
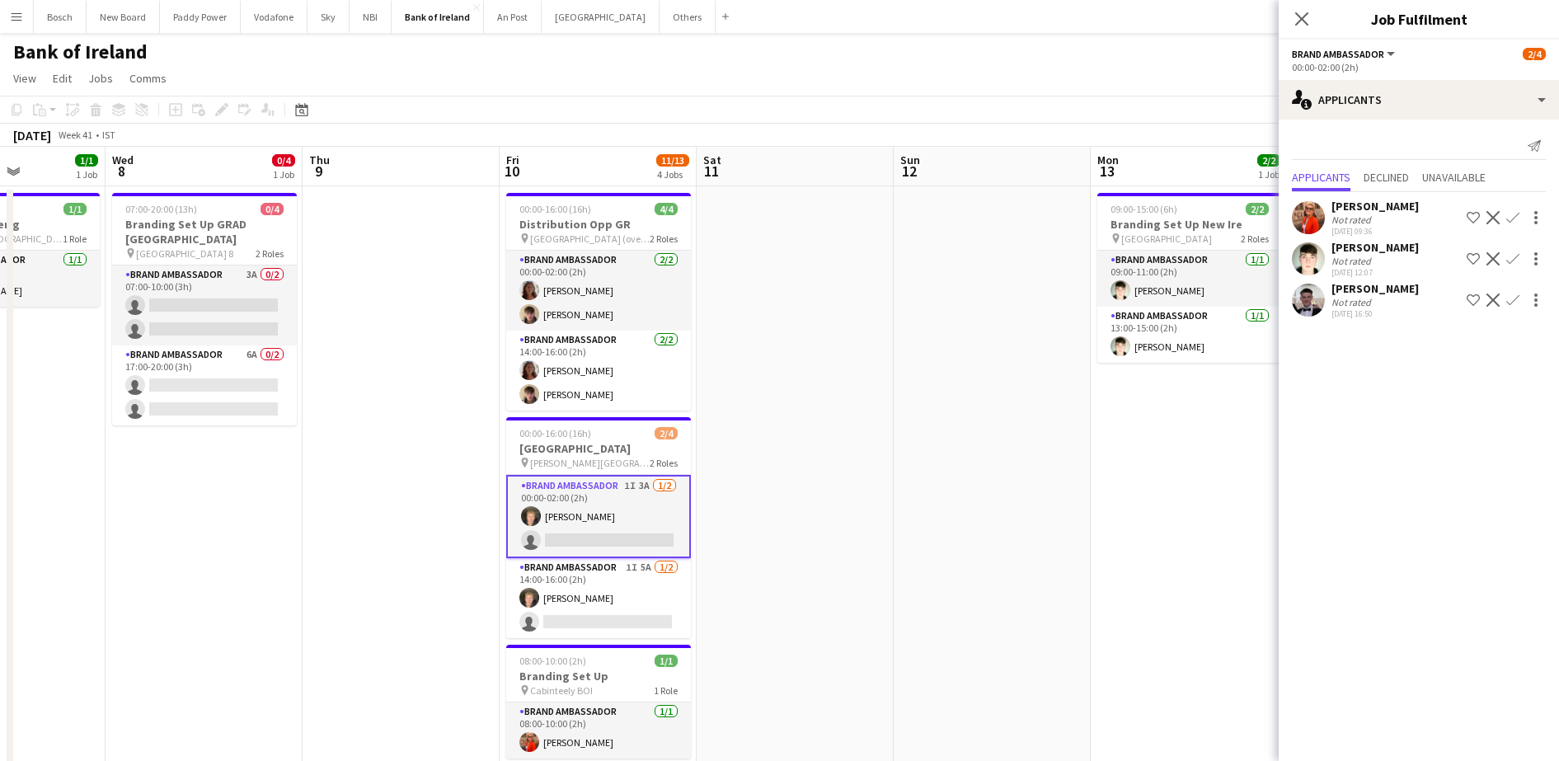
click at [1514, 261] on app-icon "Confirm" at bounding box center [1513, 258] width 13 height 13
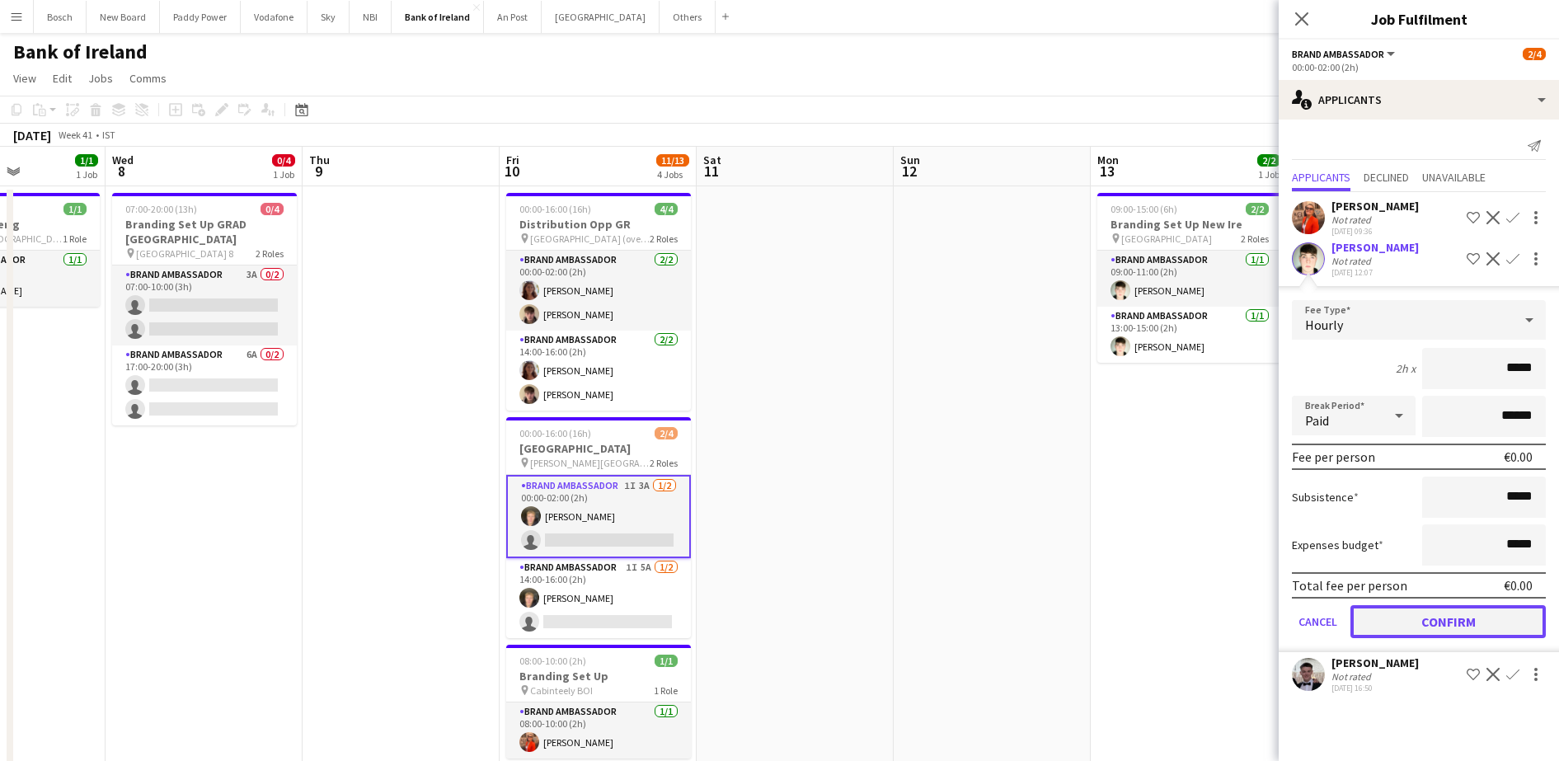
click at [1441, 611] on button "Confirm" at bounding box center [1448, 621] width 195 height 33
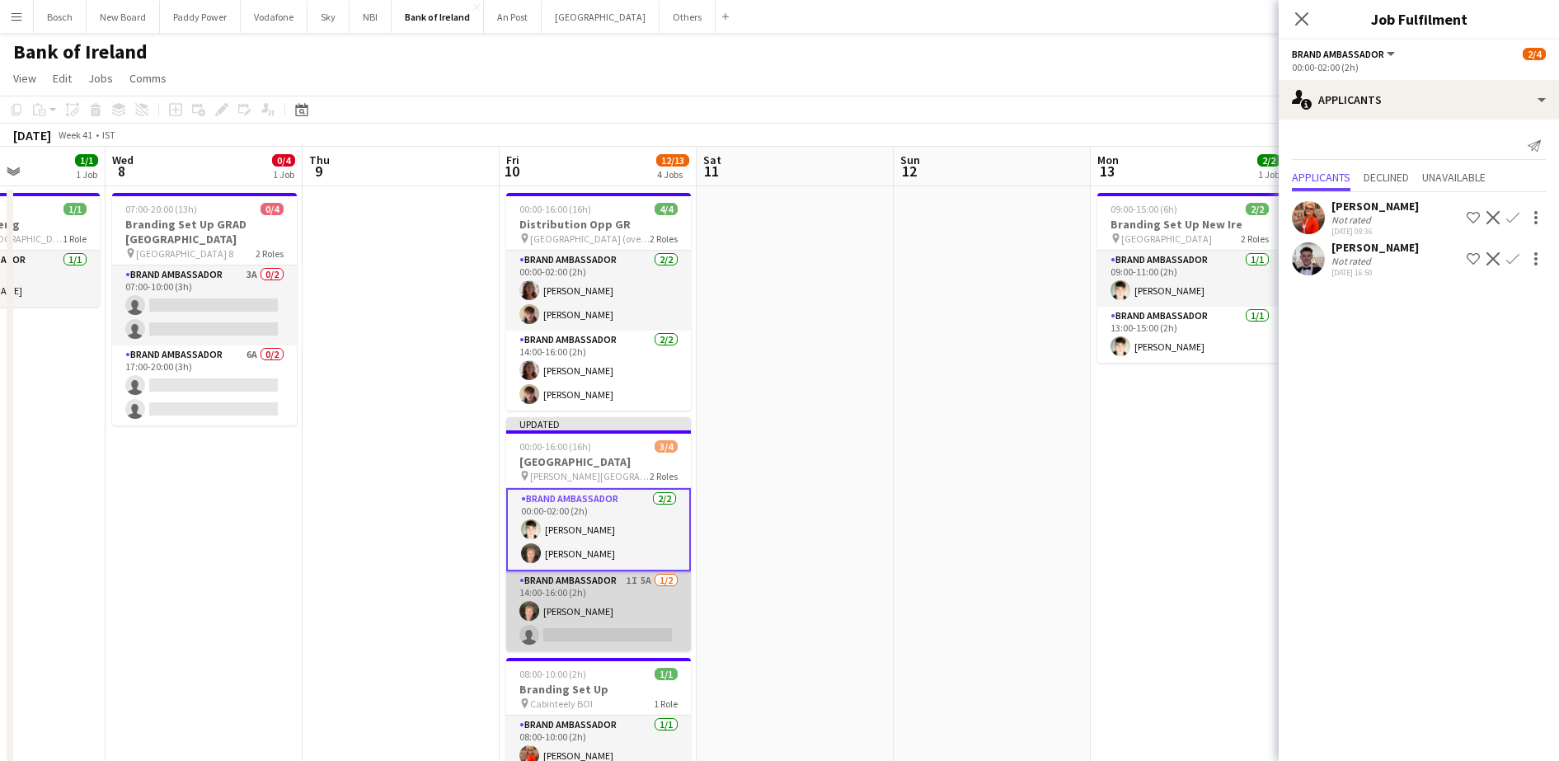
click at [563, 576] on app-card-role "Brand Ambassador 1I 5A [DATE] 14:00-16:00 (2h) [PERSON_NAME] single-neutral-act…" at bounding box center [598, 611] width 185 height 80
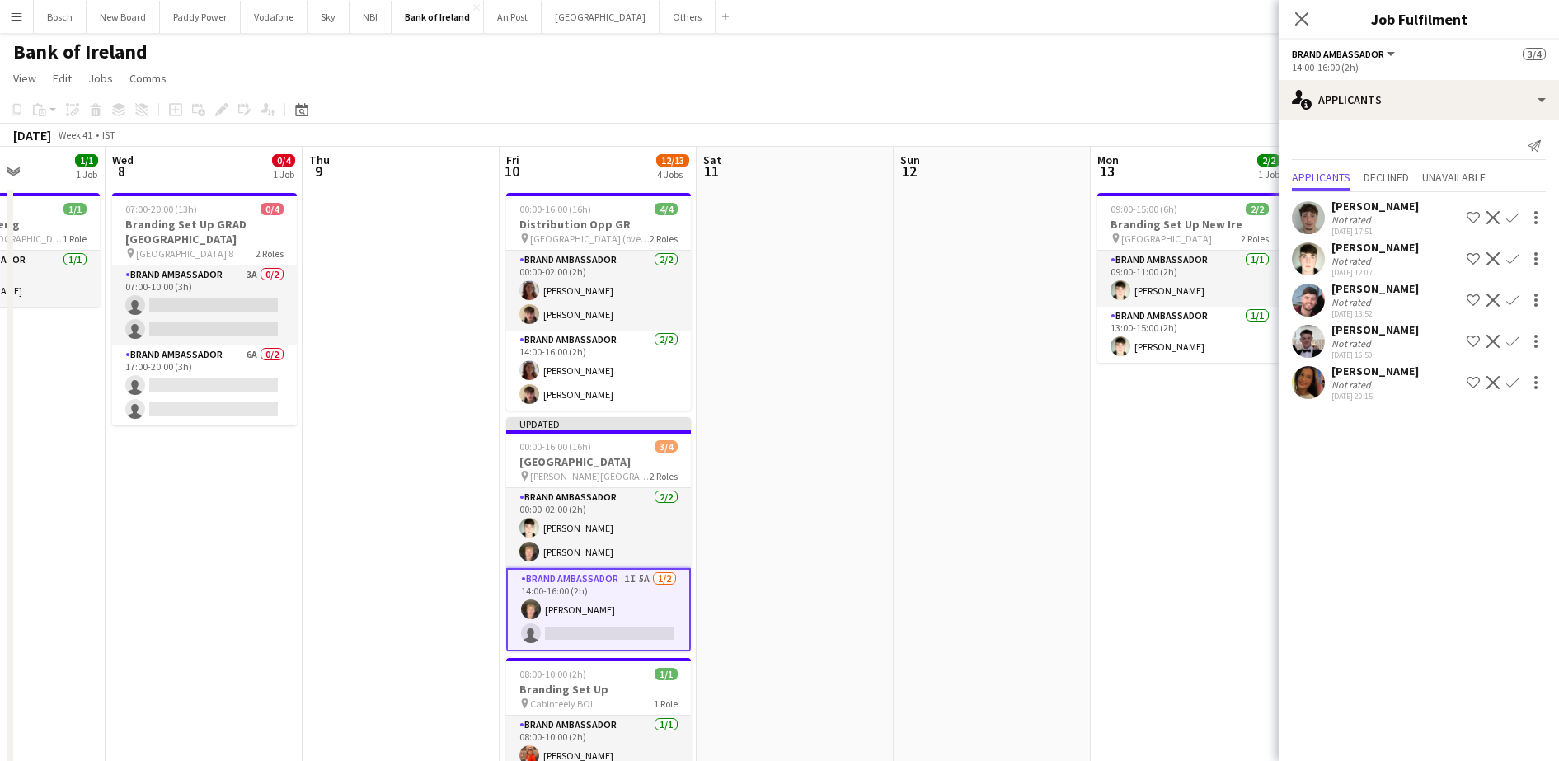
click at [1507, 257] on app-icon "Confirm" at bounding box center [1513, 258] width 13 height 13
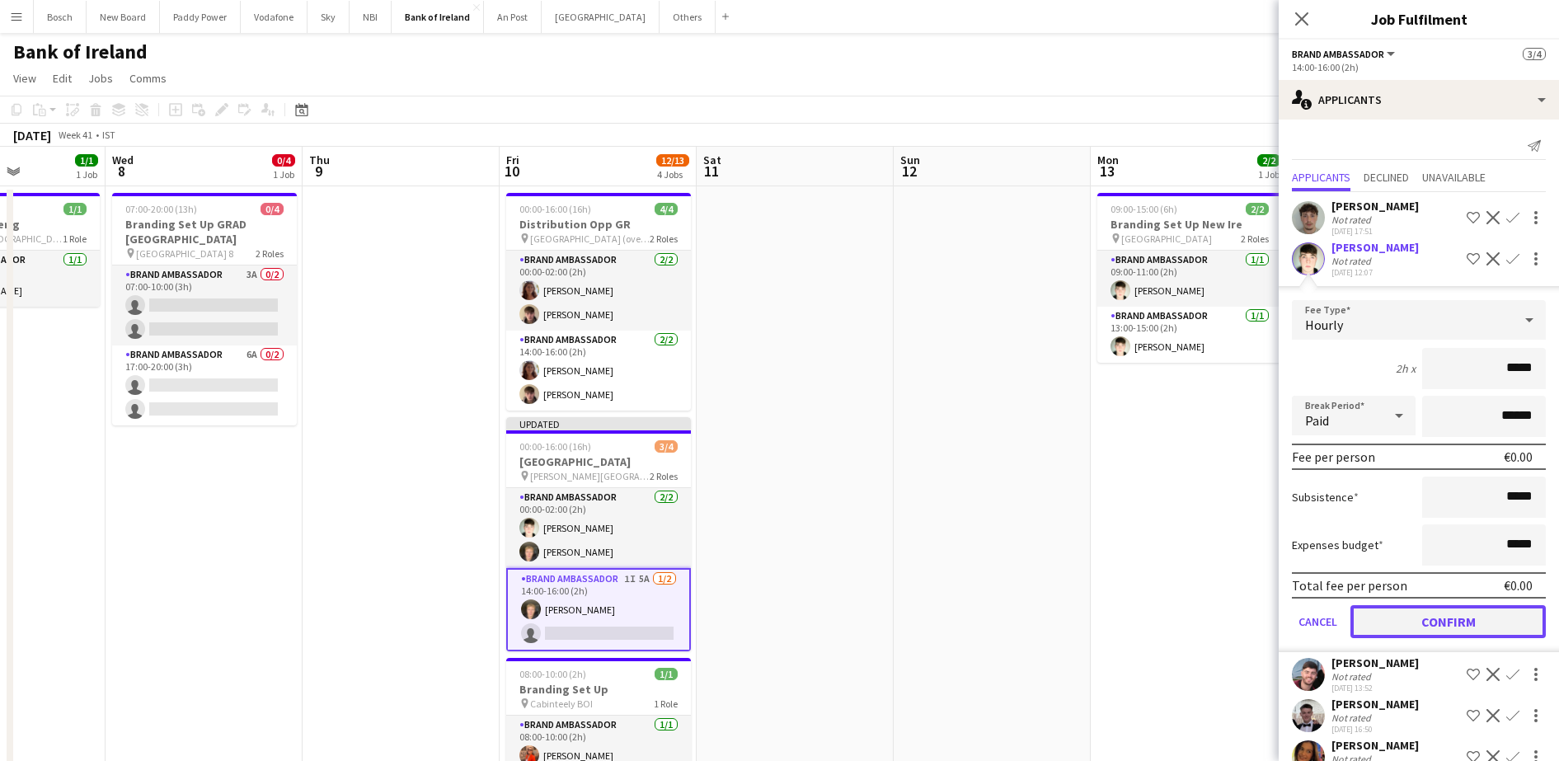
click at [1409, 615] on button "Confirm" at bounding box center [1448, 621] width 195 height 33
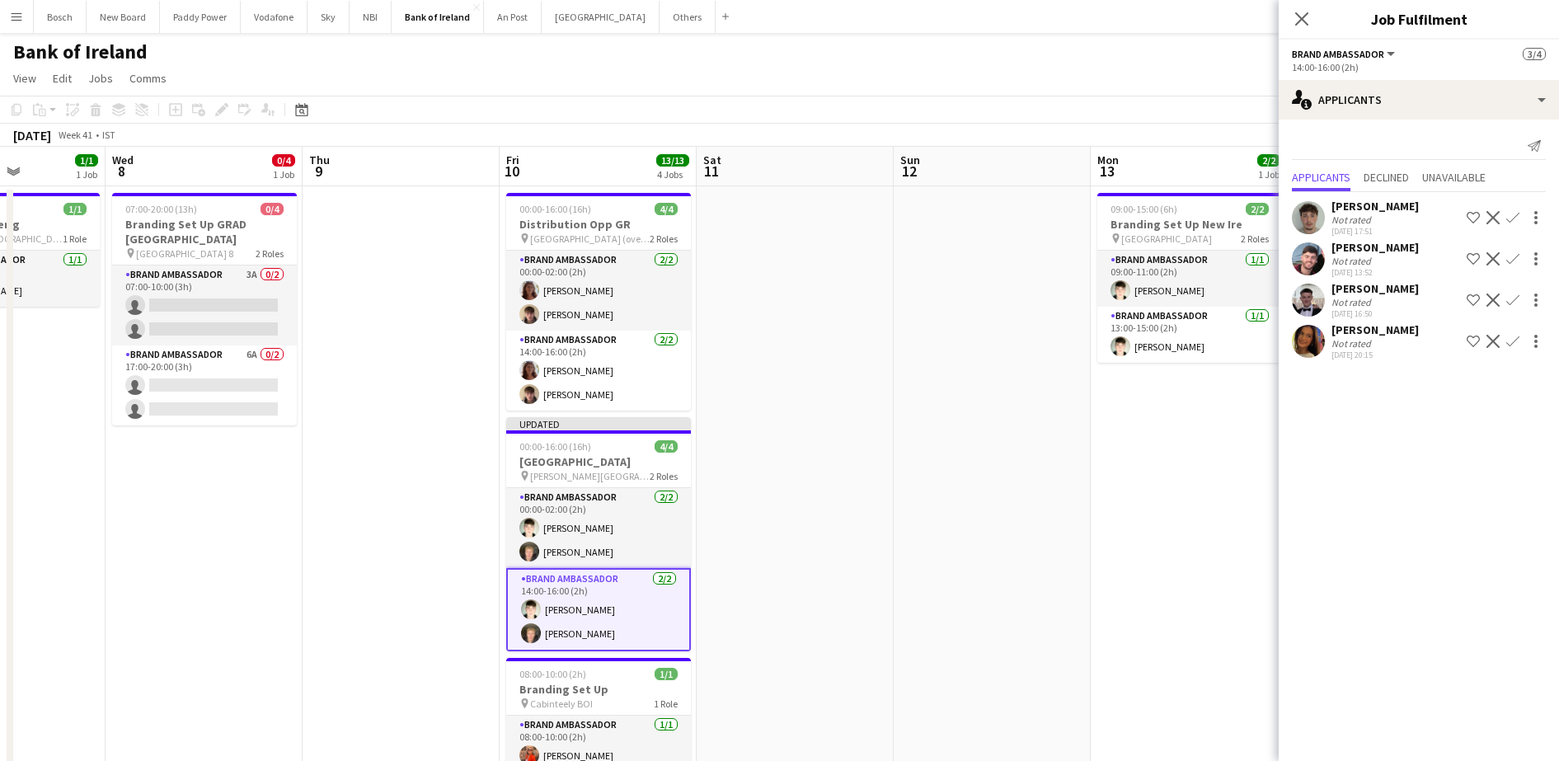
click at [1168, 142] on div "[DATE] Week 41 • IST Publish 1 job Revert 1 job" at bounding box center [779, 135] width 1559 height 23
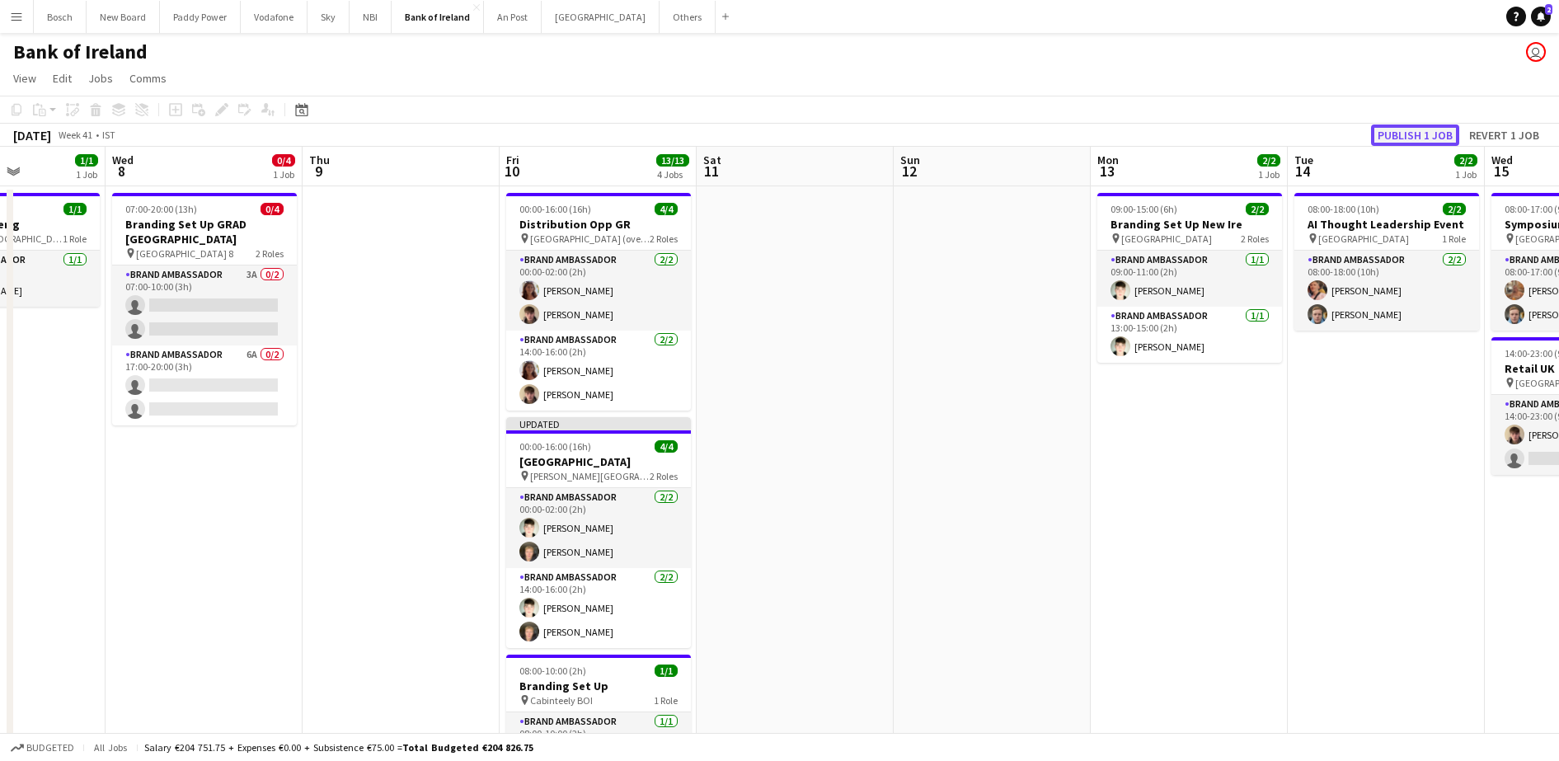
click at [1427, 140] on button "Publish 1 job" at bounding box center [1415, 135] width 88 height 21
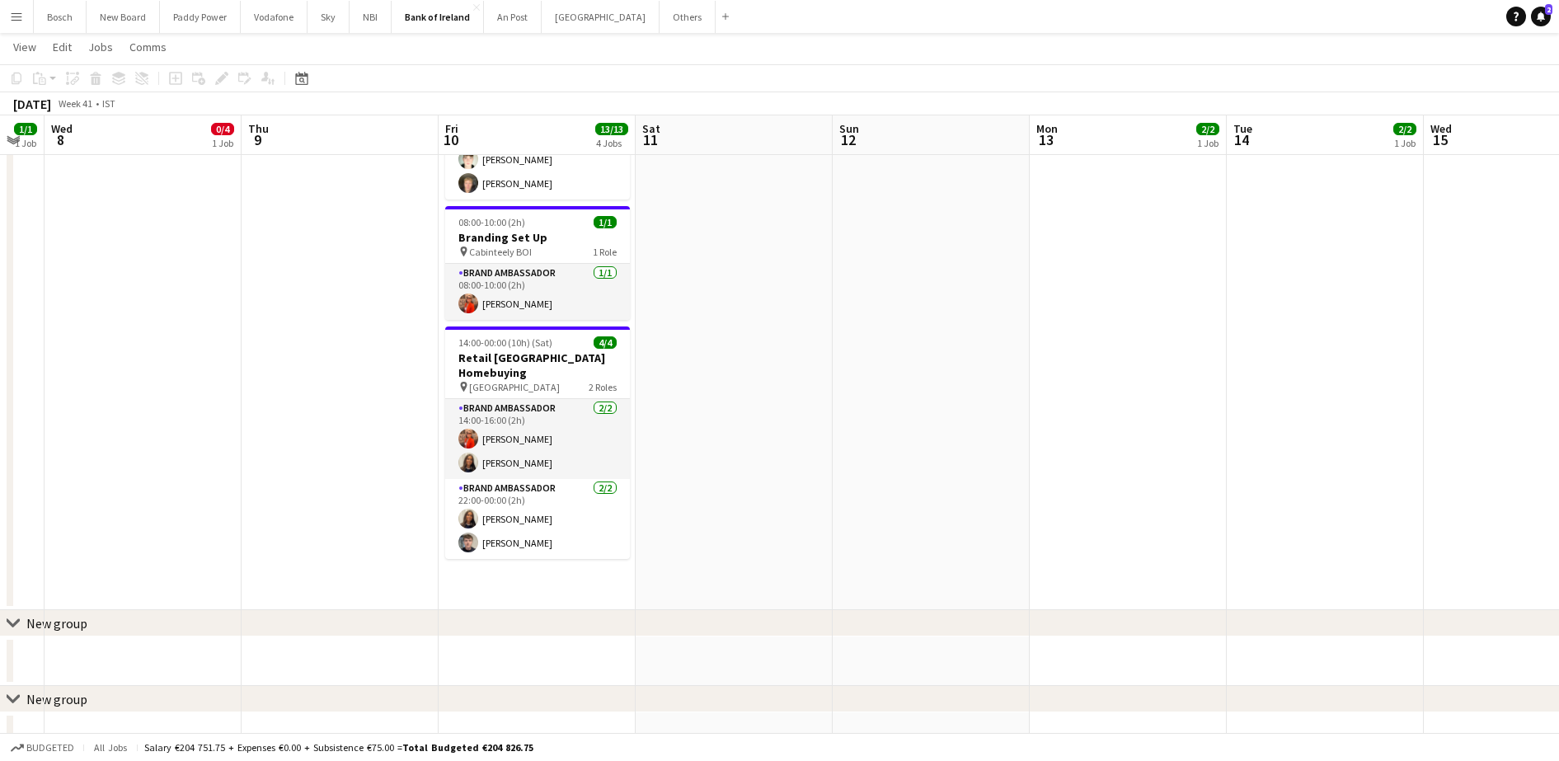
scroll to position [0, 348]
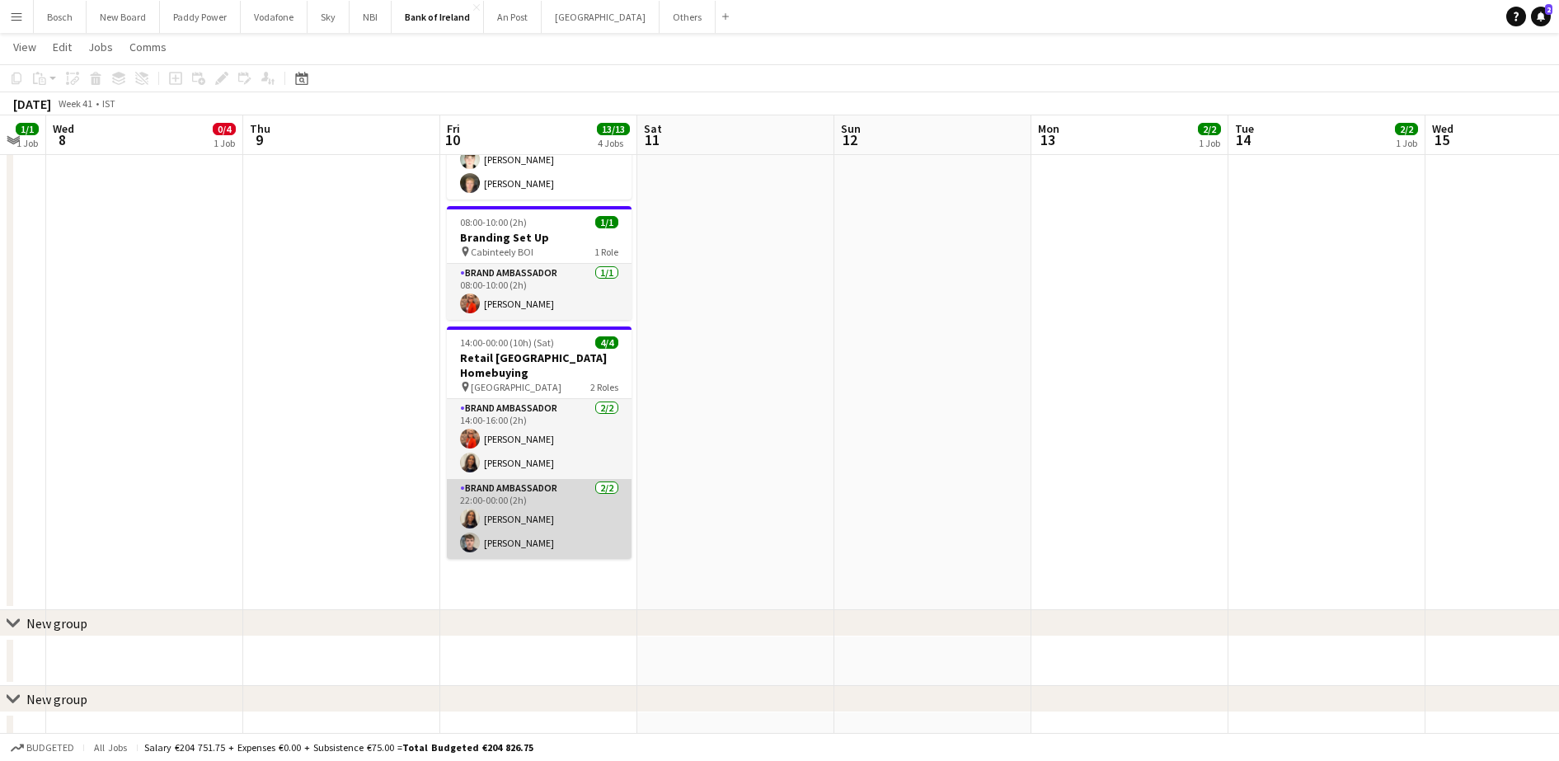
click at [507, 493] on app-card-role "Brand Ambassador [DATE] 22:00-00:00 (2h) [PERSON_NAME] [PERSON_NAME]" at bounding box center [539, 519] width 185 height 80
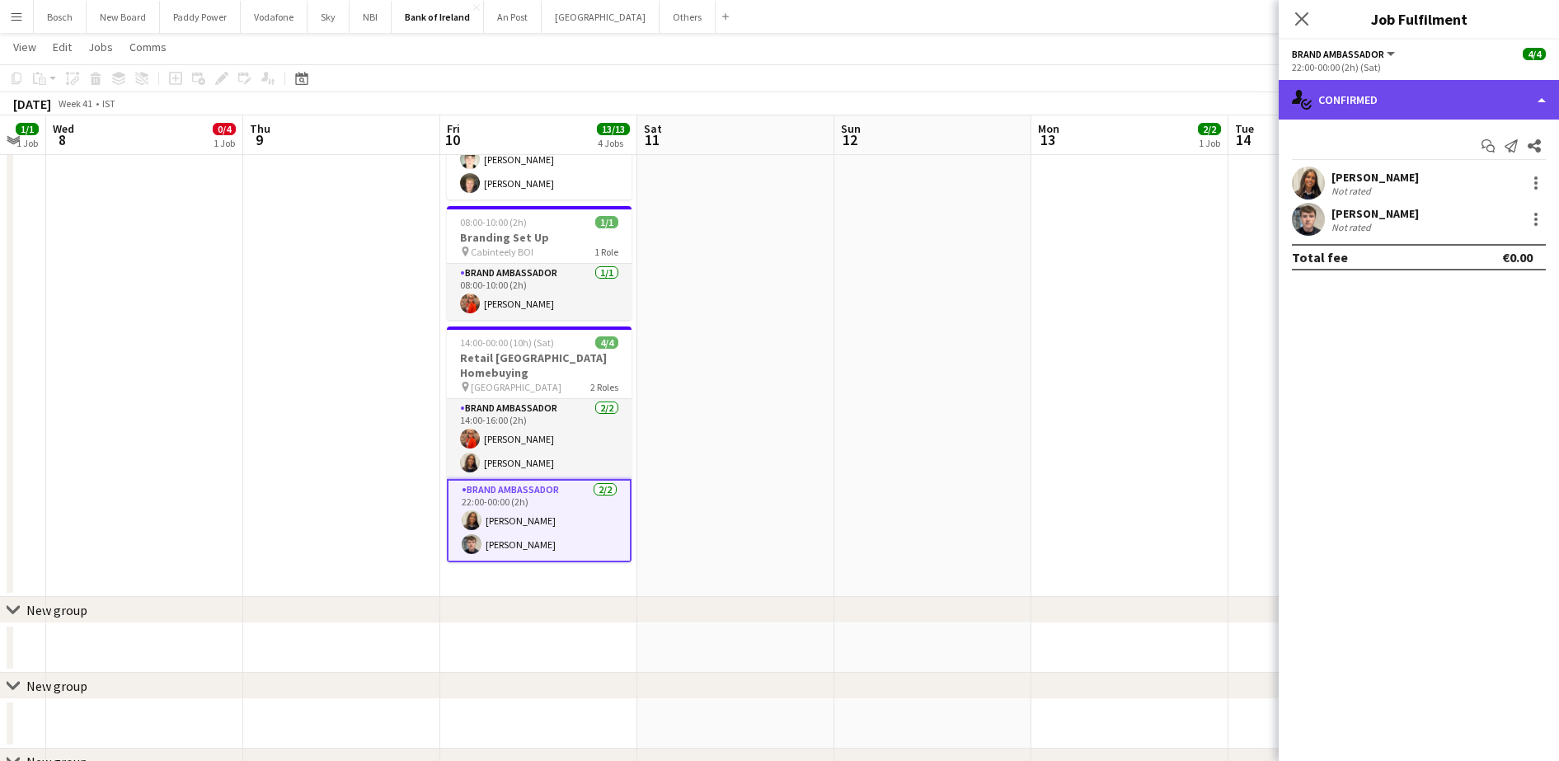
click at [1417, 98] on div "single-neutral-actions-check-2 Confirmed" at bounding box center [1419, 100] width 280 height 40
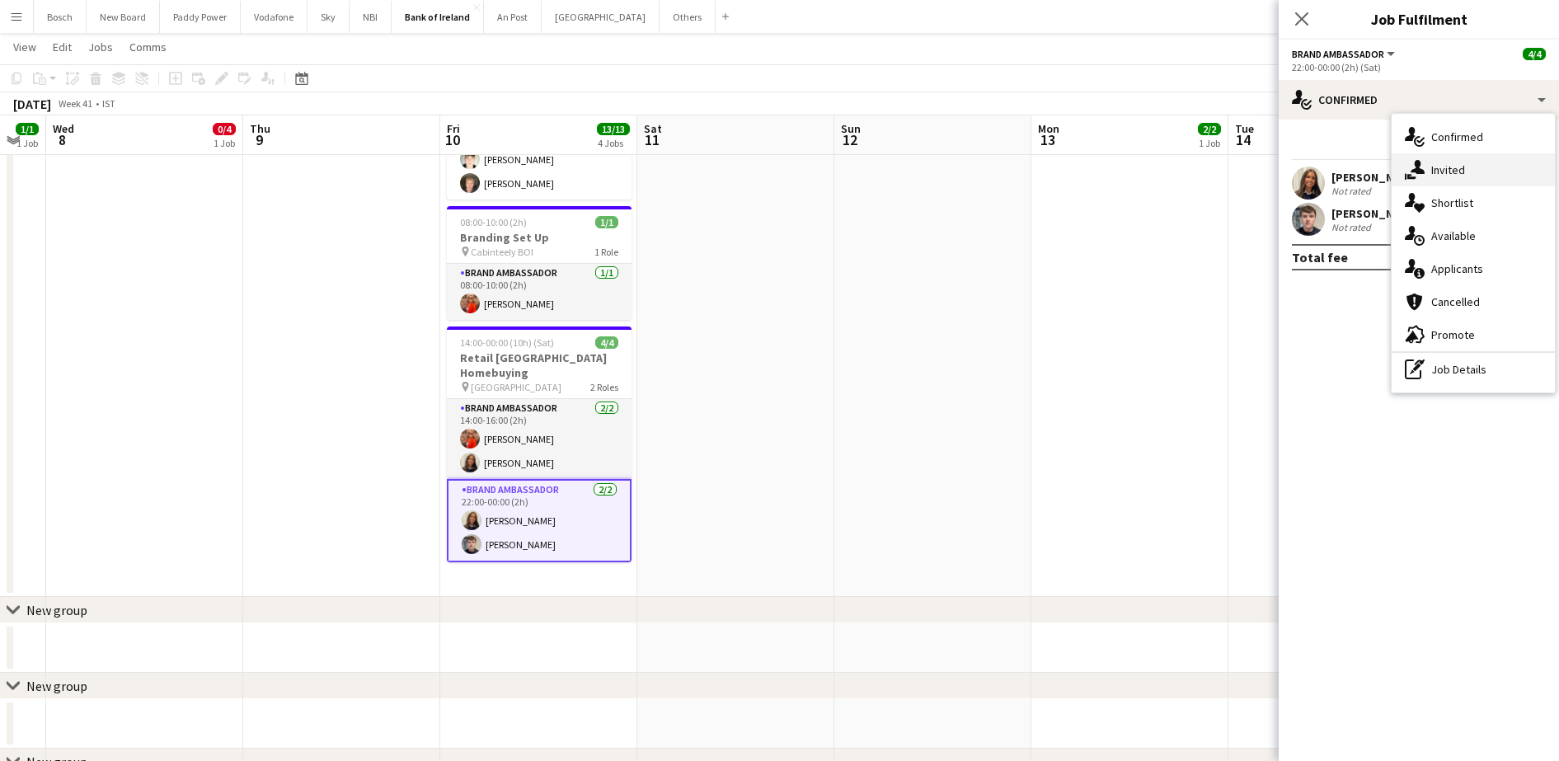
click at [1444, 160] on div "single-neutral-actions-share-1 Invited" at bounding box center [1473, 169] width 163 height 33
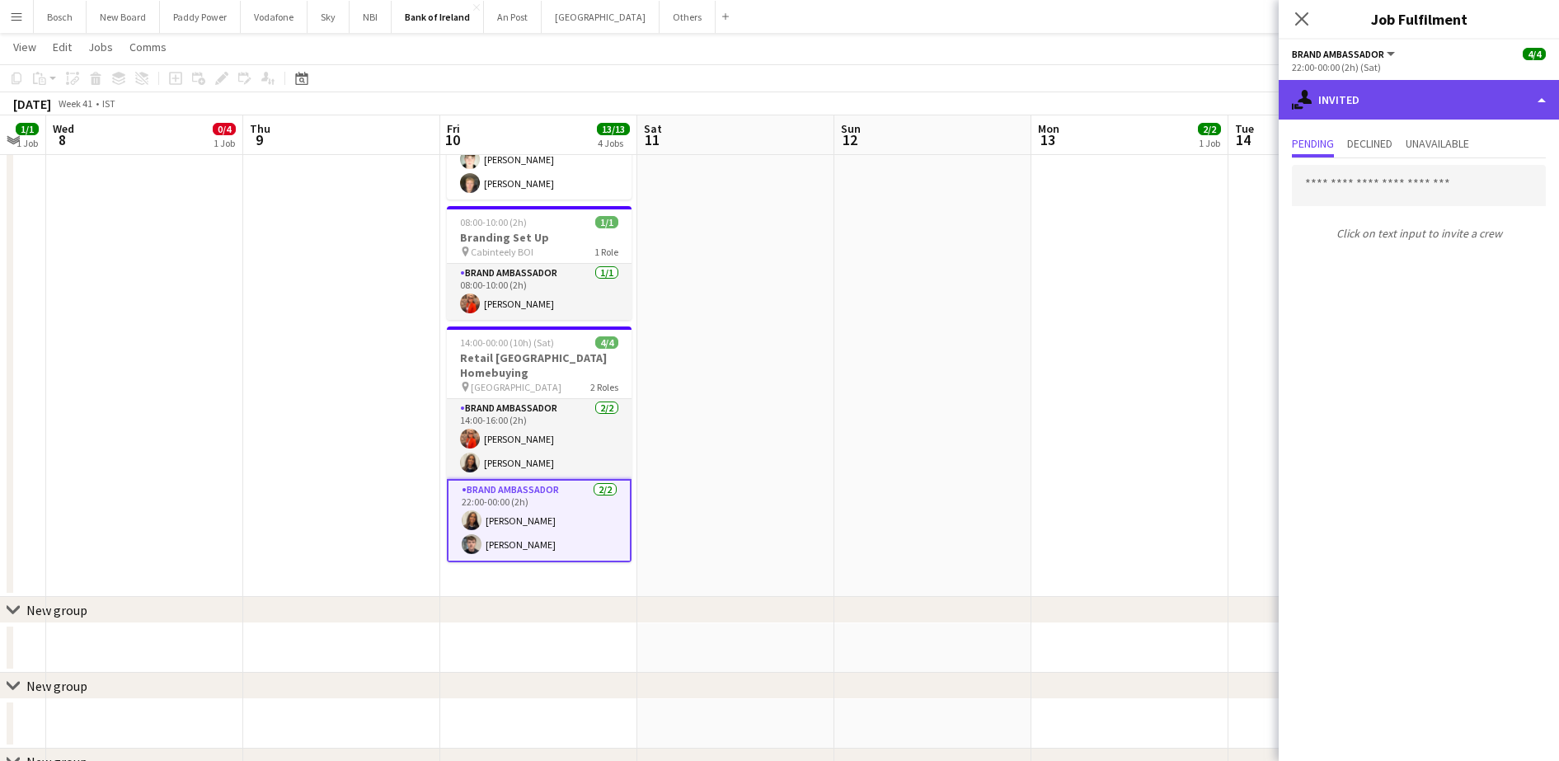
click at [1389, 102] on div "single-neutral-actions-share-1 Invited" at bounding box center [1419, 100] width 280 height 40
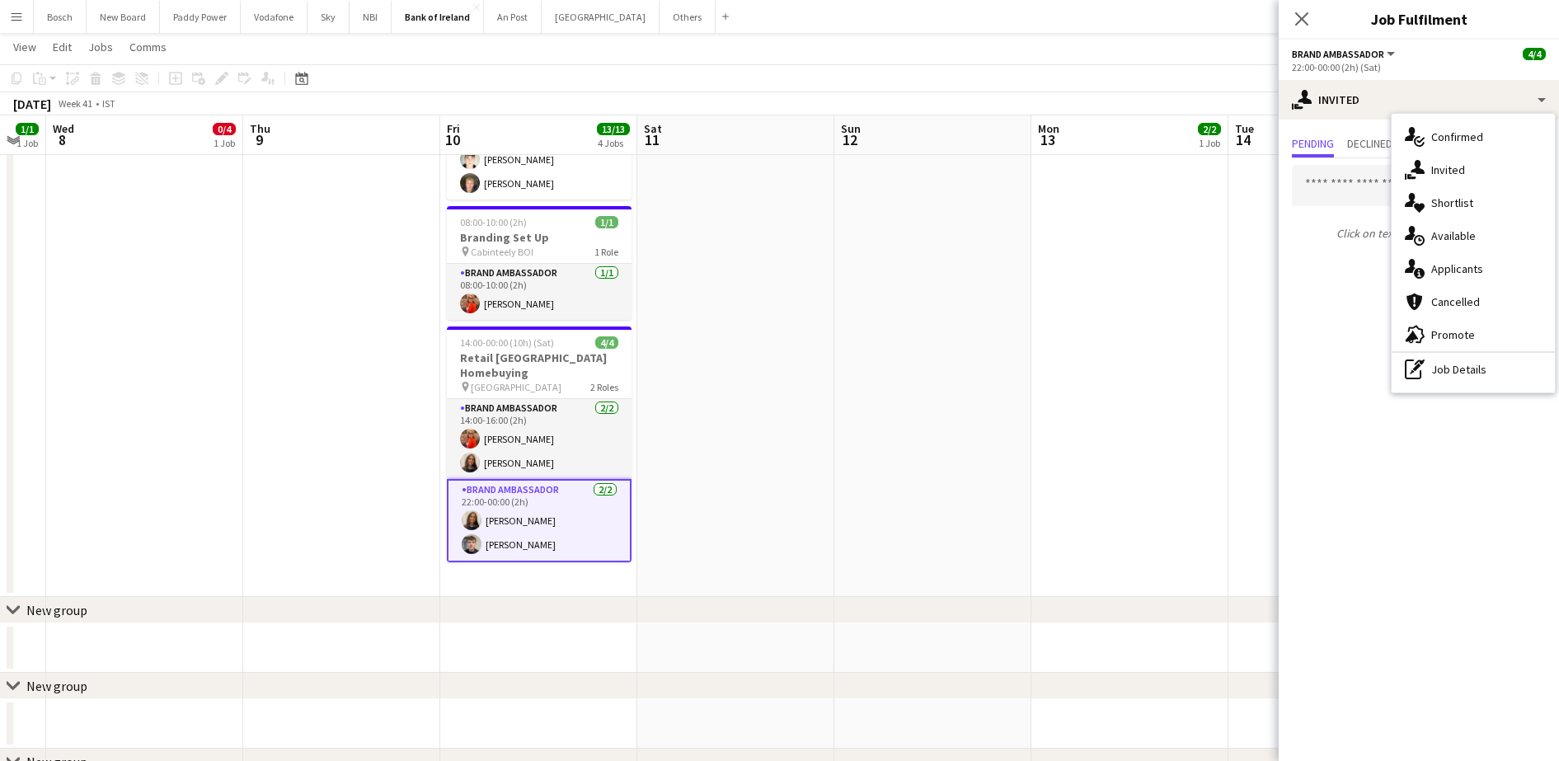
click at [924, 29] on app-navbar "Menu Boards Boards Boards All jobs Status Workforce Workforce My Workforce Recr…" at bounding box center [779, 16] width 1559 height 33
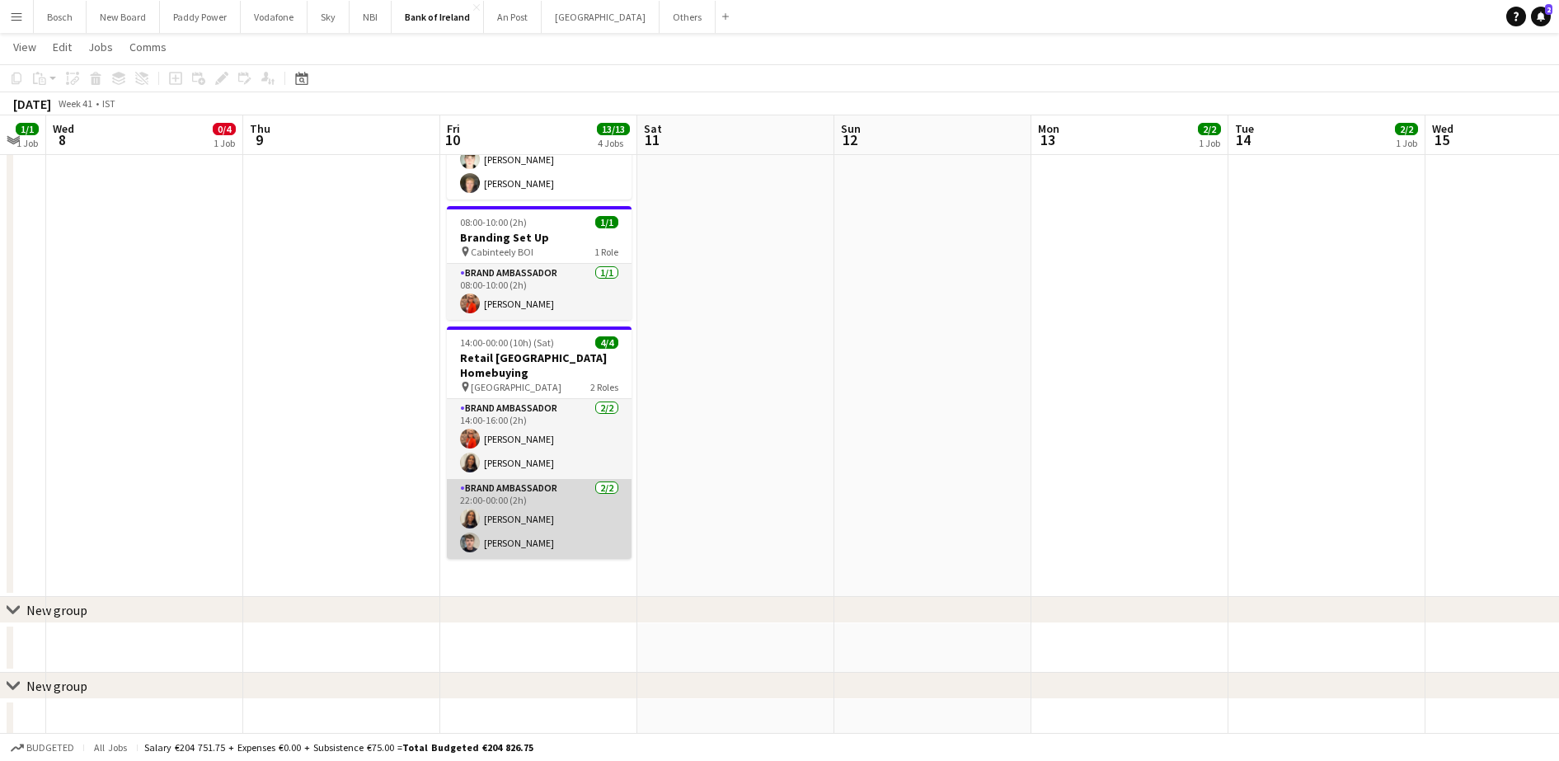
click at [540, 511] on app-card-role "Brand Ambassador [DATE] 22:00-00:00 (2h) [PERSON_NAME] [PERSON_NAME]" at bounding box center [539, 519] width 185 height 80
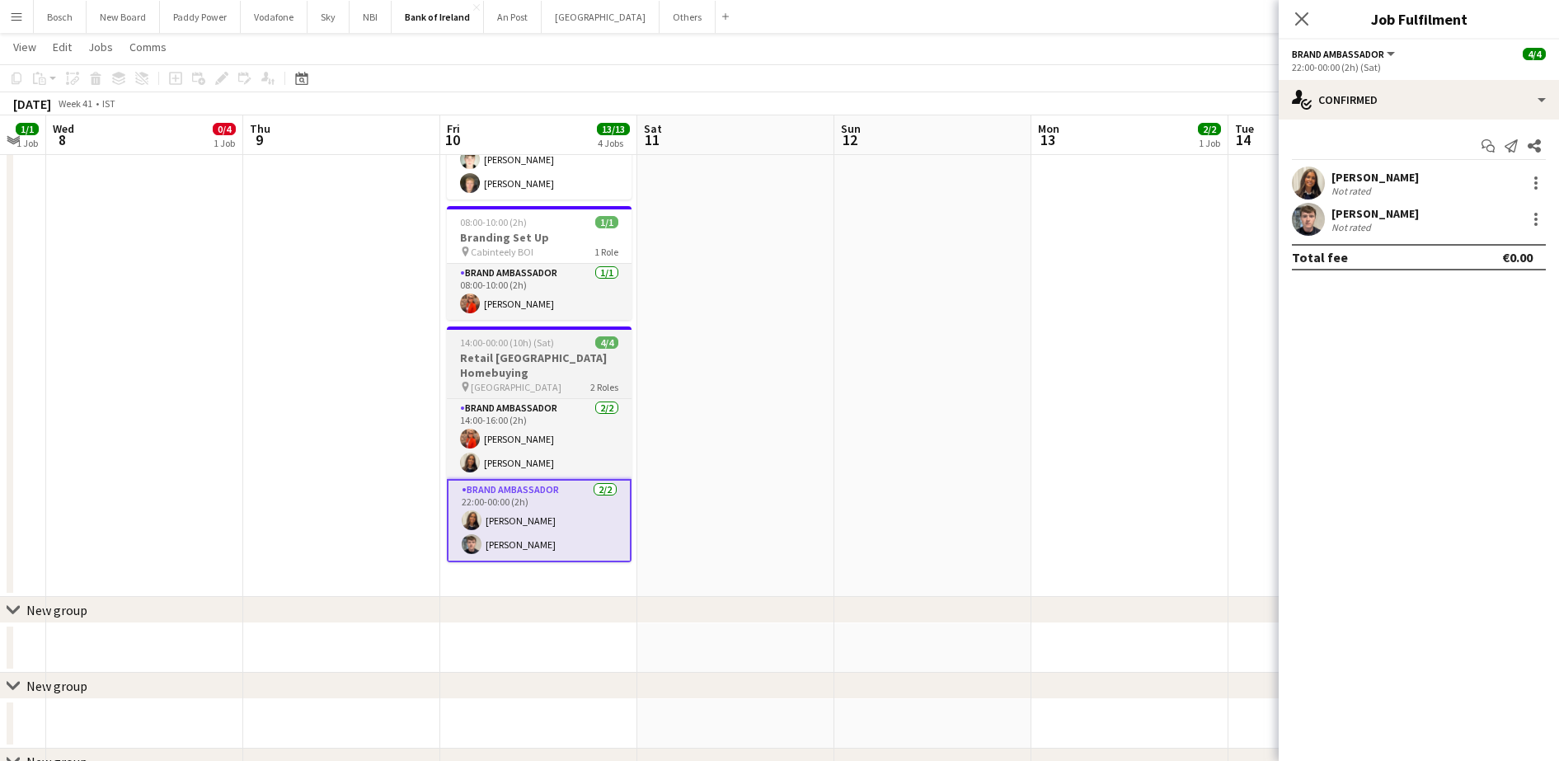
click at [568, 353] on h3 "Retail [GEOGRAPHIC_DATA] Homebuying" at bounding box center [539, 365] width 185 height 30
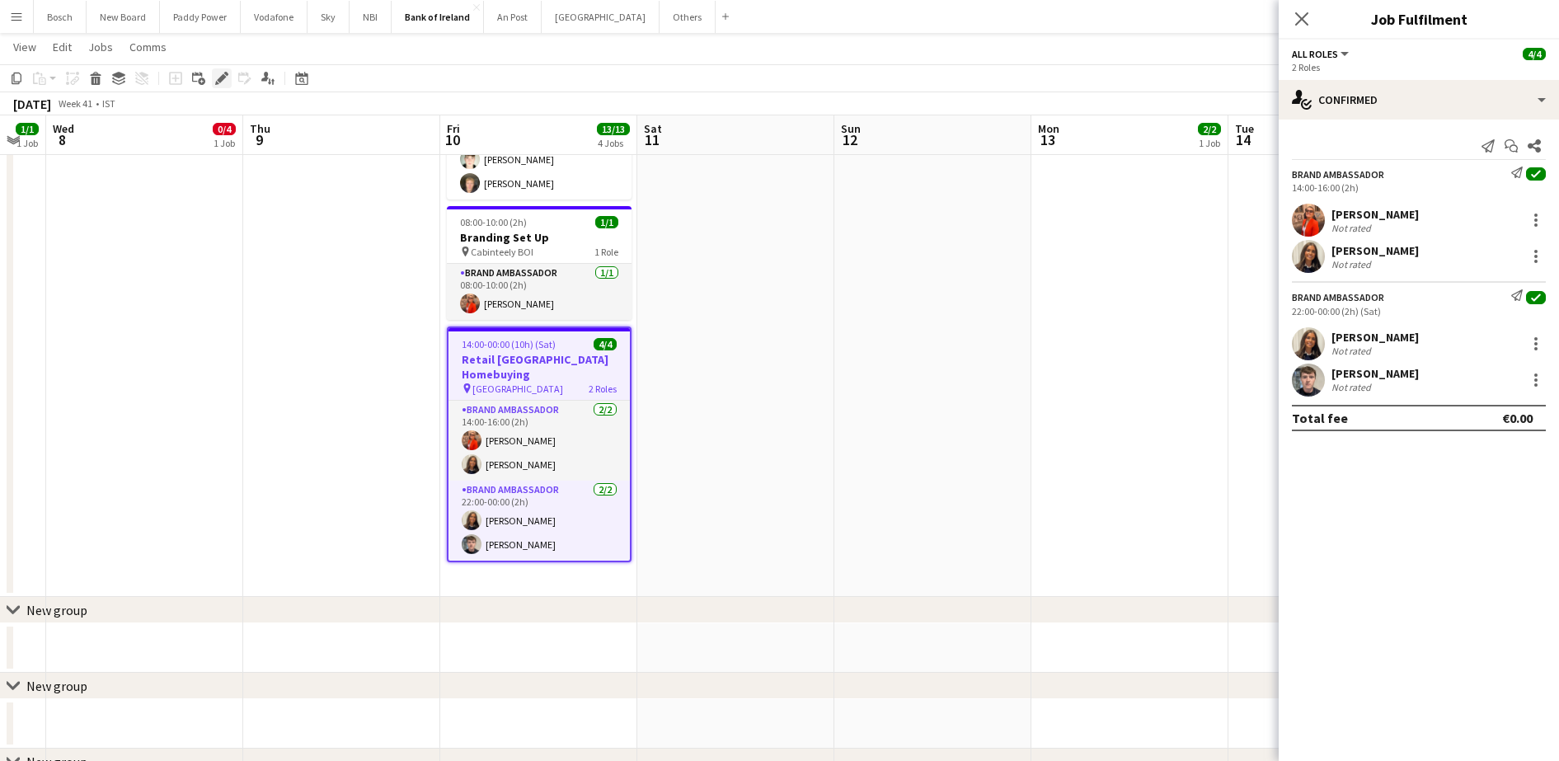
click at [228, 78] on div "Edit" at bounding box center [222, 78] width 20 height 20
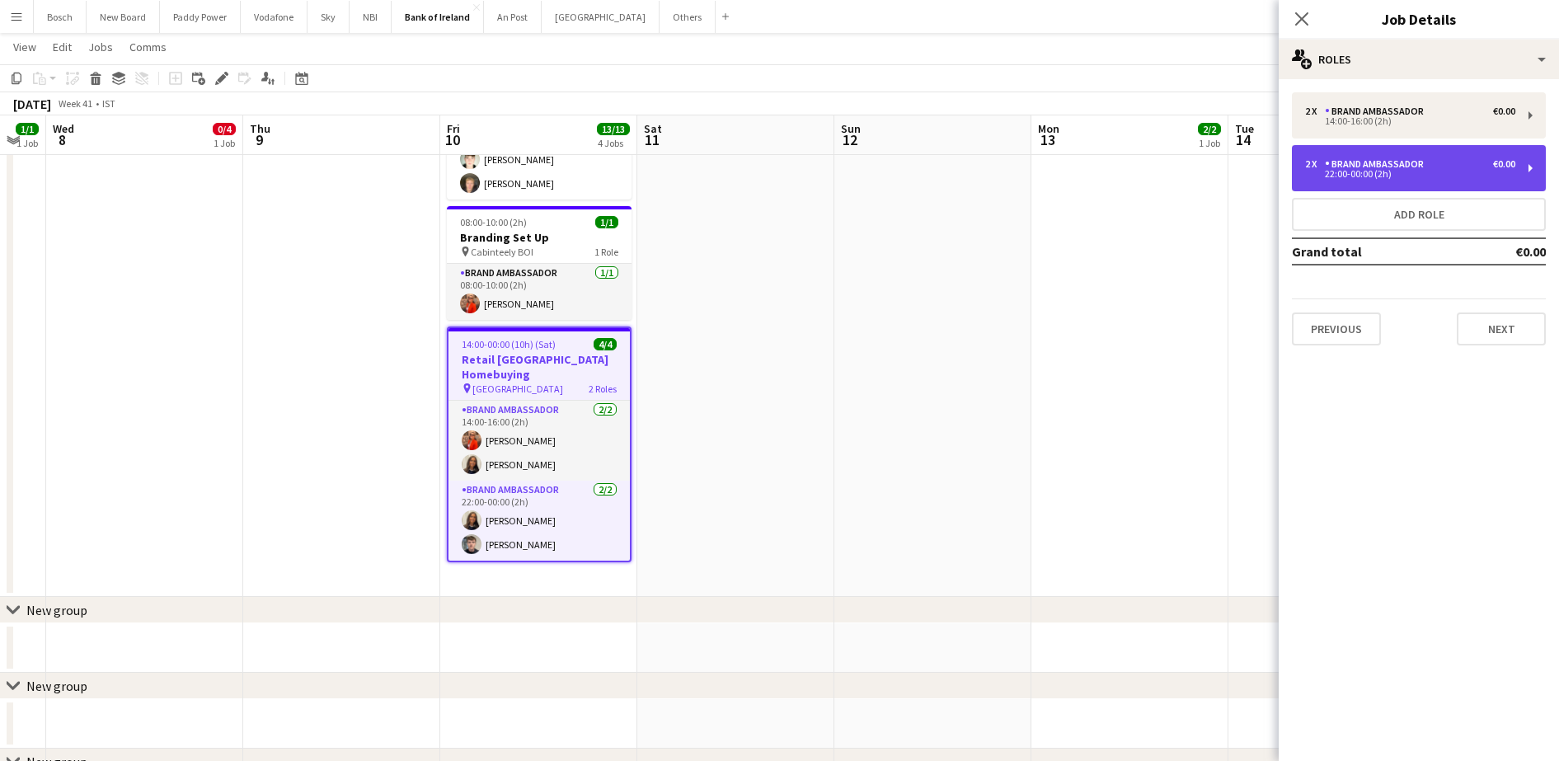
click at [1425, 160] on div "Brand Ambassador" at bounding box center [1378, 164] width 106 height 12
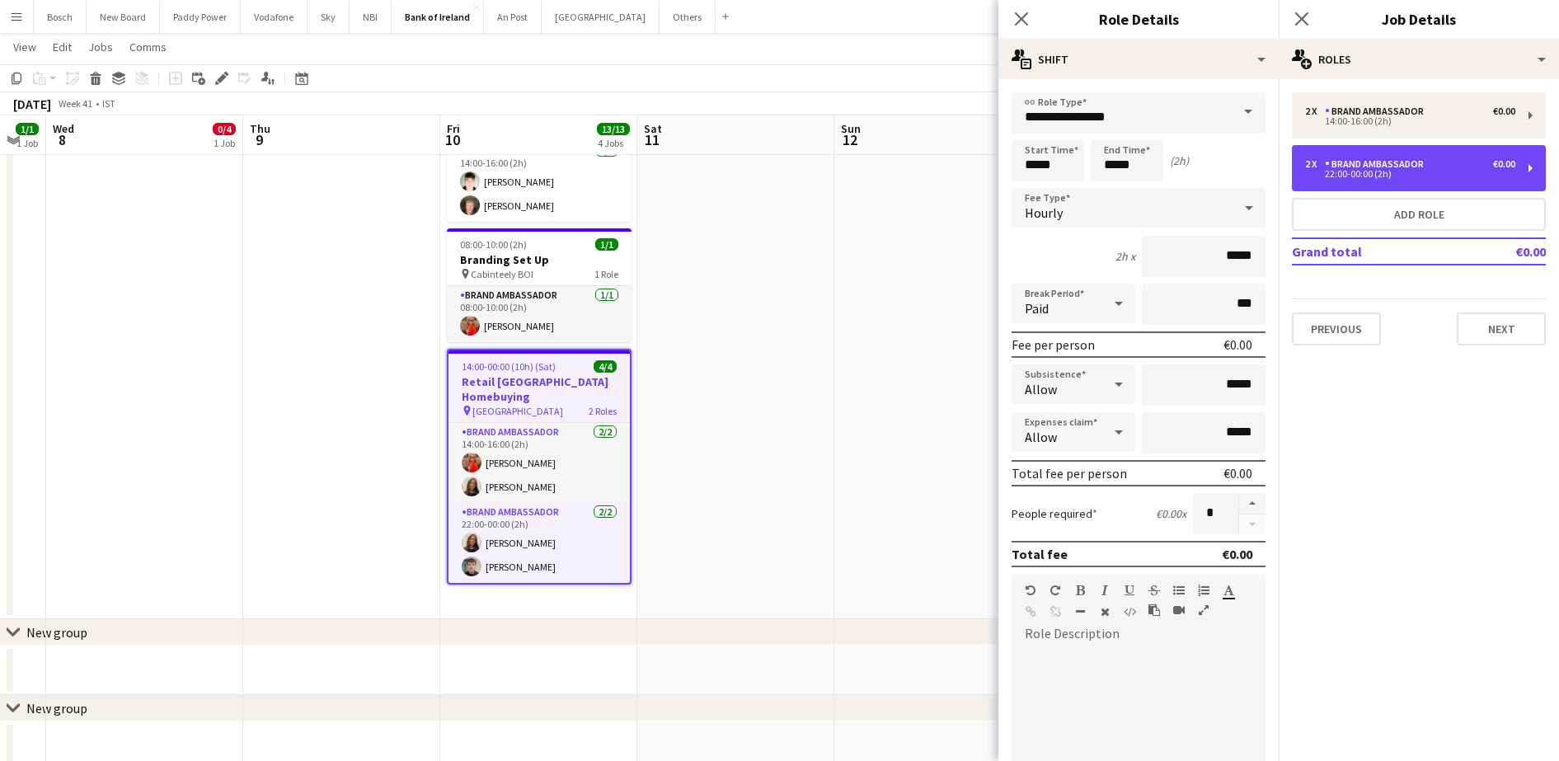
scroll to position [412, 0]
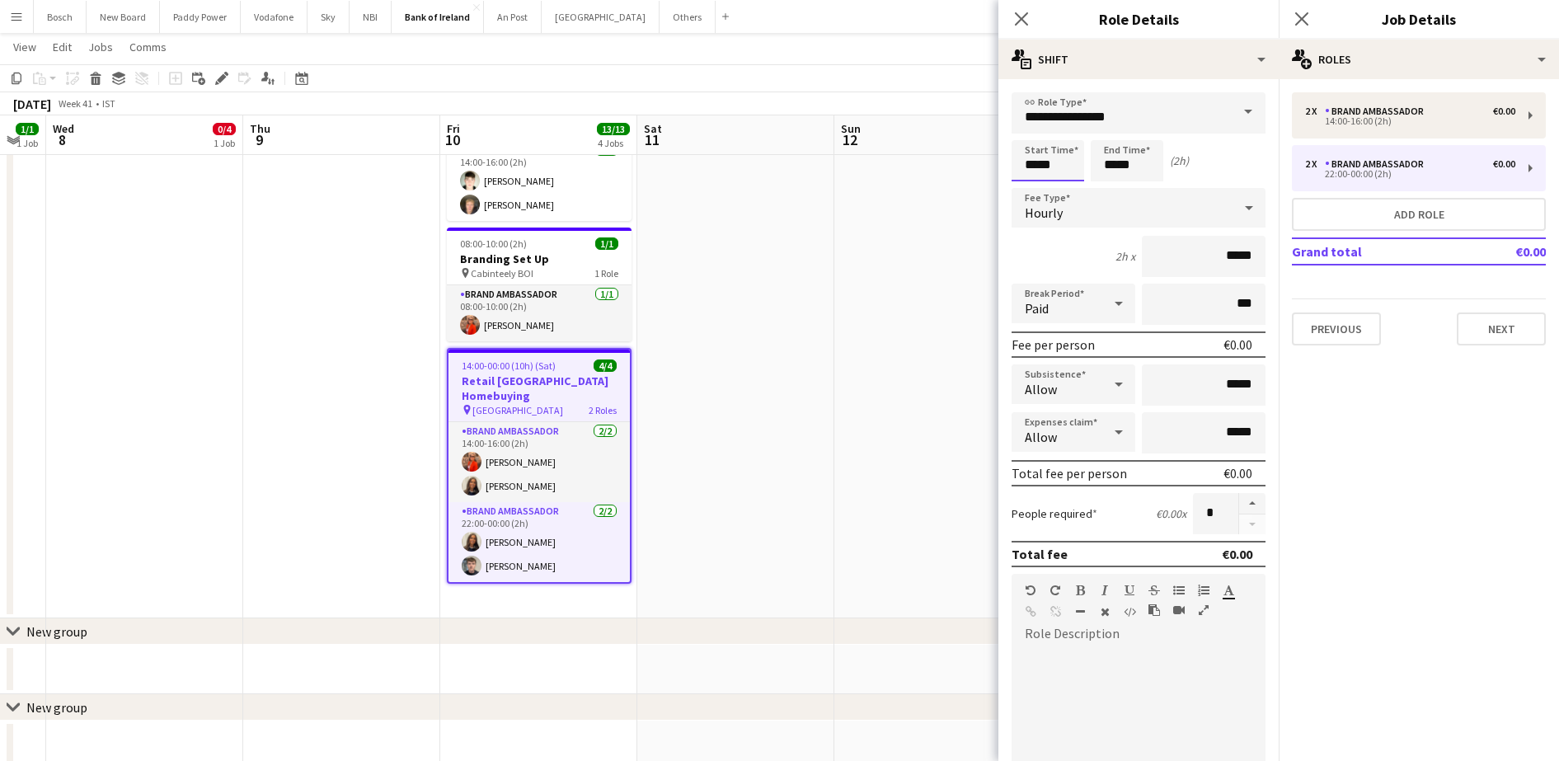
click at [1056, 157] on input "*****" at bounding box center [1048, 160] width 73 height 41
type input "*****"
click at [1135, 167] on input "*****" at bounding box center [1127, 160] width 73 height 41
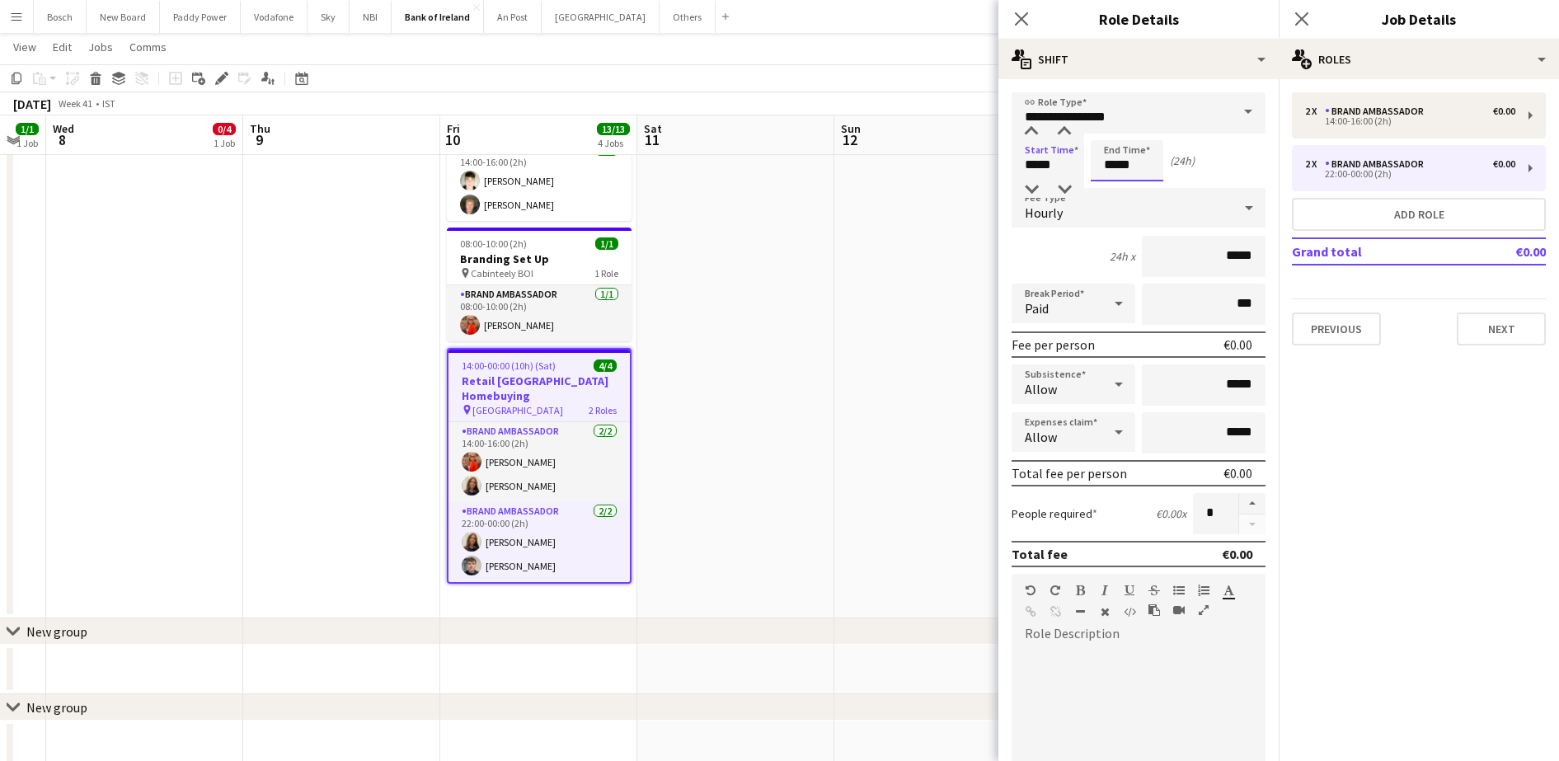
click at [1135, 167] on input "*****" at bounding box center [1127, 160] width 73 height 41
type input "*****"
click at [912, 96] on div "[DATE] Week 41 • IST" at bounding box center [779, 103] width 1559 height 23
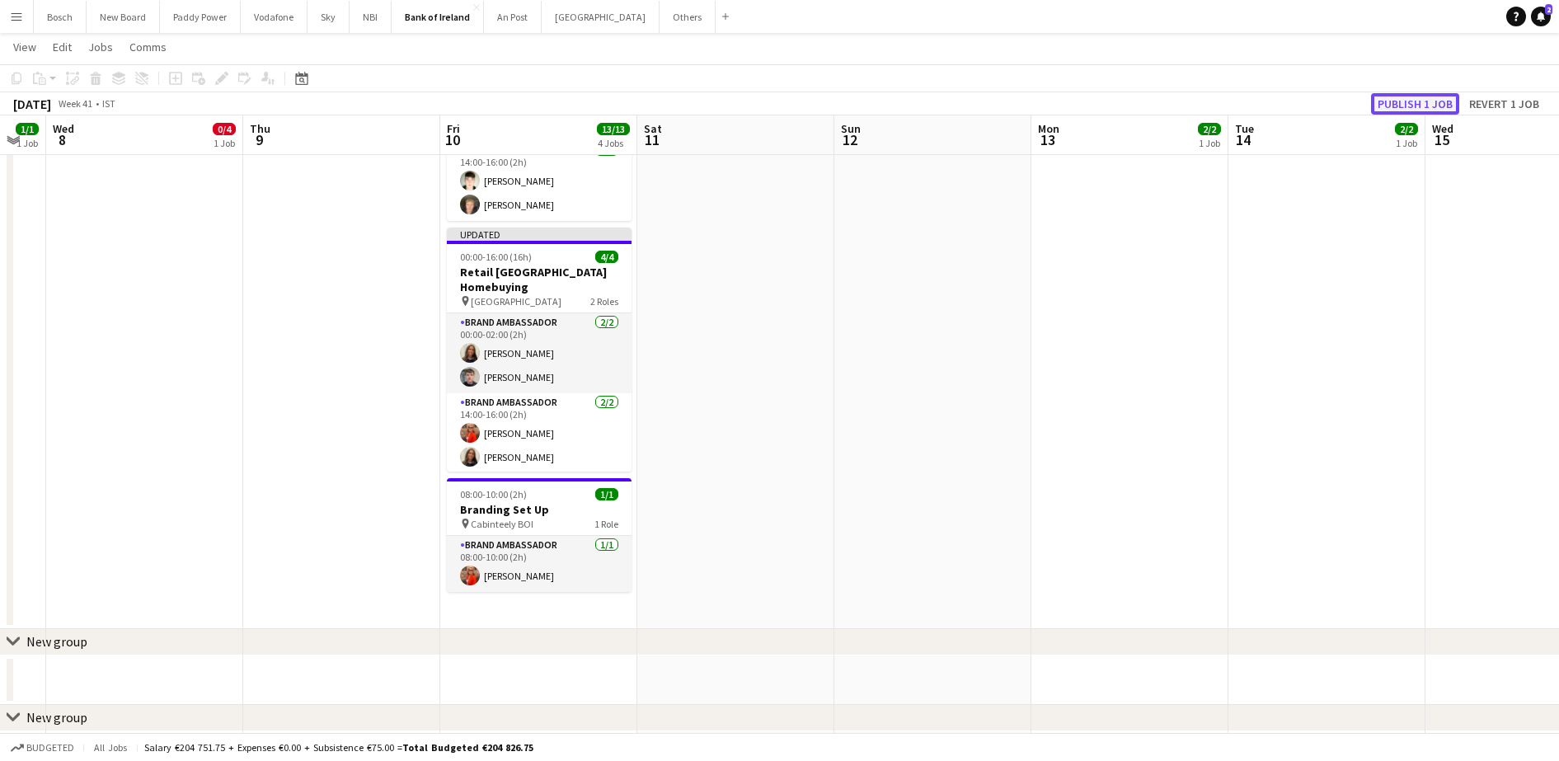
click at [1421, 98] on button "Publish 1 job" at bounding box center [1415, 103] width 88 height 21
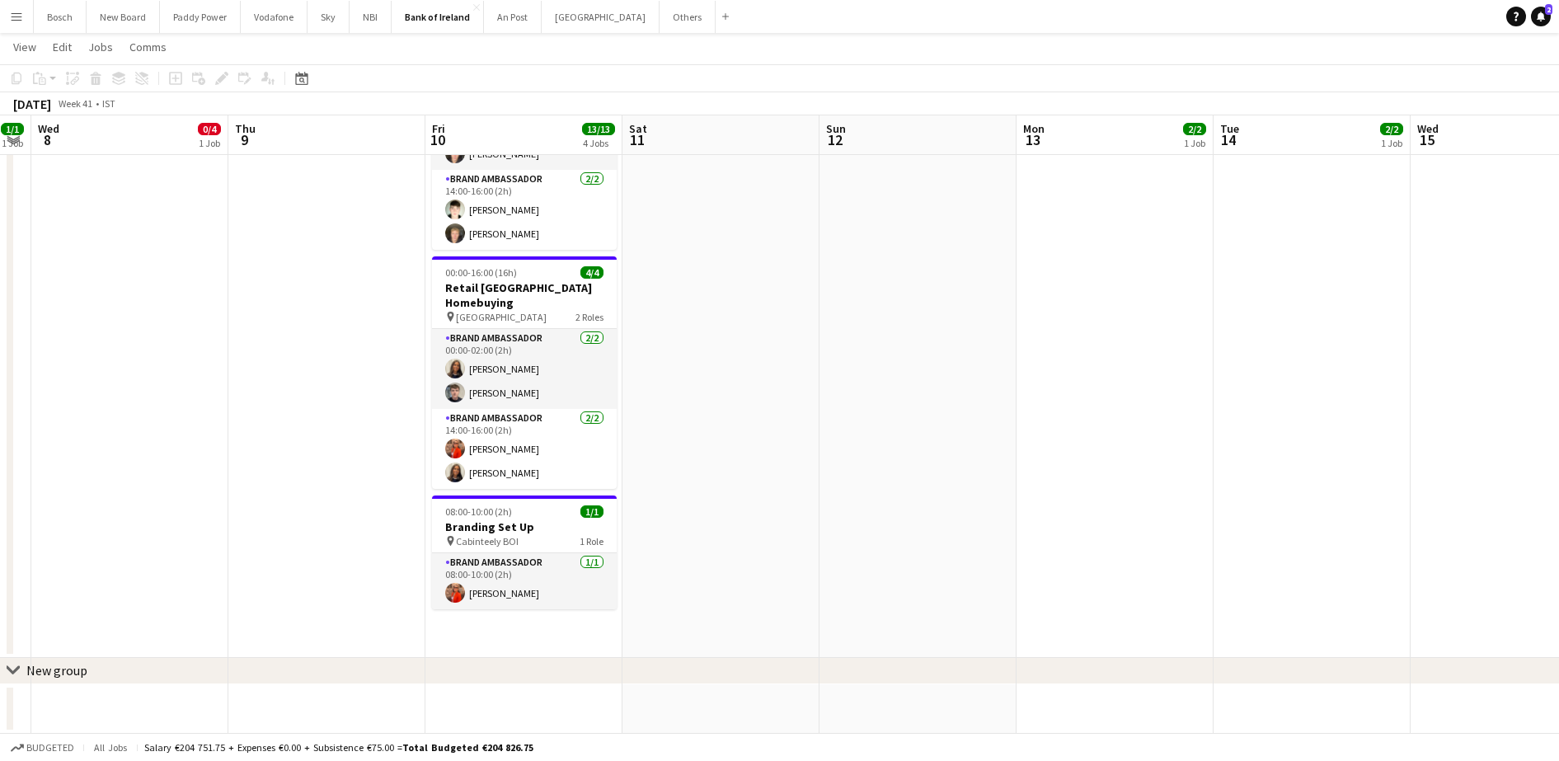
scroll to position [398, 0]
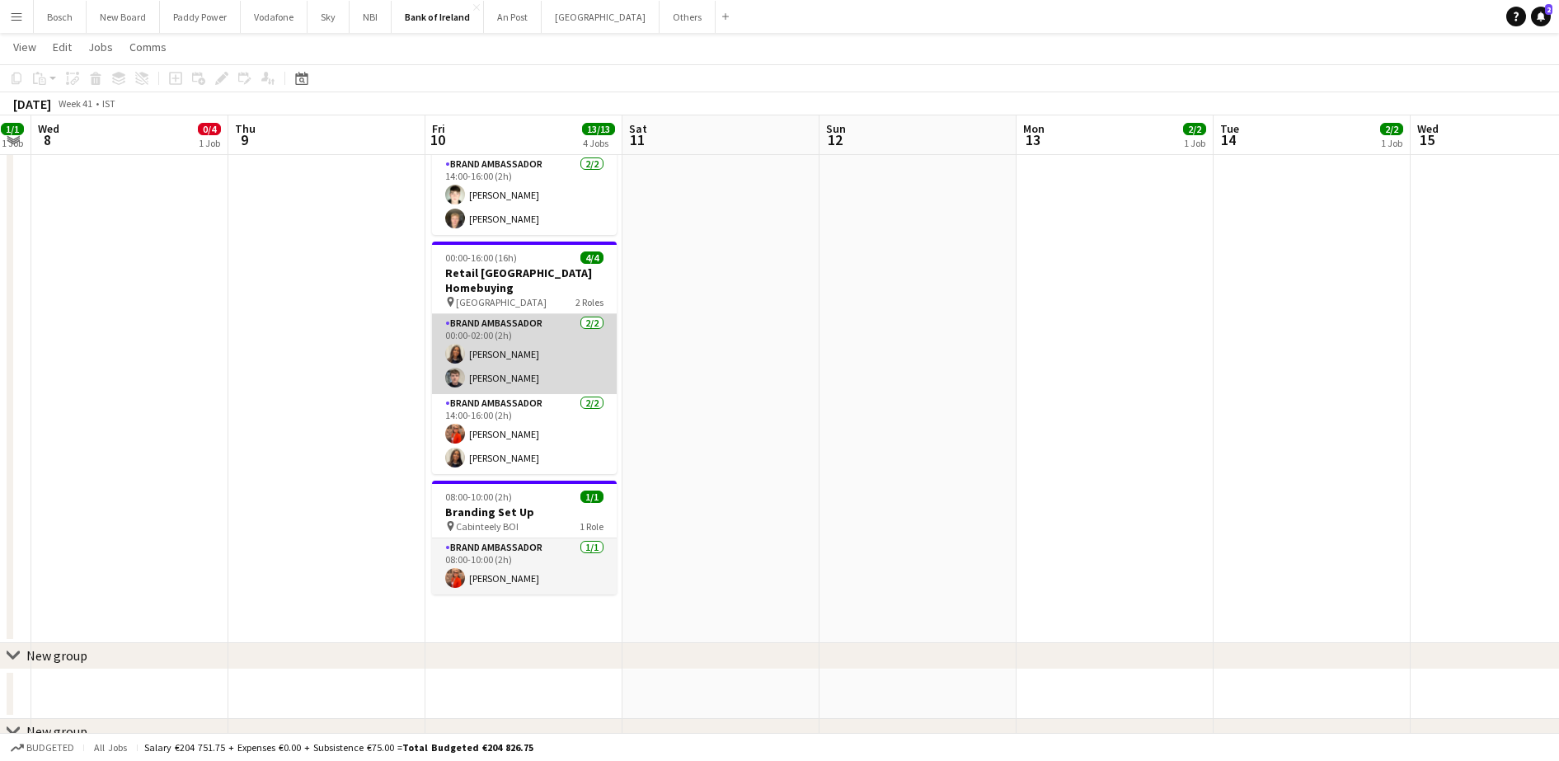
click at [503, 342] on app-card-role "Brand Ambassador [DATE] 00:00-02:00 (2h) [PERSON_NAME] [PERSON_NAME]" at bounding box center [524, 354] width 185 height 80
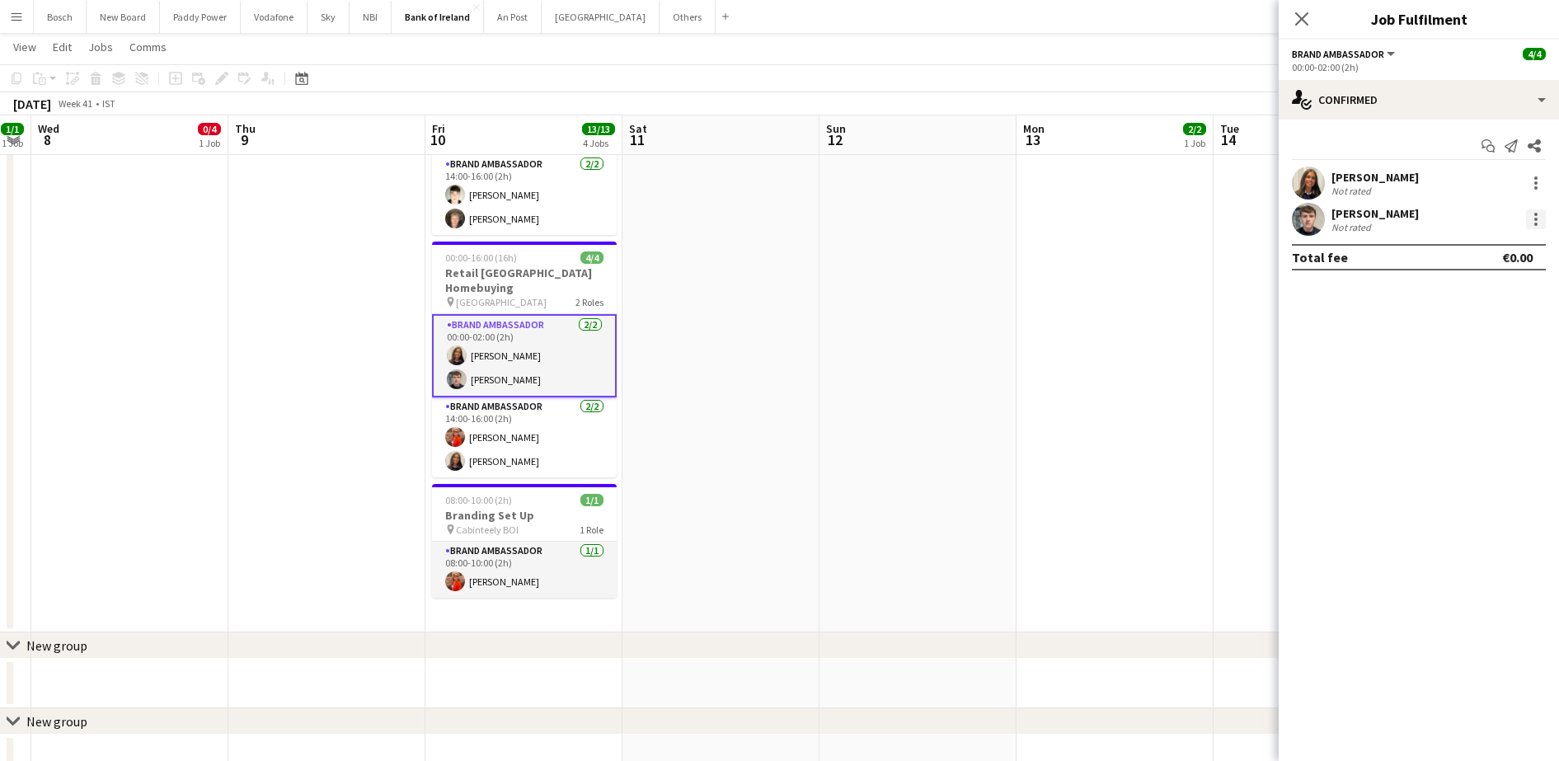
click at [1539, 217] on div at bounding box center [1536, 219] width 20 height 20
click at [1469, 411] on span "Remove" at bounding box center [1455, 408] width 49 height 14
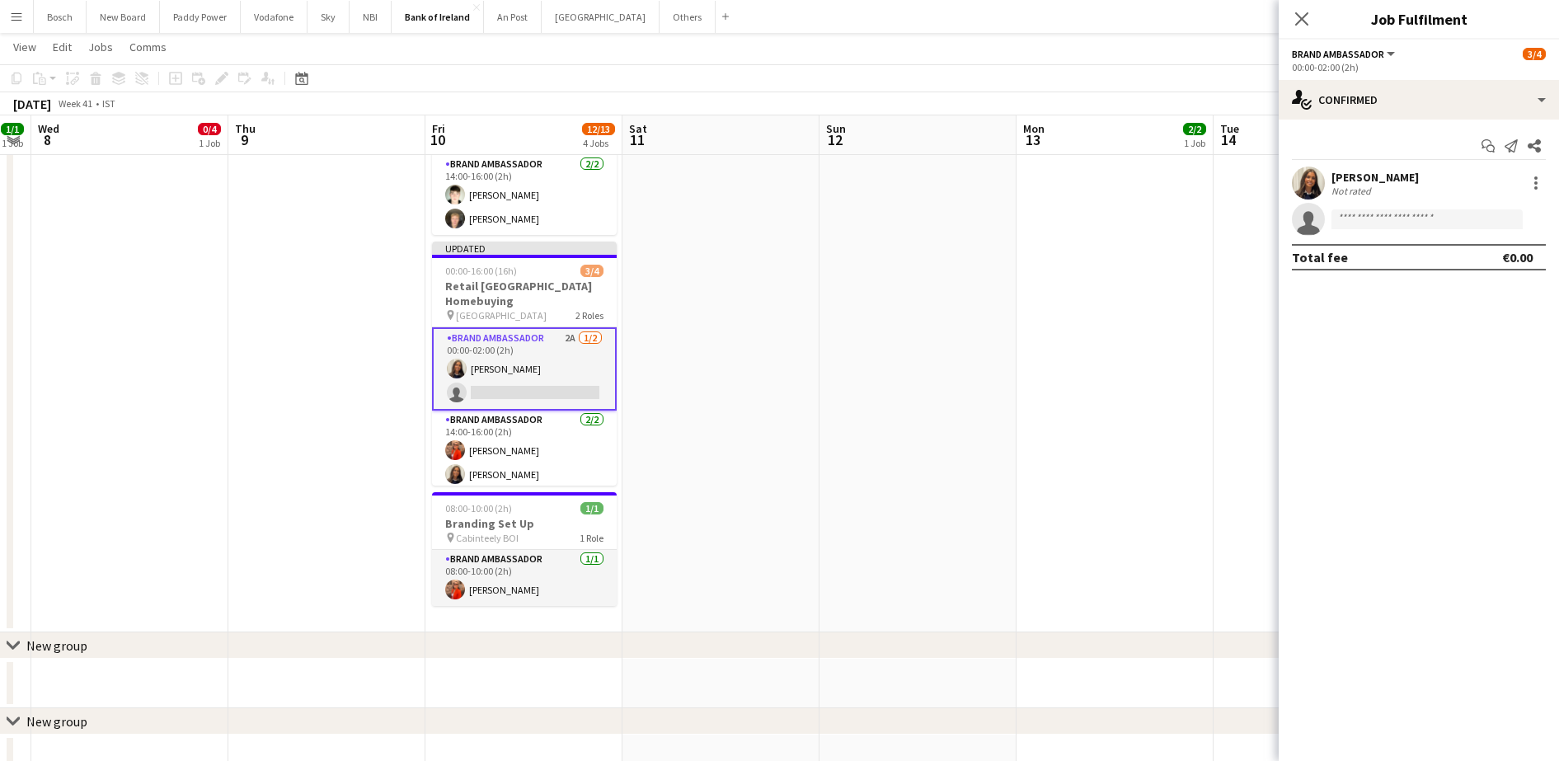
drag, startPoint x: 1171, startPoint y: 107, endPoint x: 1186, endPoint y: 106, distance: 14.9
click at [1182, 106] on div "[DATE] Week 41 • IST Publish 1 job Revert 1 job" at bounding box center [779, 103] width 1559 height 23
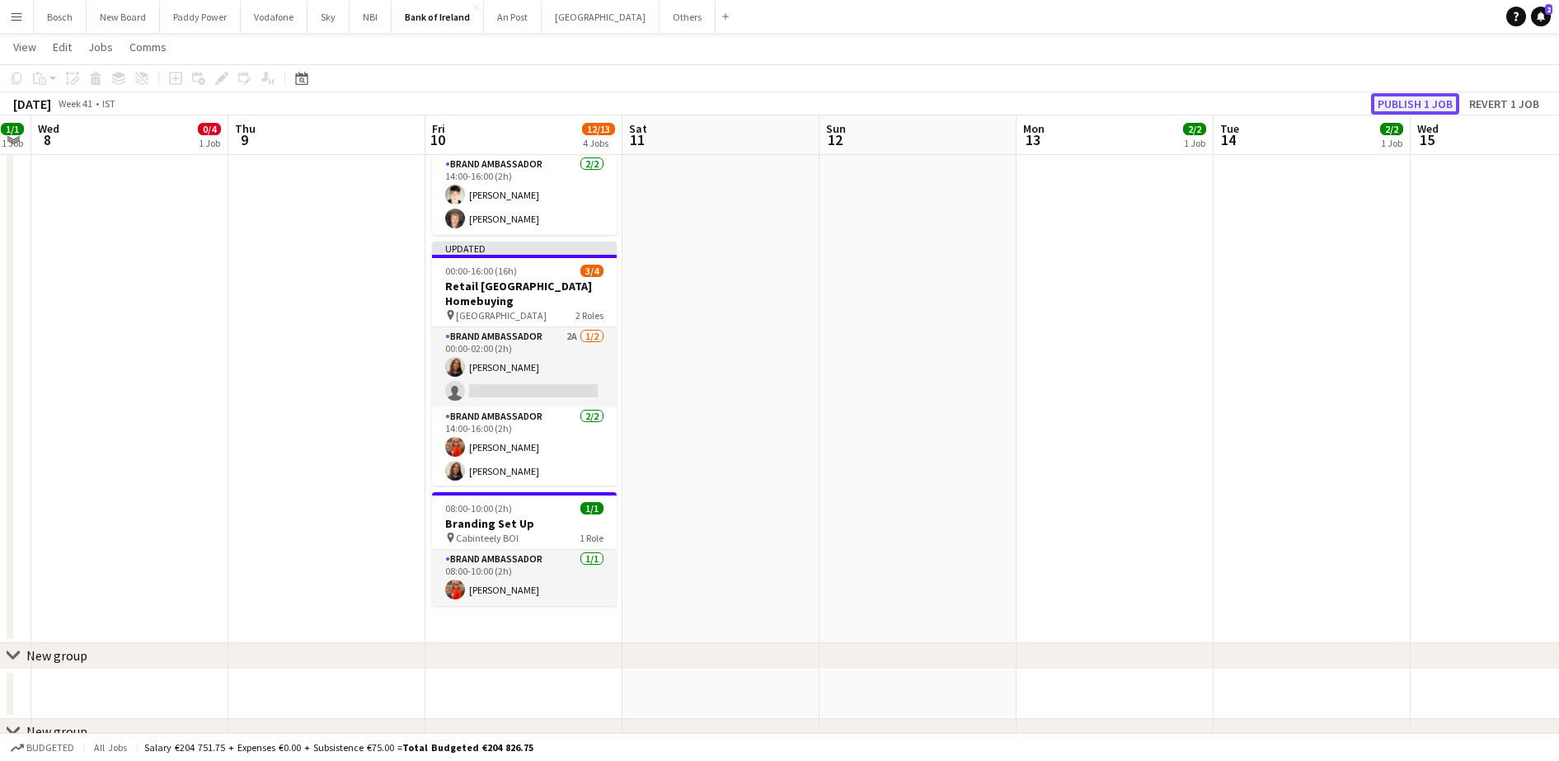
click at [1387, 105] on button "Publish 1 job" at bounding box center [1415, 103] width 88 height 21
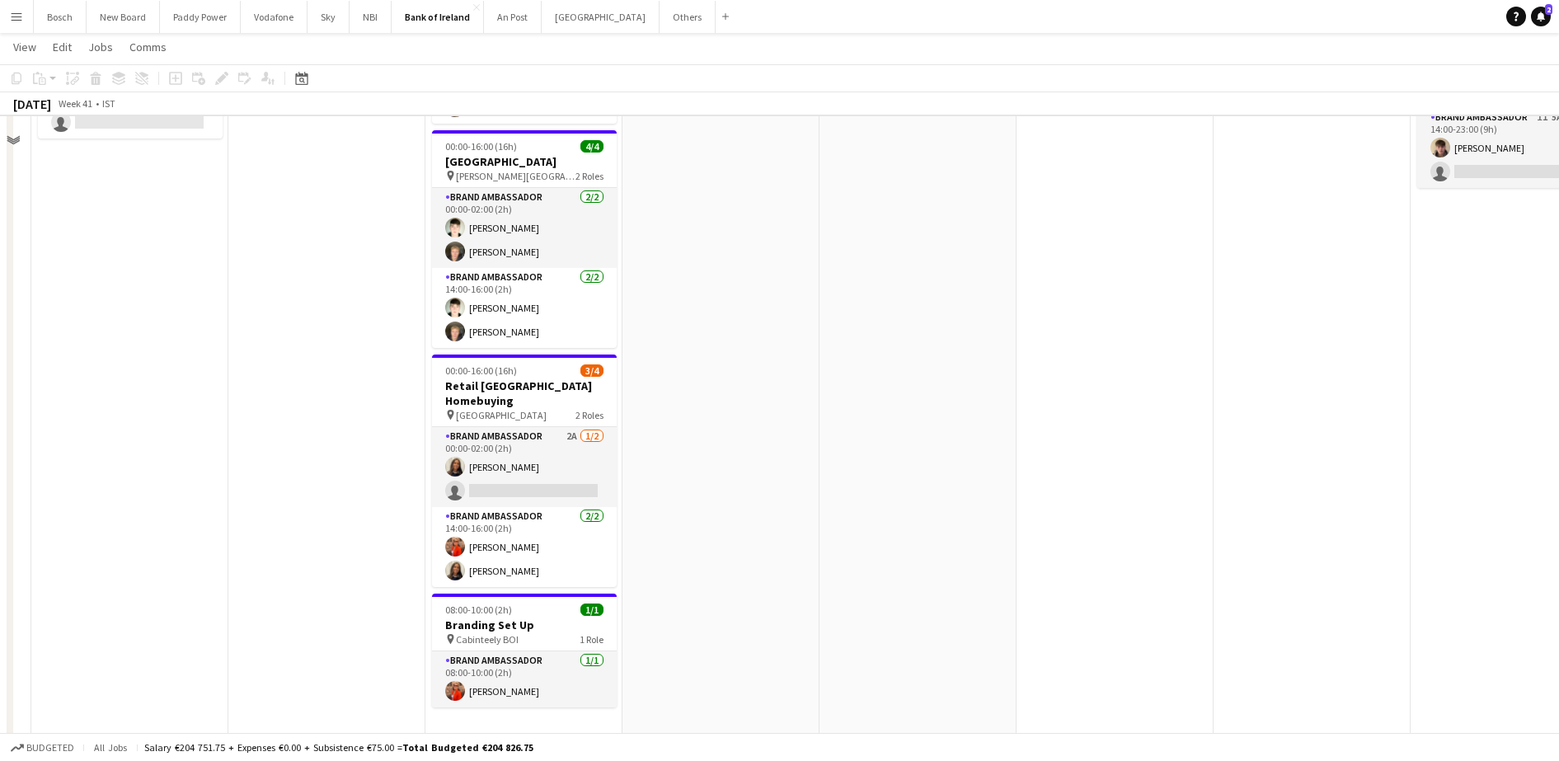
scroll to position [244, 0]
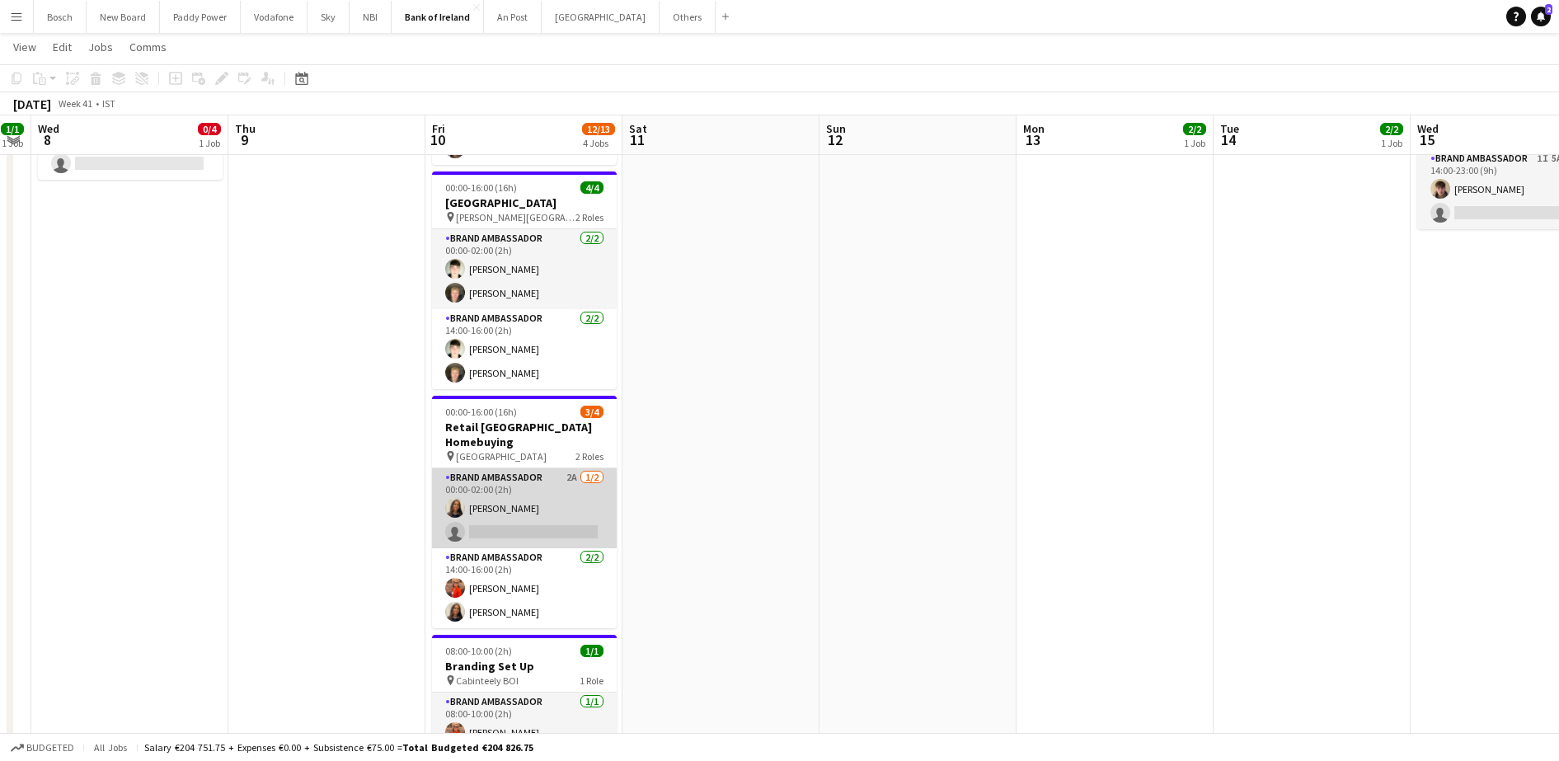
click at [536, 494] on app-card-role "Brand Ambassador 2A [DATE] 00:00-02:00 (2h) [PERSON_NAME] single-neutral-actions" at bounding box center [524, 508] width 185 height 80
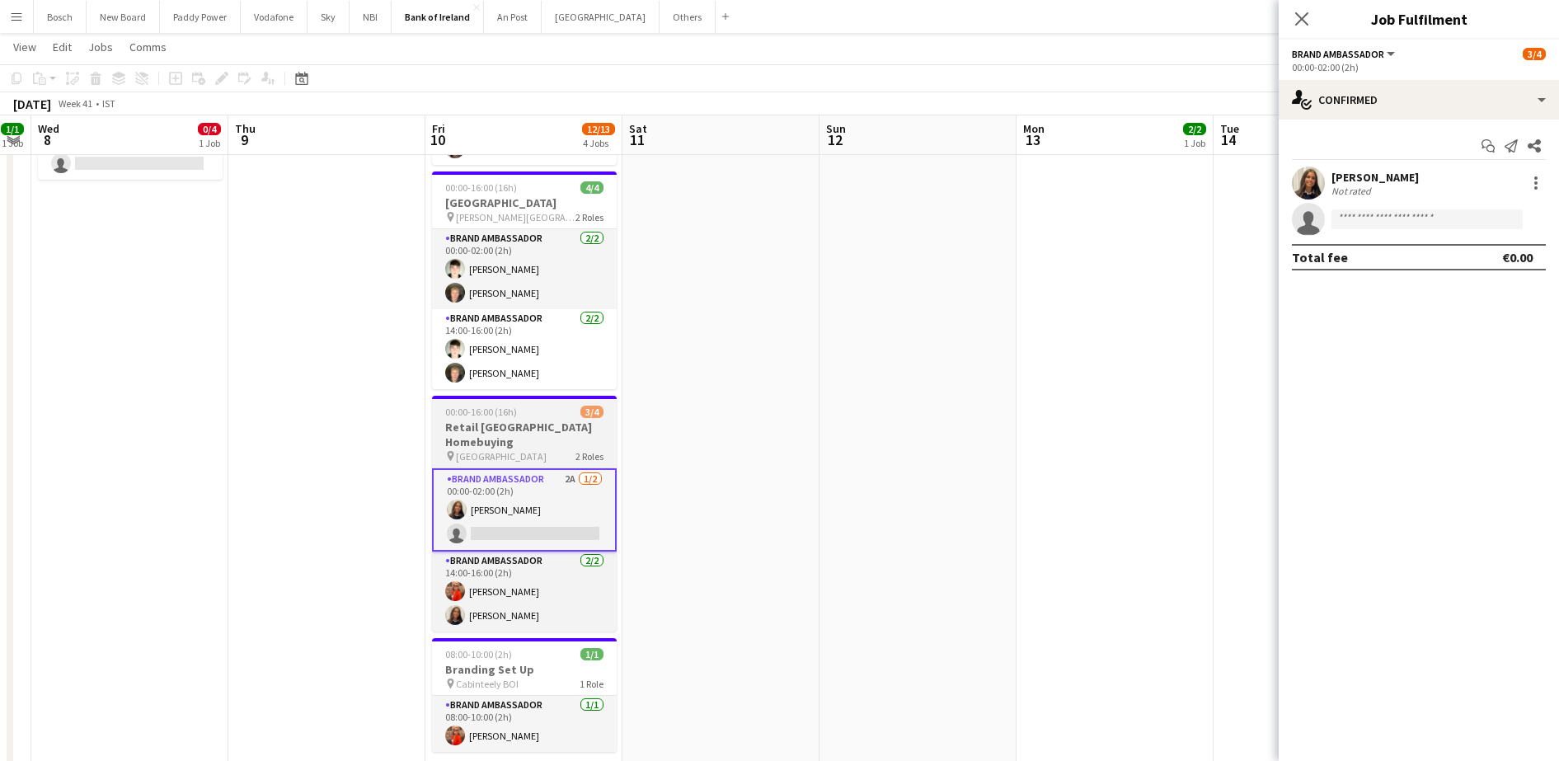
scroll to position [0, 562]
click at [532, 411] on div "00:00-16:00 (16h) 3/4" at bounding box center [522, 412] width 185 height 12
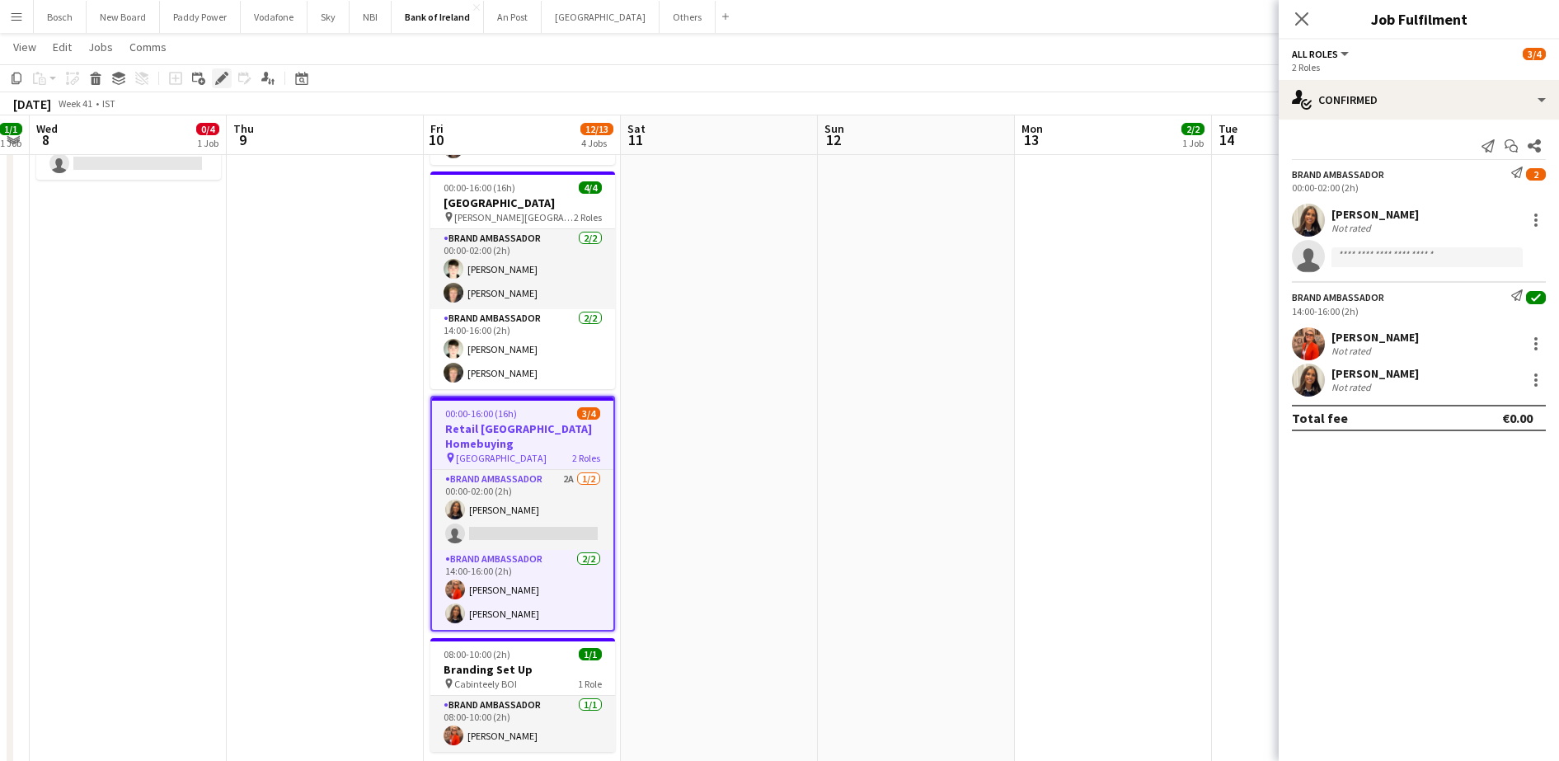
click at [219, 76] on icon "Edit" at bounding box center [221, 78] width 13 height 13
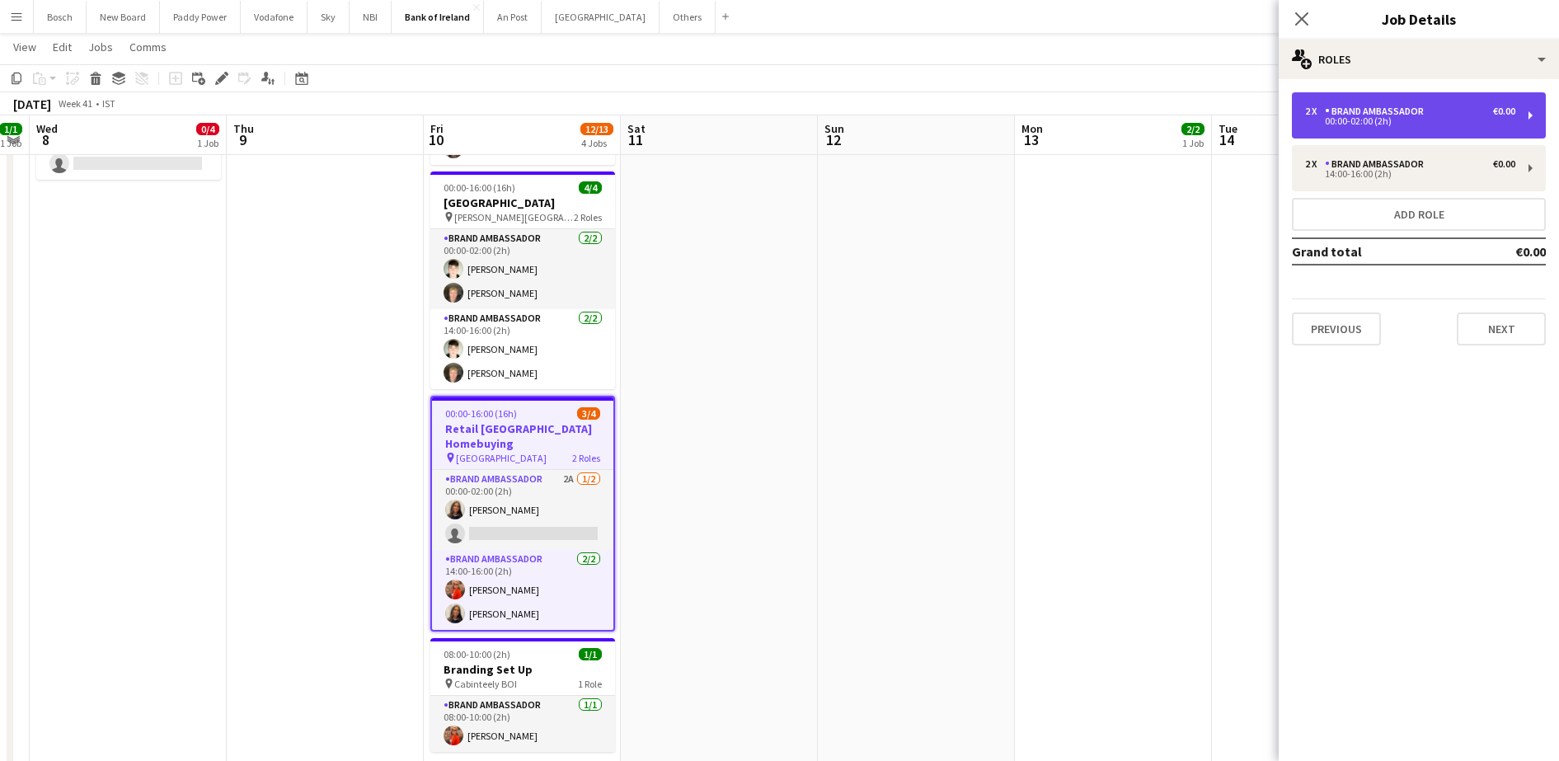
click at [1420, 103] on div "2 x Brand Ambassador €0.00 00:00-02:00 (2h)" at bounding box center [1419, 115] width 254 height 46
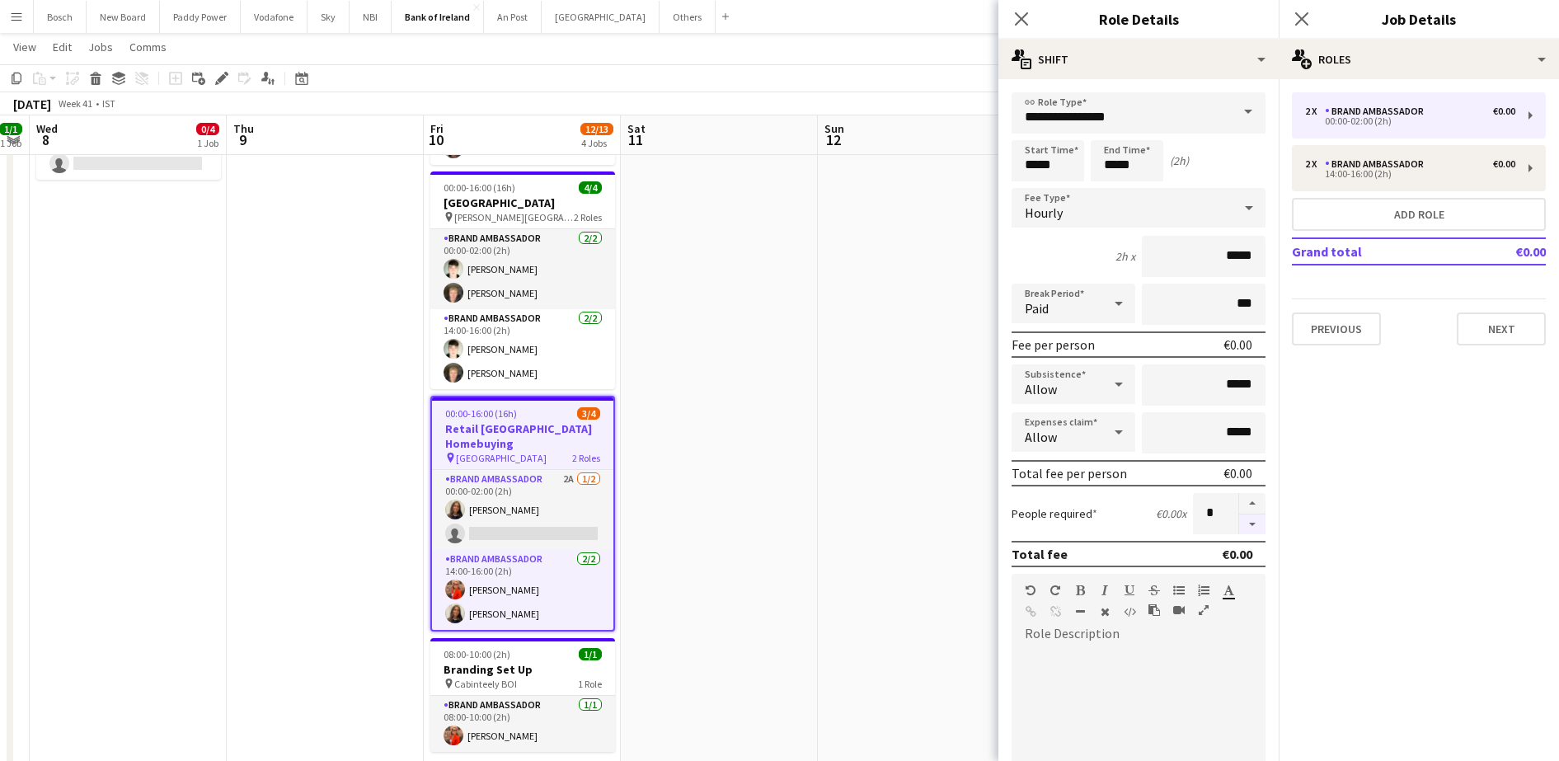
click at [1239, 534] on button "button" at bounding box center [1252, 525] width 26 height 21
type input "*"
click at [949, 90] on app-toolbar "Copy Paste Paste Ctrl+V Paste with crew Ctrl+Shift+V Paste linked Job [GEOGRAPH…" at bounding box center [779, 78] width 1559 height 28
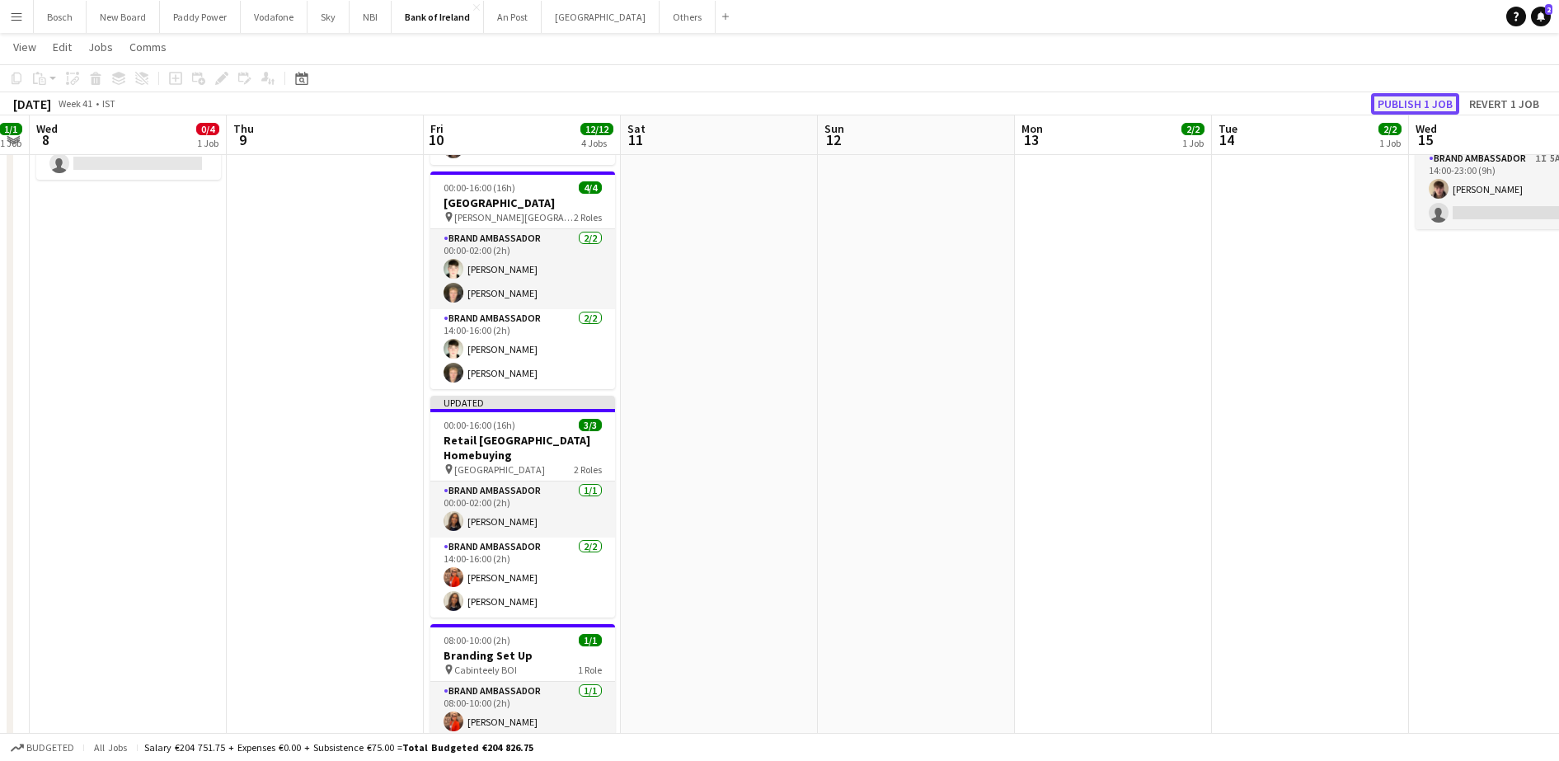
click at [1431, 105] on button "Publish 1 job" at bounding box center [1415, 103] width 88 height 21
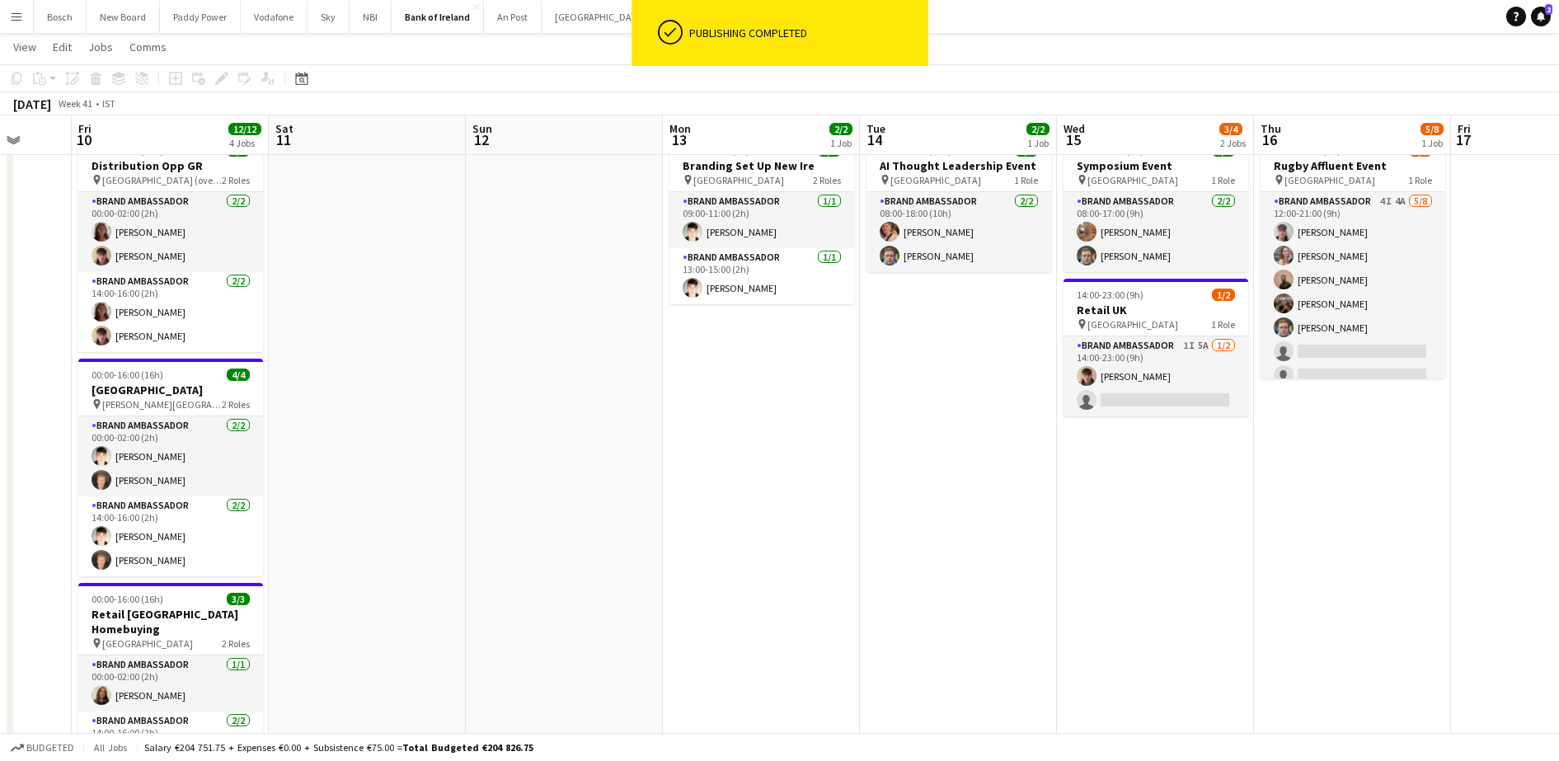
scroll to position [0, 528]
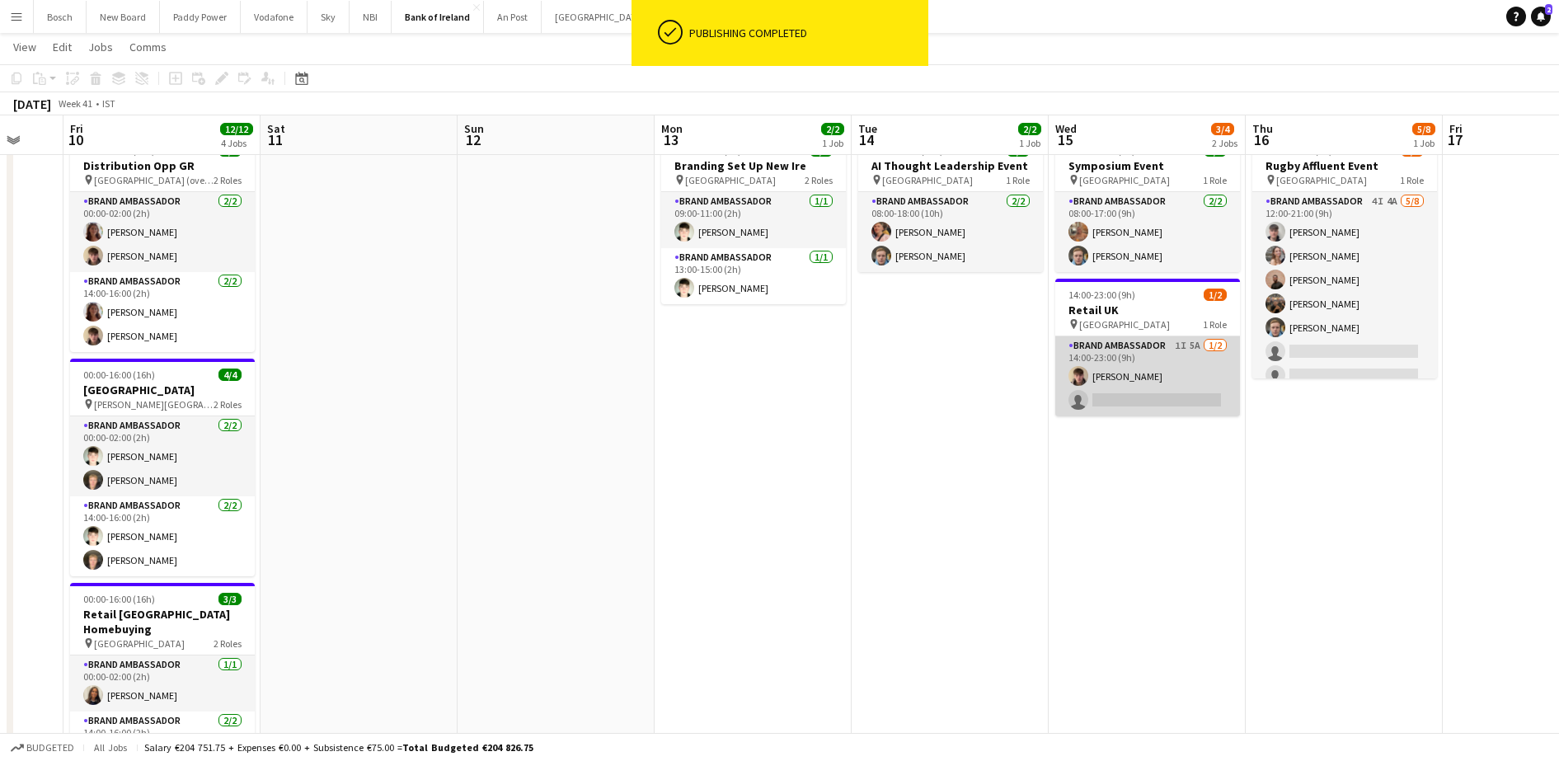
click at [1111, 376] on app-card-role "Brand Ambassador 1I 5A [DATE] 14:00-23:00 (9h) [PERSON_NAME] single-neutral-act…" at bounding box center [1147, 376] width 185 height 80
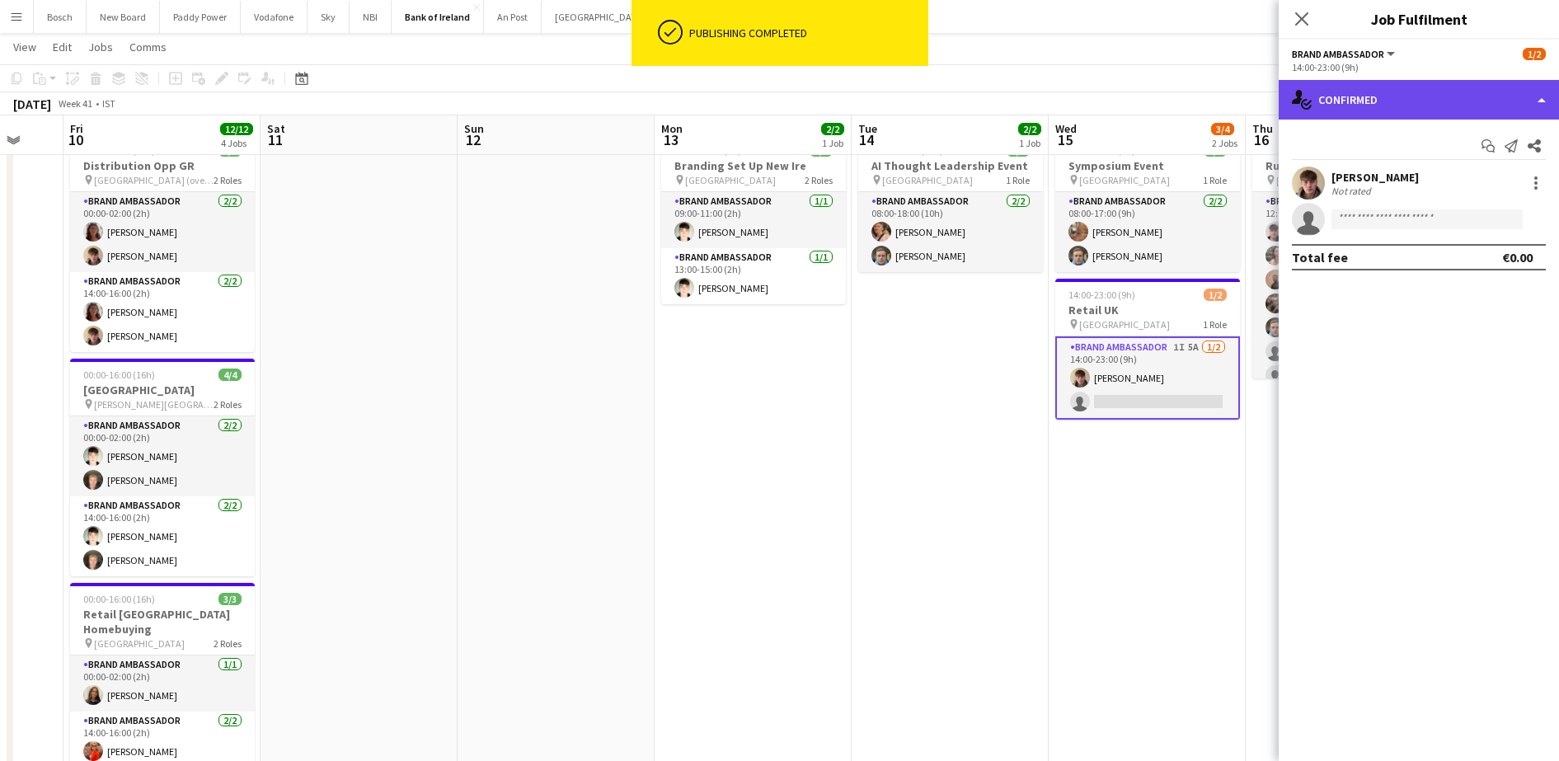
click at [1441, 100] on div "single-neutral-actions-check-2 Confirmed" at bounding box center [1419, 100] width 280 height 40
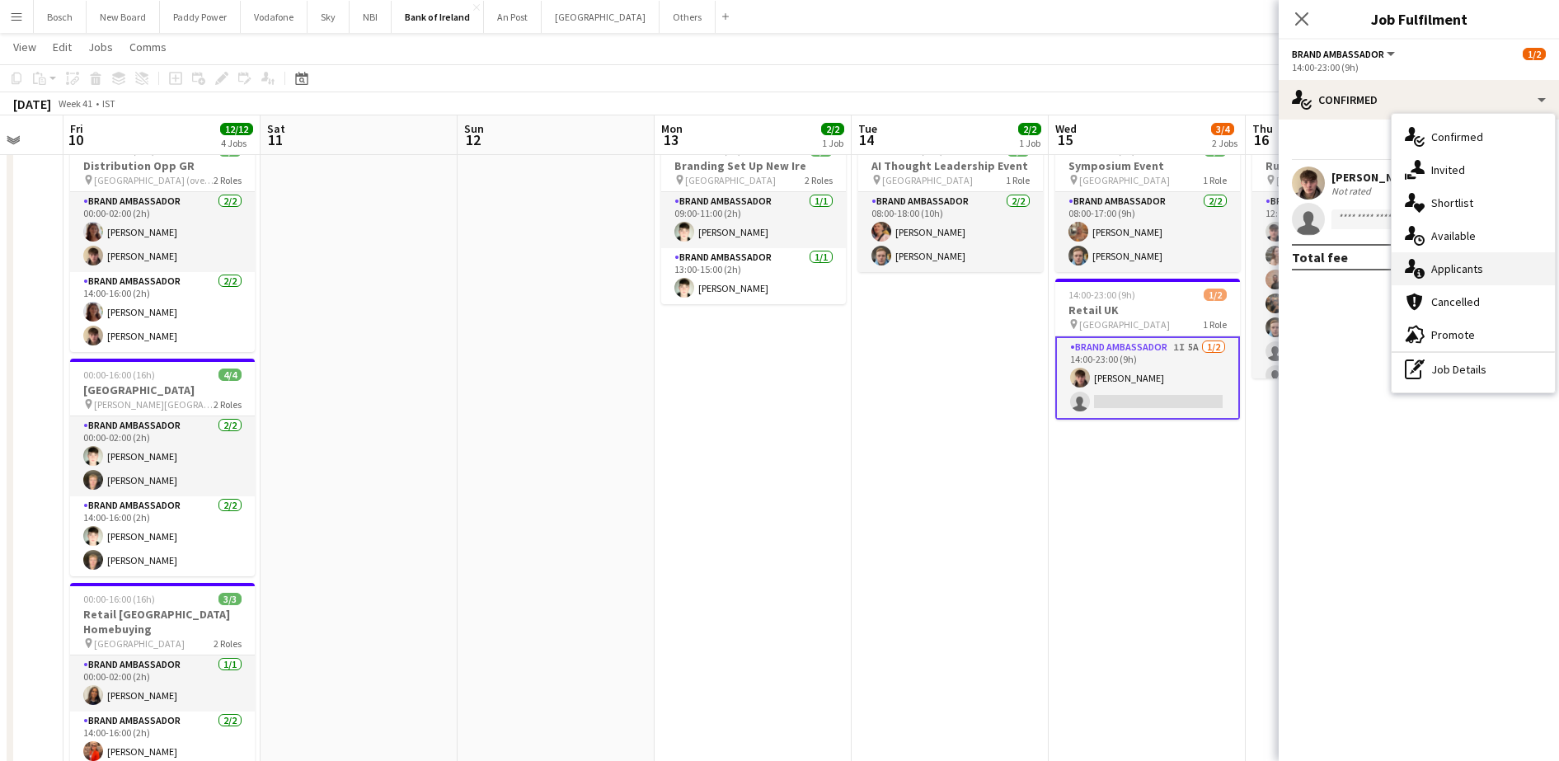
click at [1485, 261] on div "single-neutral-actions-information Applicants" at bounding box center [1473, 268] width 163 height 33
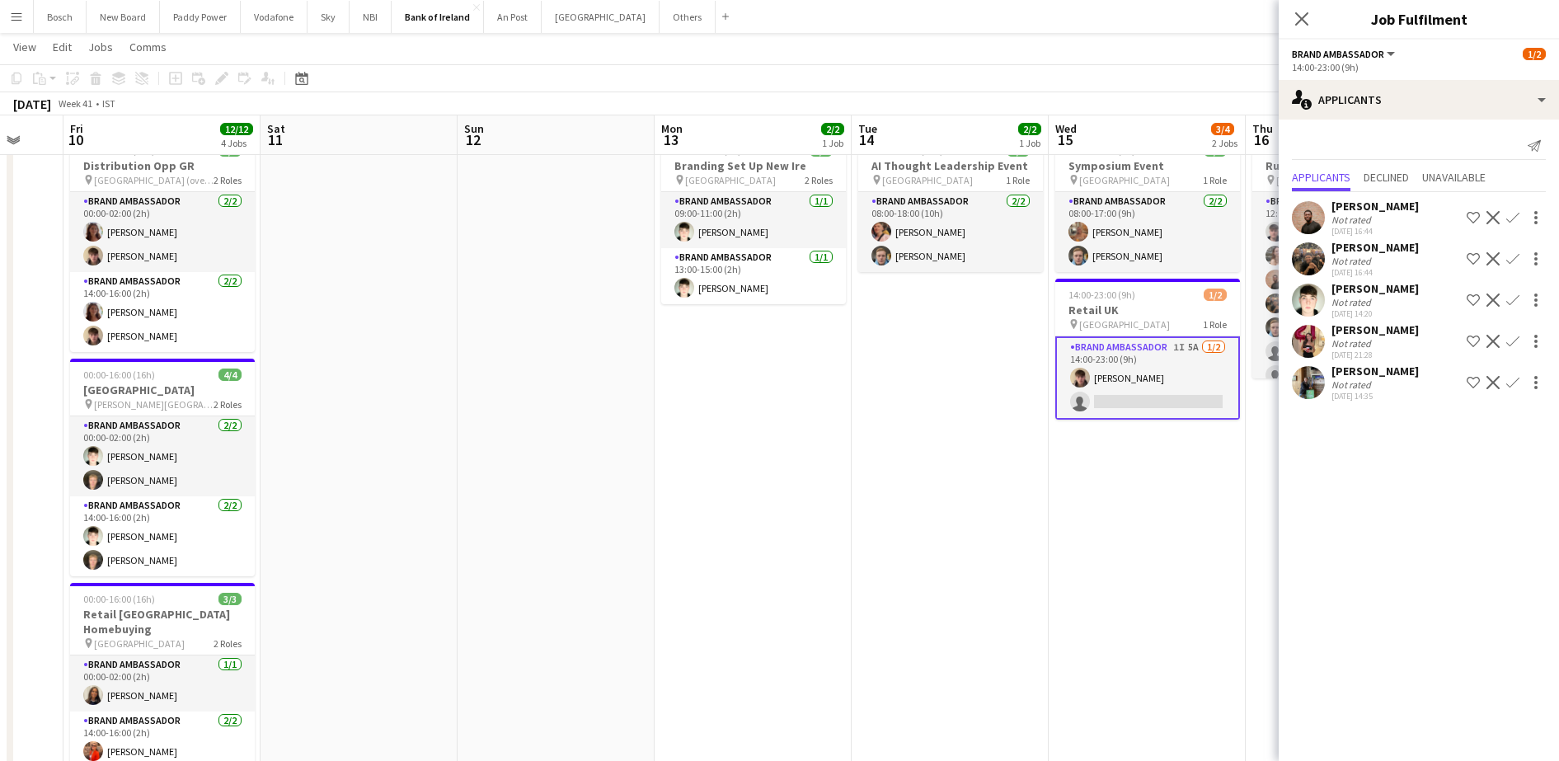
scroll to position [0, 562]
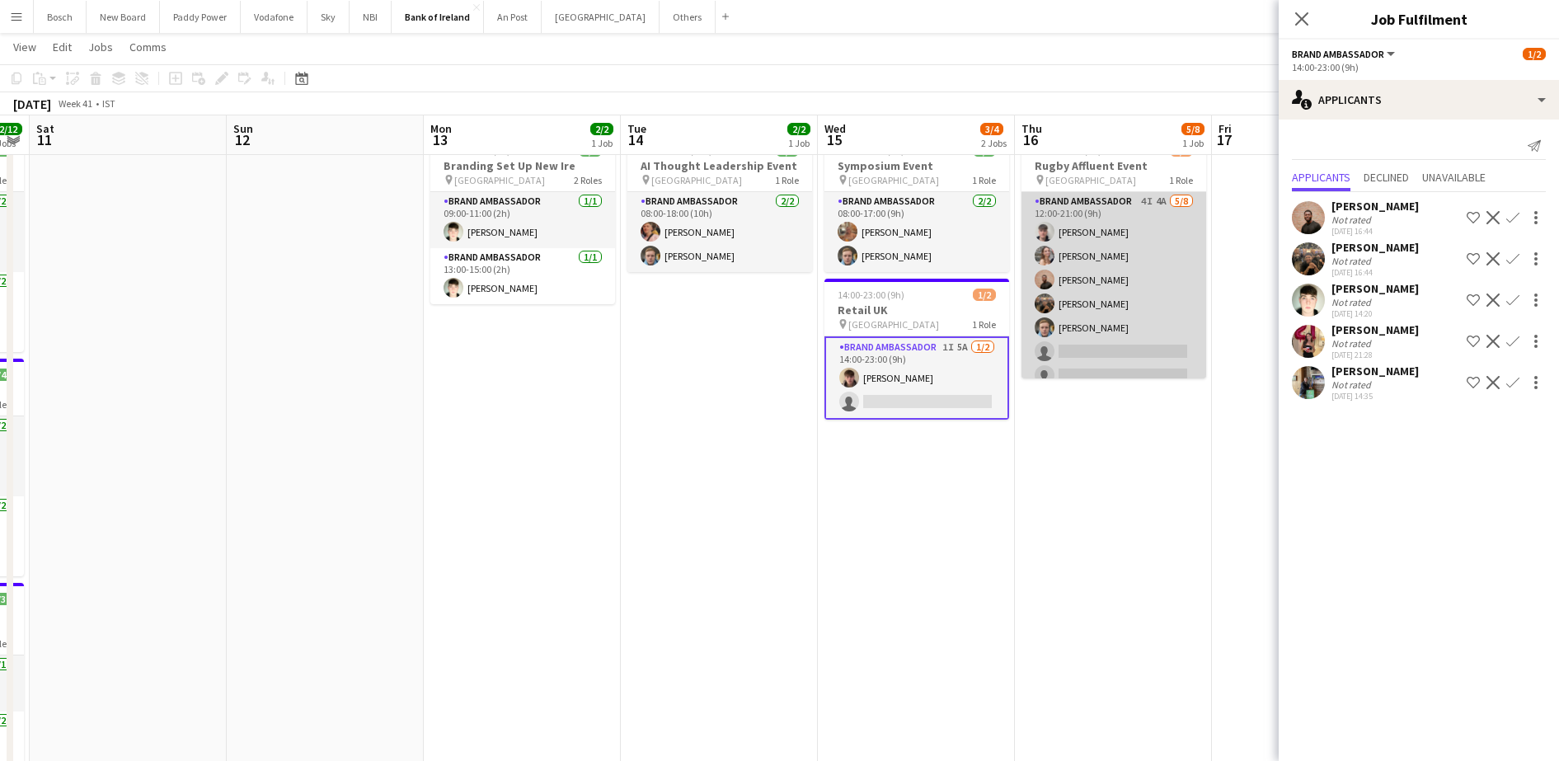
click at [1132, 322] on app-card-role "Brand Ambassador 4I 4A [DATE] 12:00-21:00 (9h) [PERSON_NAME] [PERSON_NAME] [PER…" at bounding box center [1114, 303] width 185 height 223
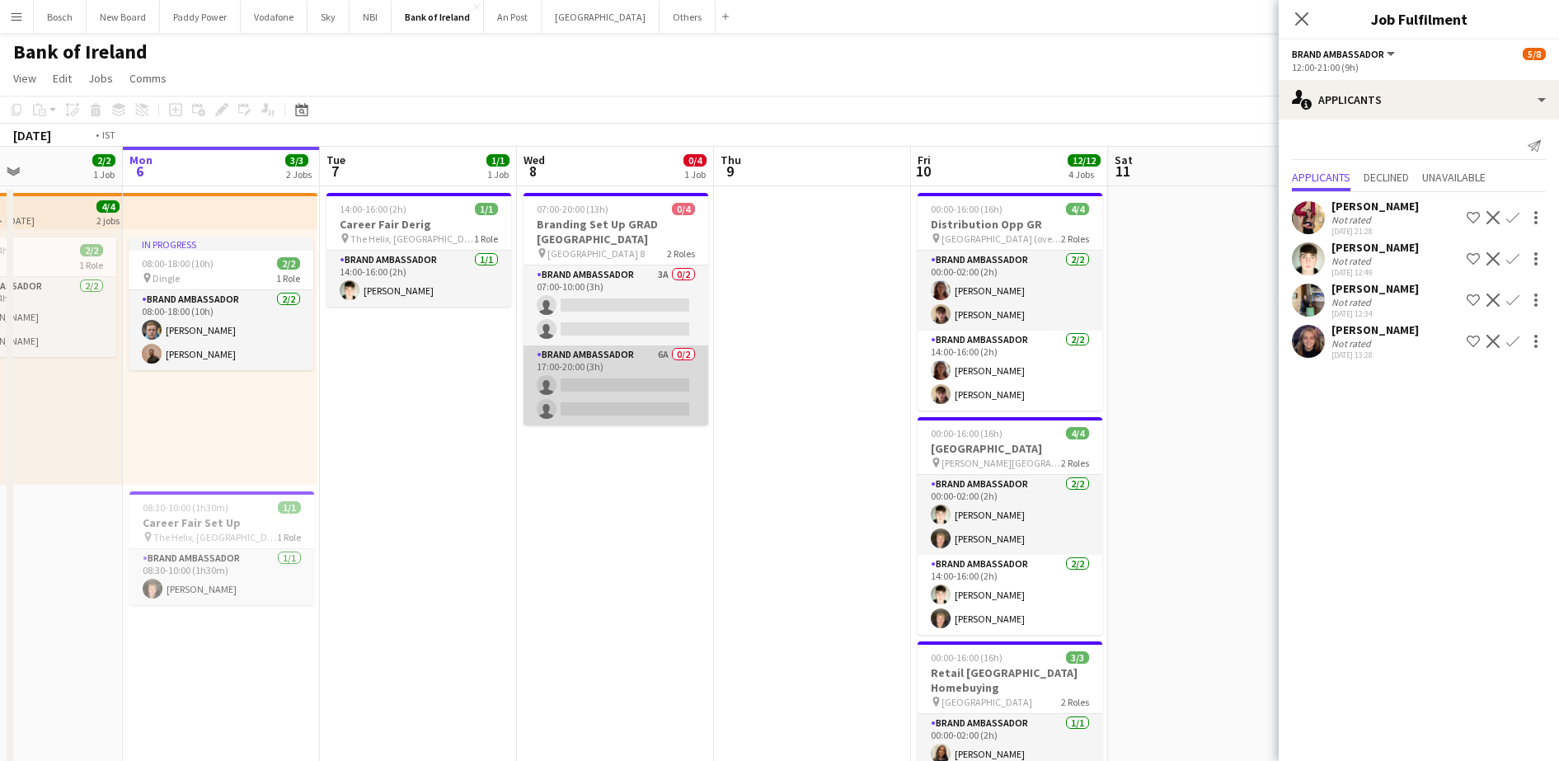
scroll to position [0, 648]
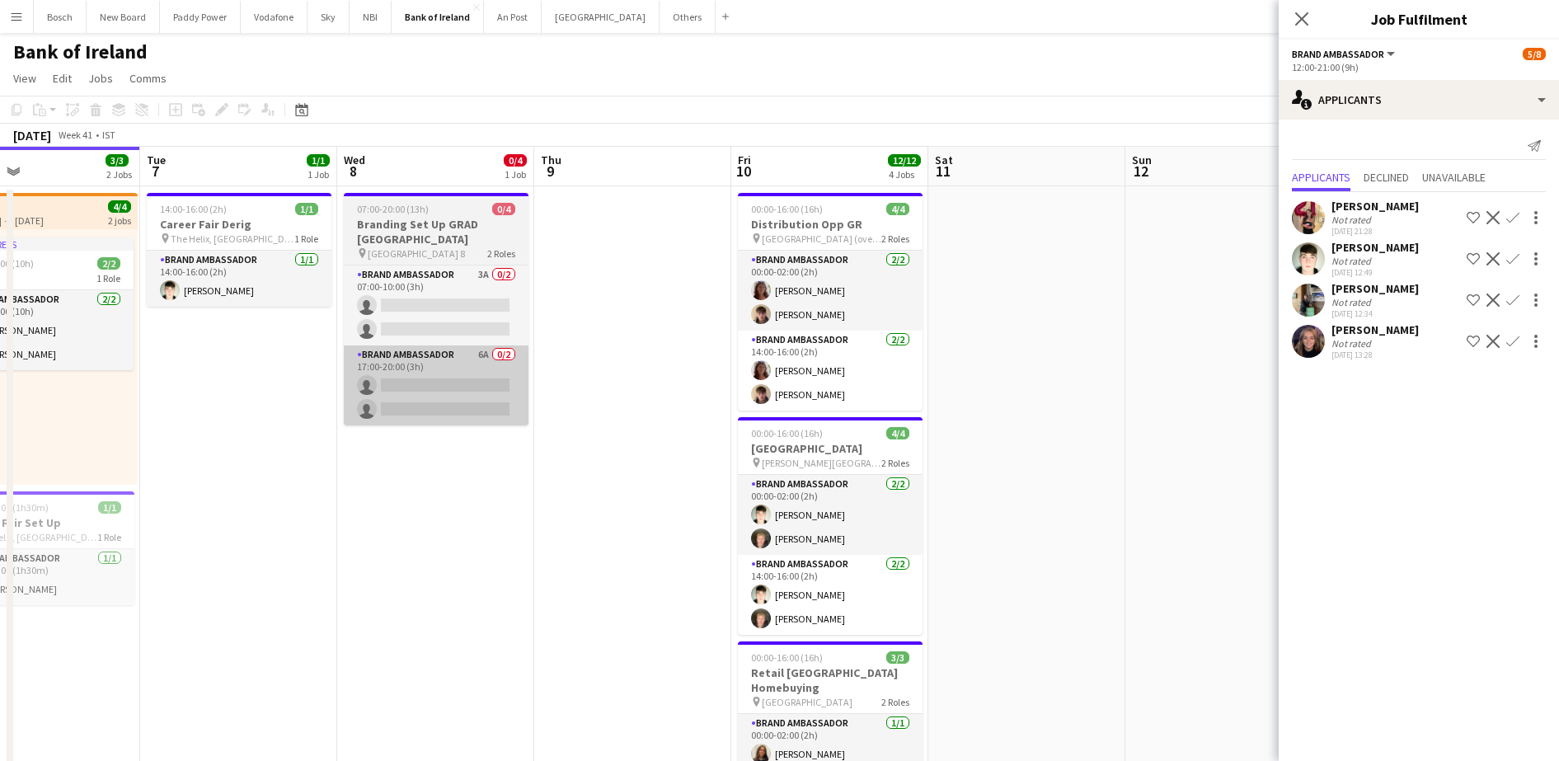
click at [604, 359] on app-date-cell at bounding box center [632, 597] width 197 height 822
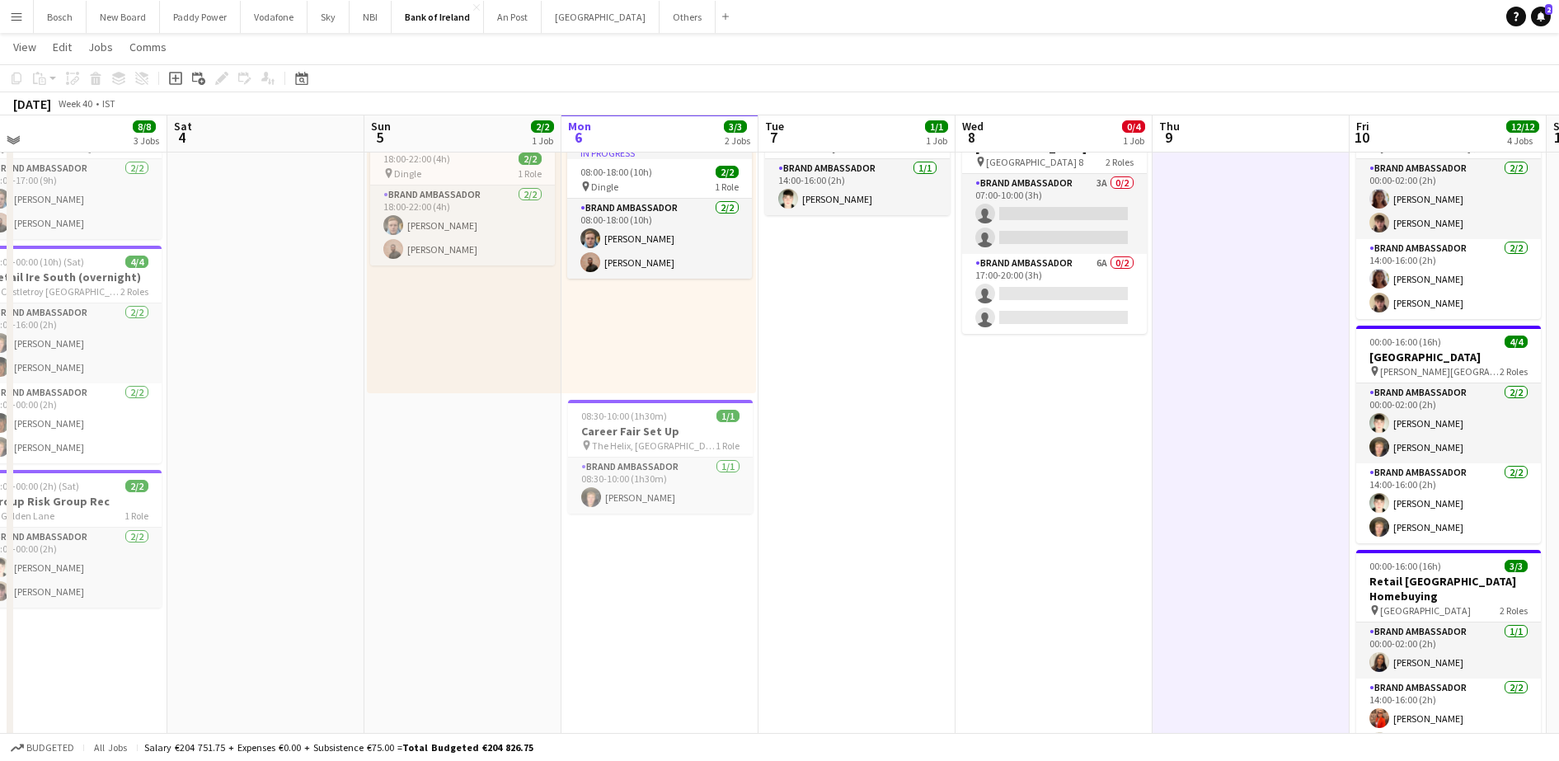
scroll to position [0, 0]
